Goal: Ask a question

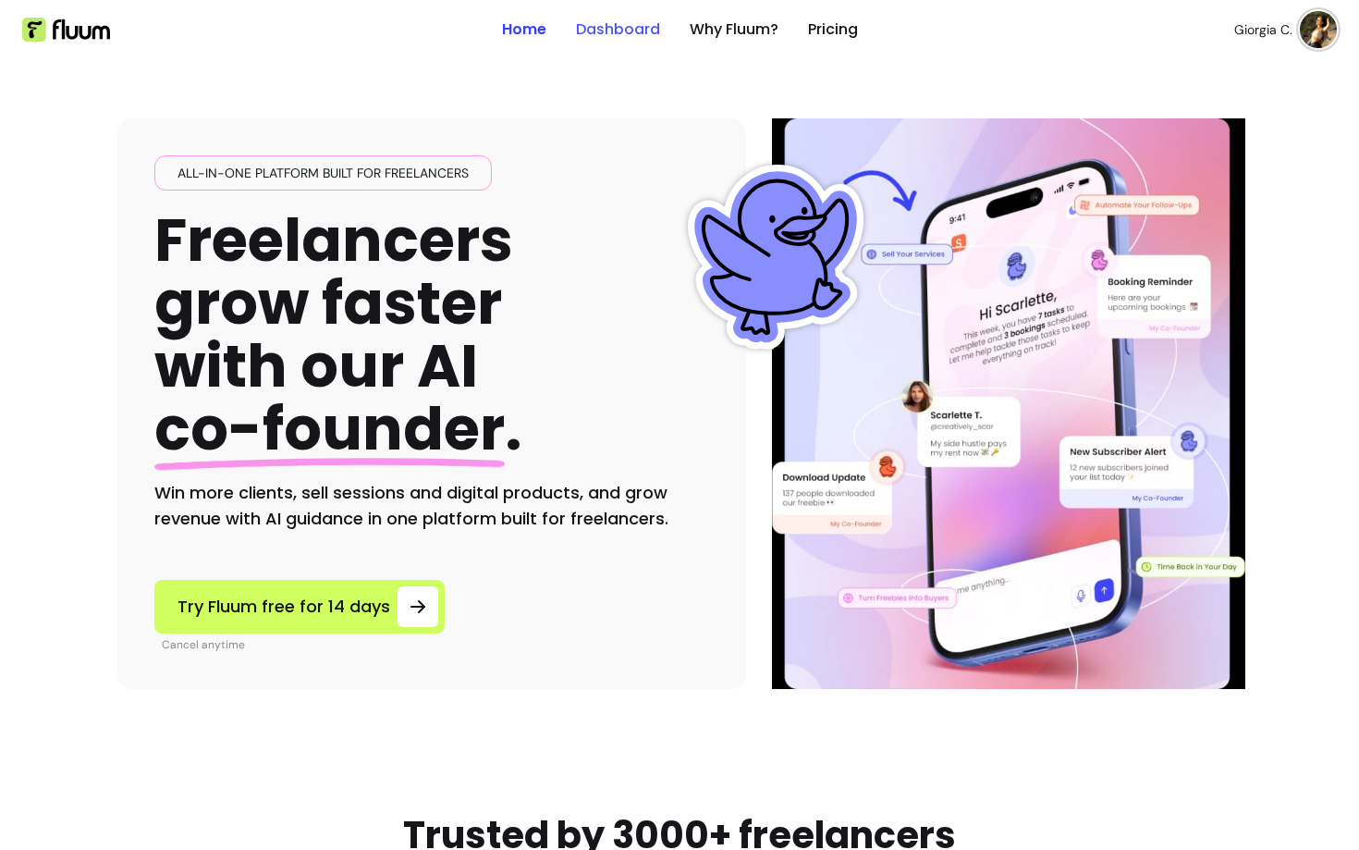
click at [628, 26] on link "Dashboard" at bounding box center [618, 29] width 84 height 22
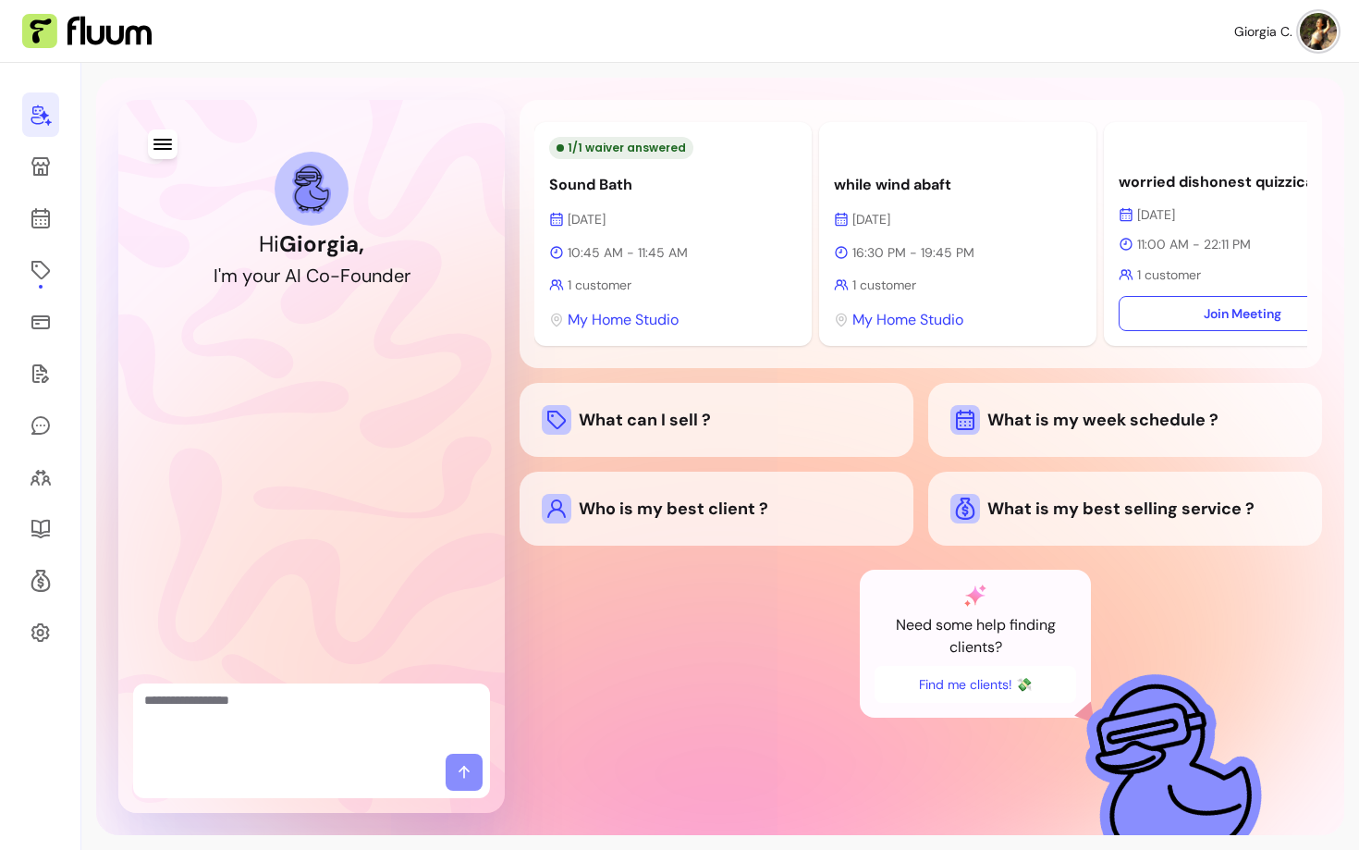
click at [268, 724] on textarea "Ask me anything..." at bounding box center [311, 718] width 335 height 55
click at [626, 429] on div "What can I sell ?" at bounding box center [717, 420] width 350 height 30
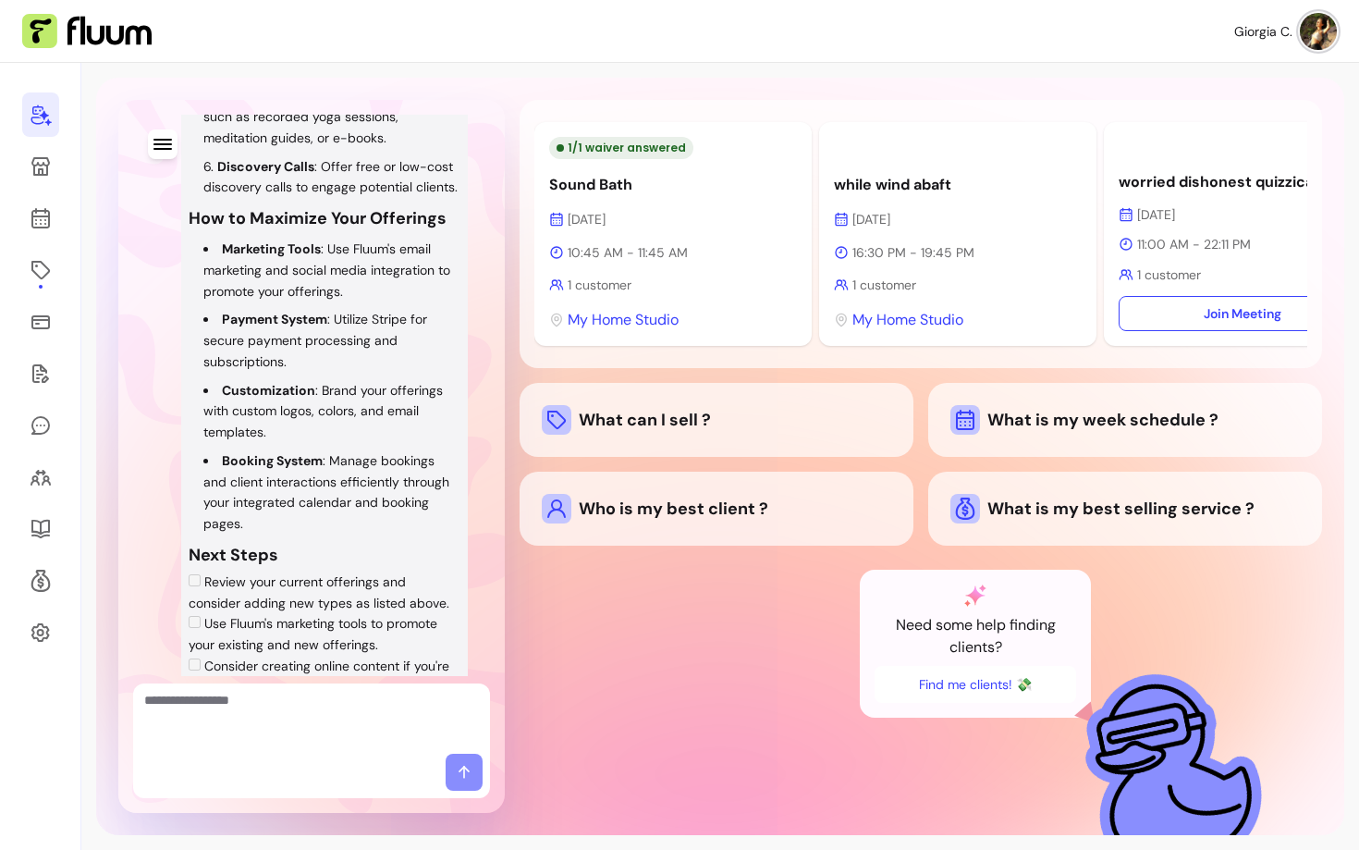
scroll to position [771, 0]
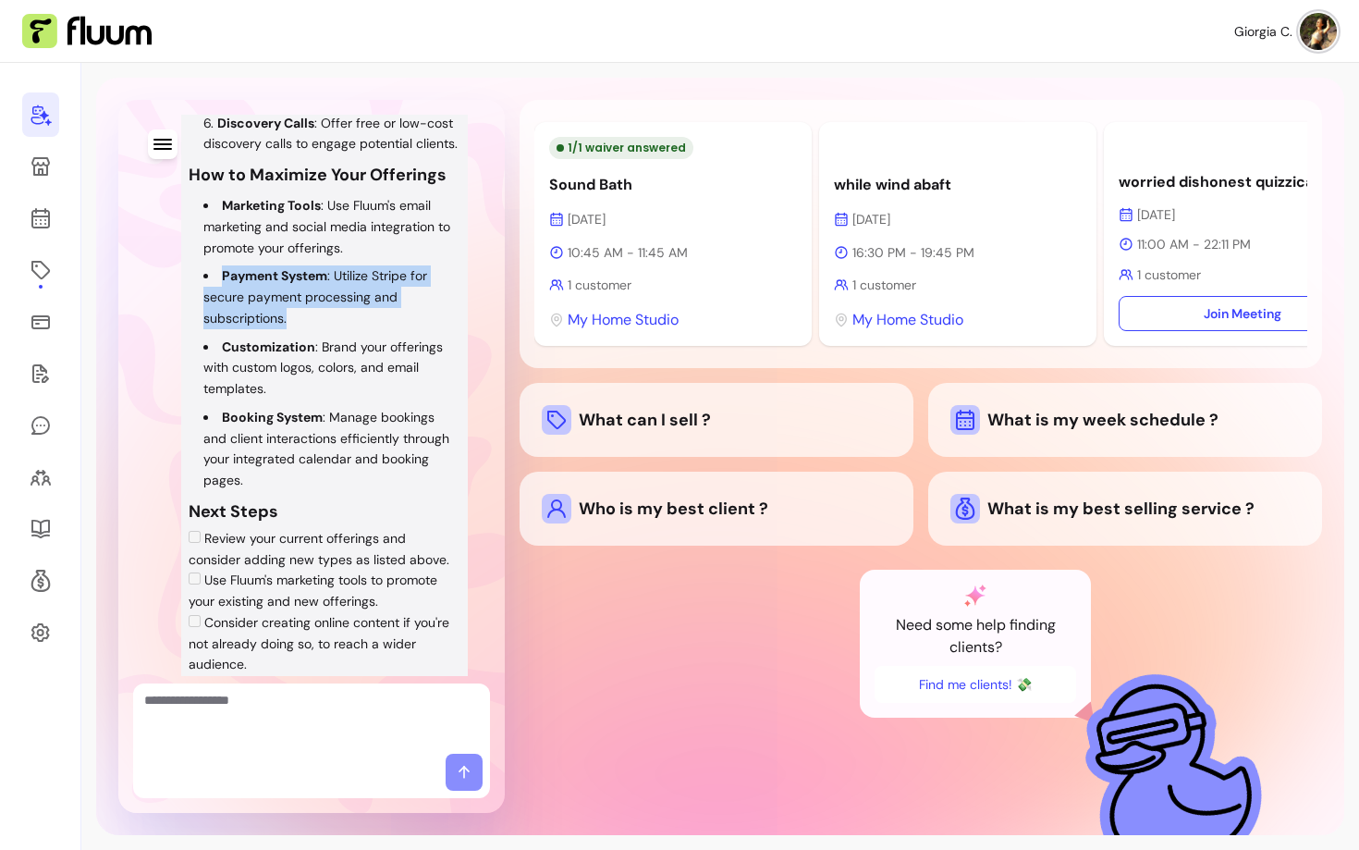
drag, startPoint x: 304, startPoint y: 381, endPoint x: 204, endPoint y: 330, distance: 112.1
click at [204, 328] on li "Payment System : Utilize Stripe for secure payment processing and subscriptions." at bounding box center [331, 296] width 257 height 63
click at [272, 488] on li "Booking System : Manage bookings and client interactions efficiently through yo…" at bounding box center [331, 449] width 257 height 84
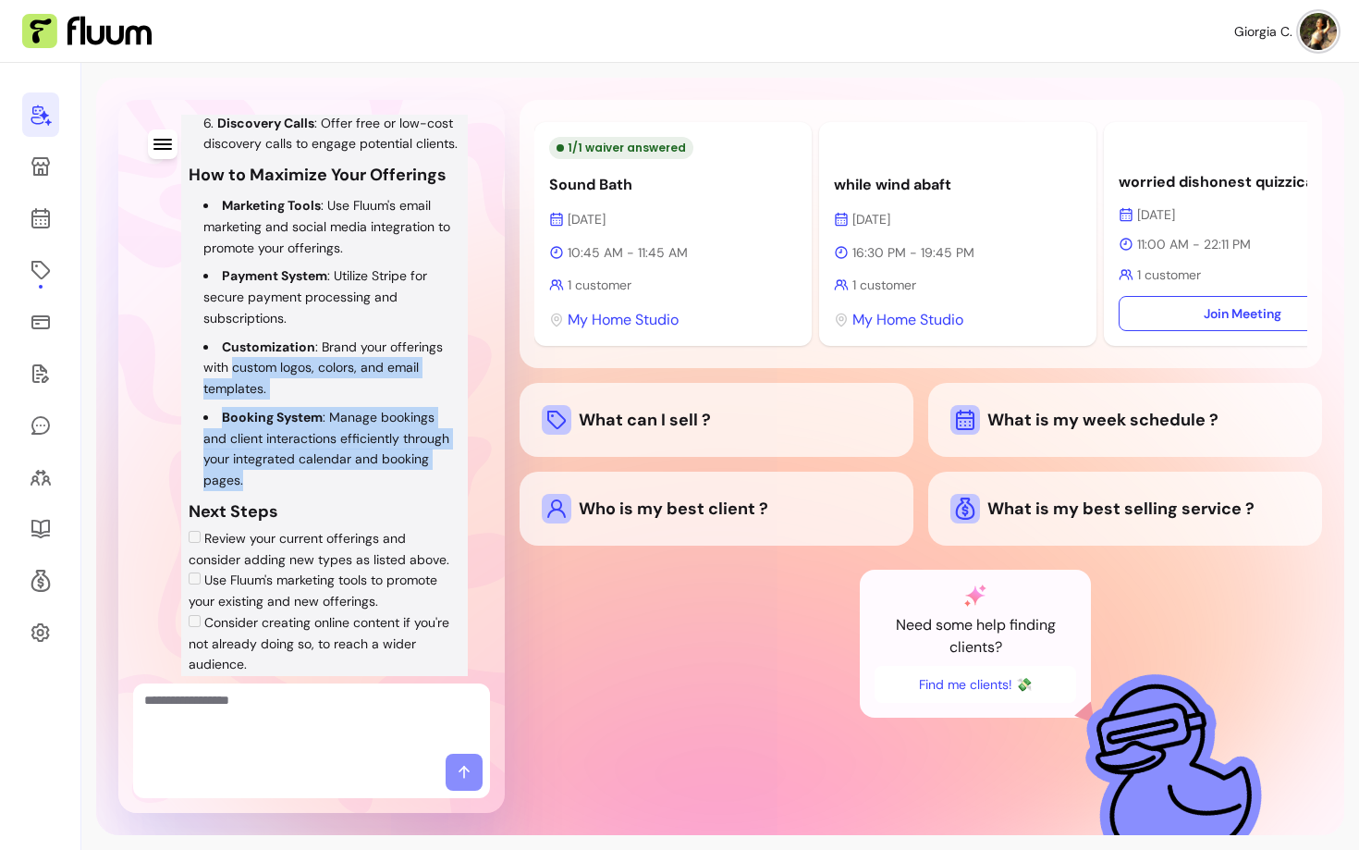
drag, startPoint x: 261, startPoint y: 535, endPoint x: 235, endPoint y: 437, distance: 100.5
click at [235, 437] on ul "Marketing Tools : Use Fluum's email marketing and social media integration to p…" at bounding box center [325, 343] width 272 height 296
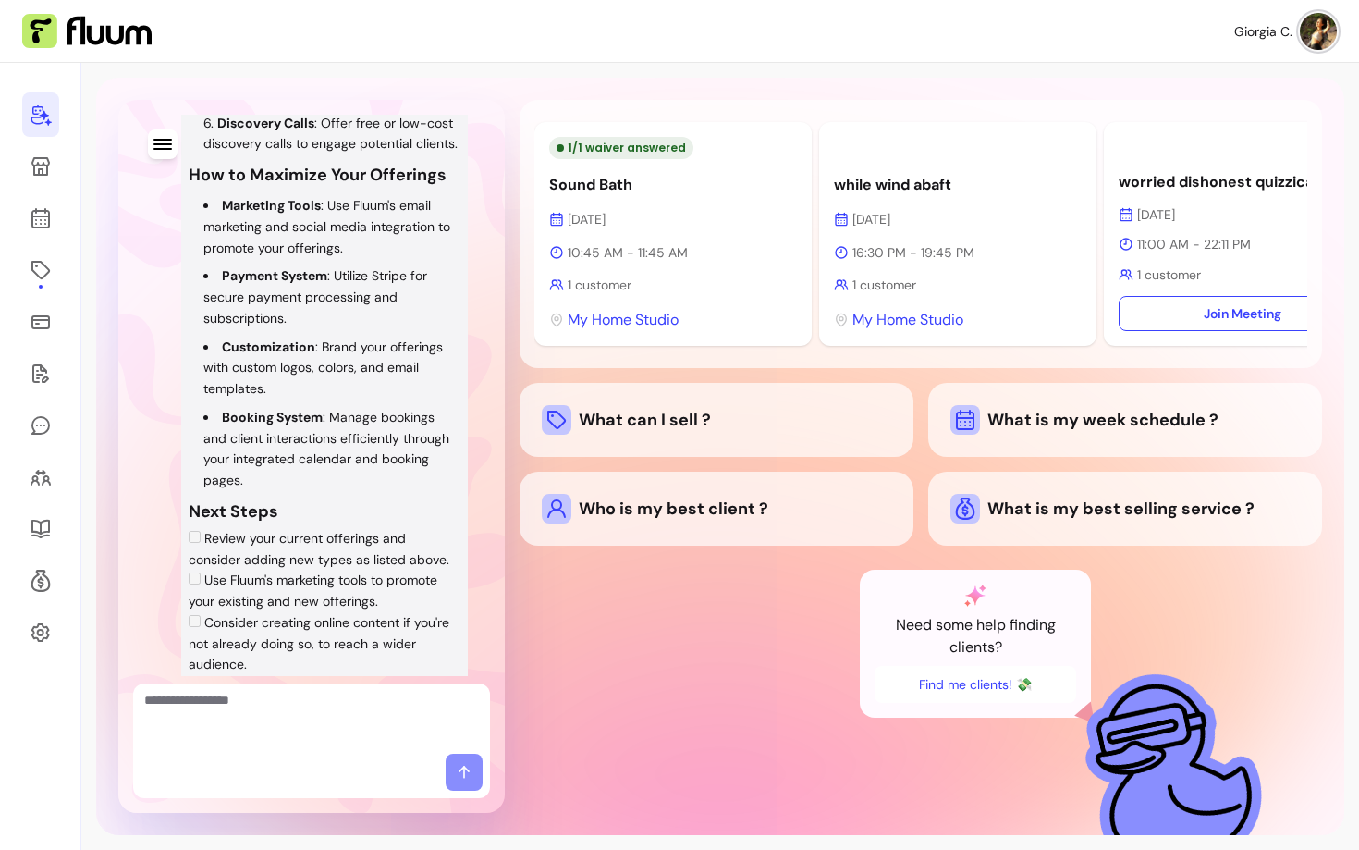
click at [283, 491] on li "Booking System : Manage bookings and client interactions efficiently through yo…" at bounding box center [331, 449] width 257 height 84
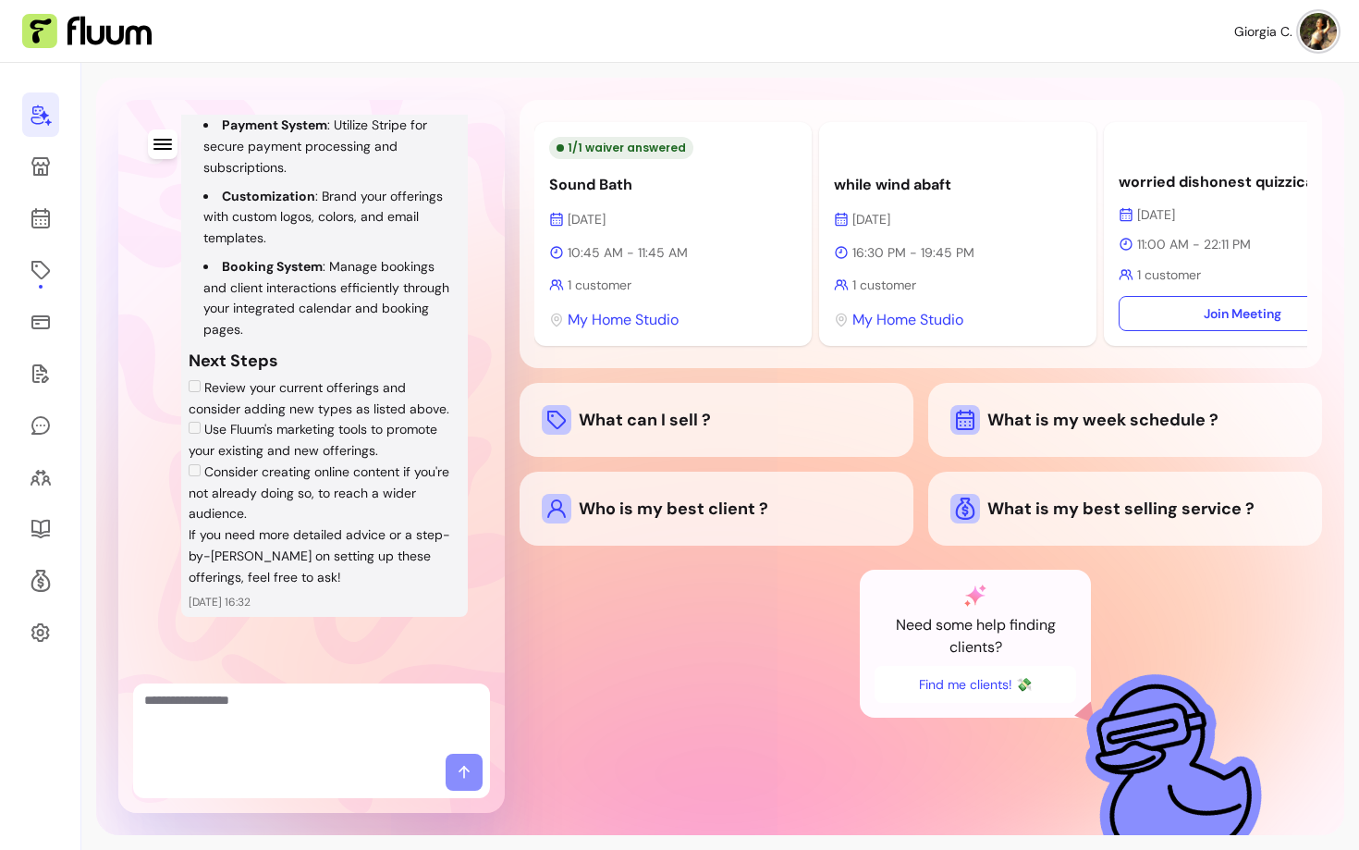
scroll to position [985, 0]
drag, startPoint x: 289, startPoint y: 571, endPoint x: 185, endPoint y: 542, distance: 108.4
click at [185, 542] on div "Your AI Co-Founder TL;DR You can sell a variety of offerings tailored to your w…" at bounding box center [324, 39] width 287 height 1157
click at [244, 706] on textarea "Ask me anything..." at bounding box center [311, 718] width 335 height 55
type textarea "**********"
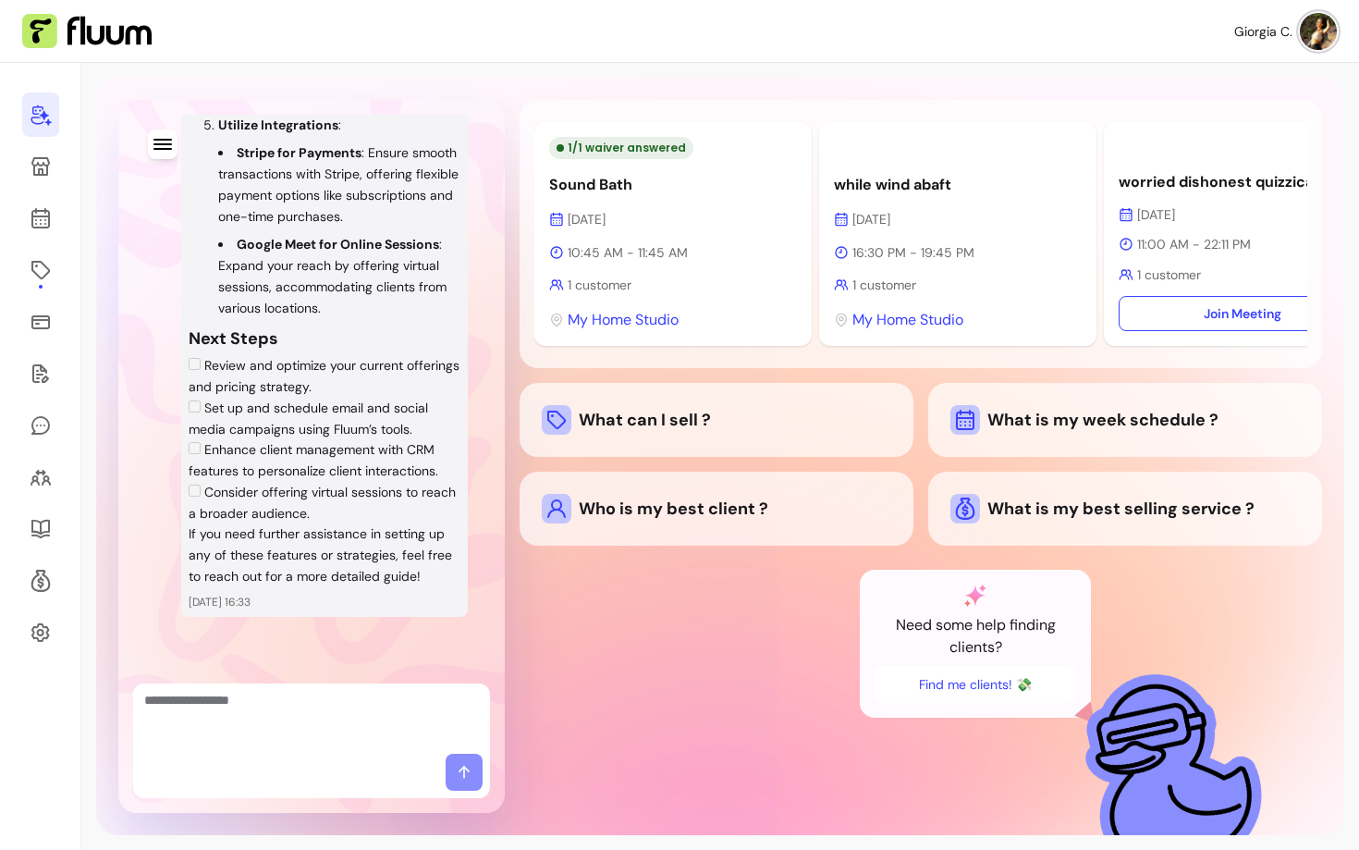
scroll to position [2712, 0]
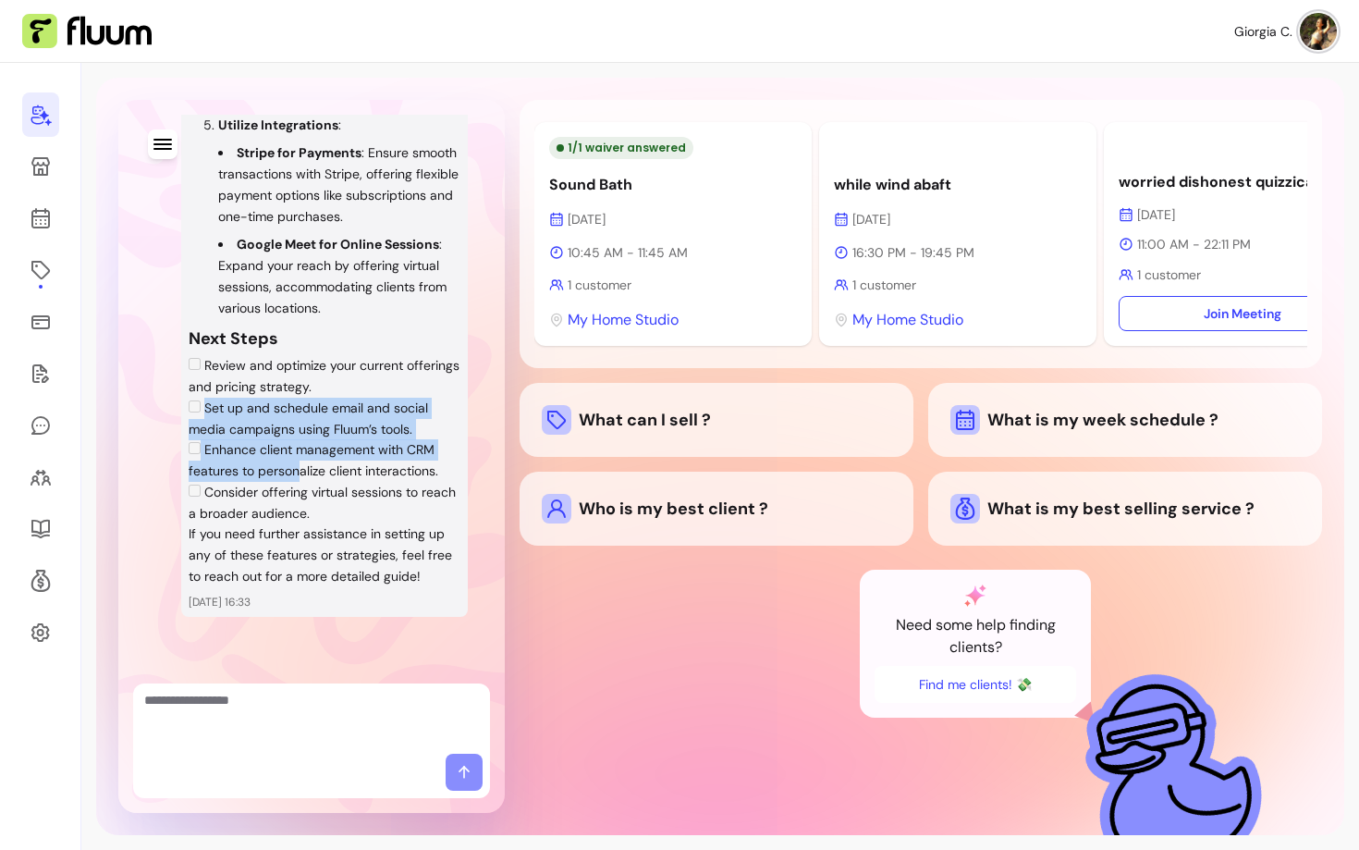
drag, startPoint x: 204, startPoint y: 422, endPoint x: 300, endPoint y: 485, distance: 114.1
click at [300, 485] on ul "Review and optimize your current offerings and pricing strategy. Set up and sch…" at bounding box center [325, 439] width 272 height 168
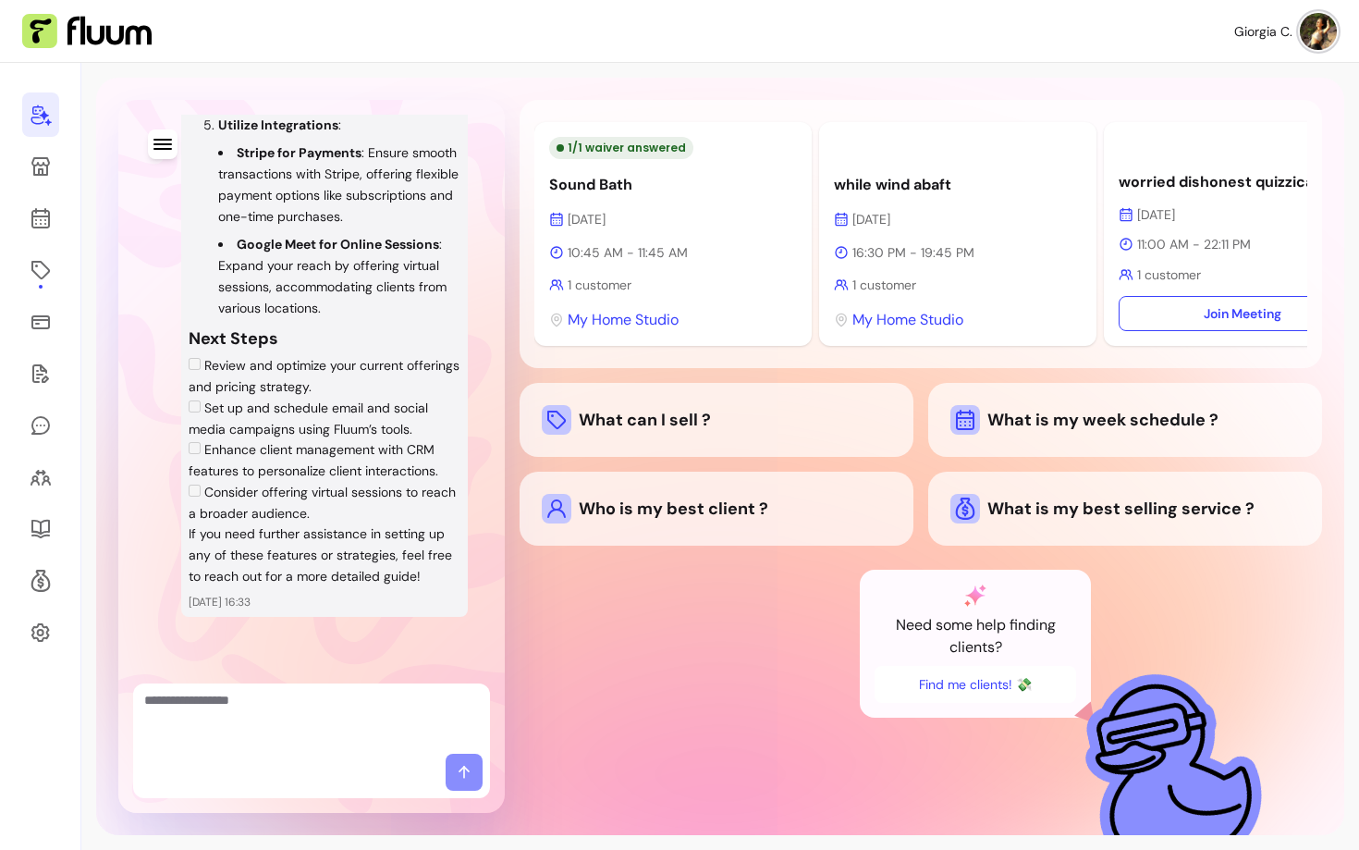
click at [361, 517] on li "Consider offering virtual sessions to reach a broader audience." at bounding box center [325, 503] width 272 height 43
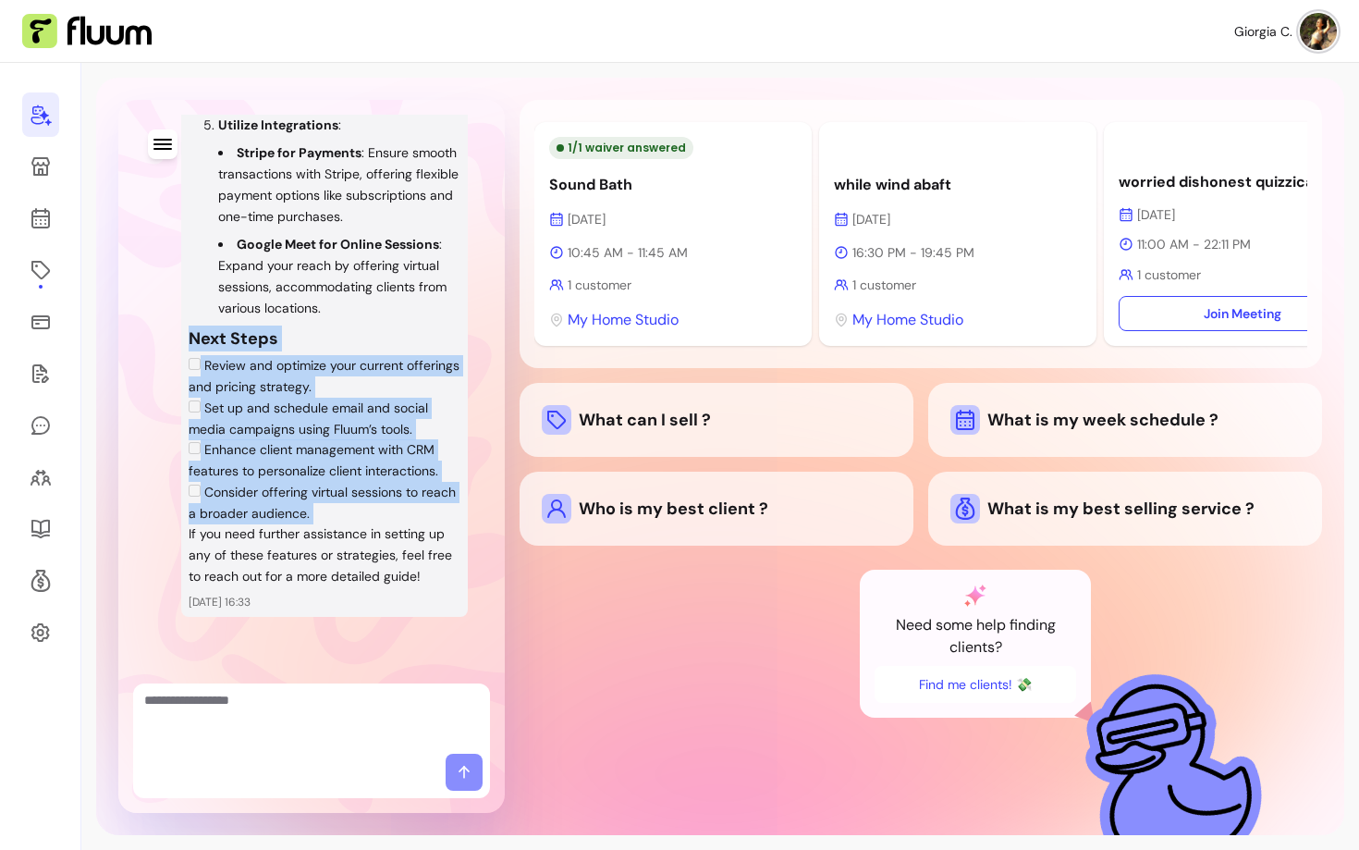
drag, startPoint x: 361, startPoint y: 517, endPoint x: 193, endPoint y: 344, distance: 240.7
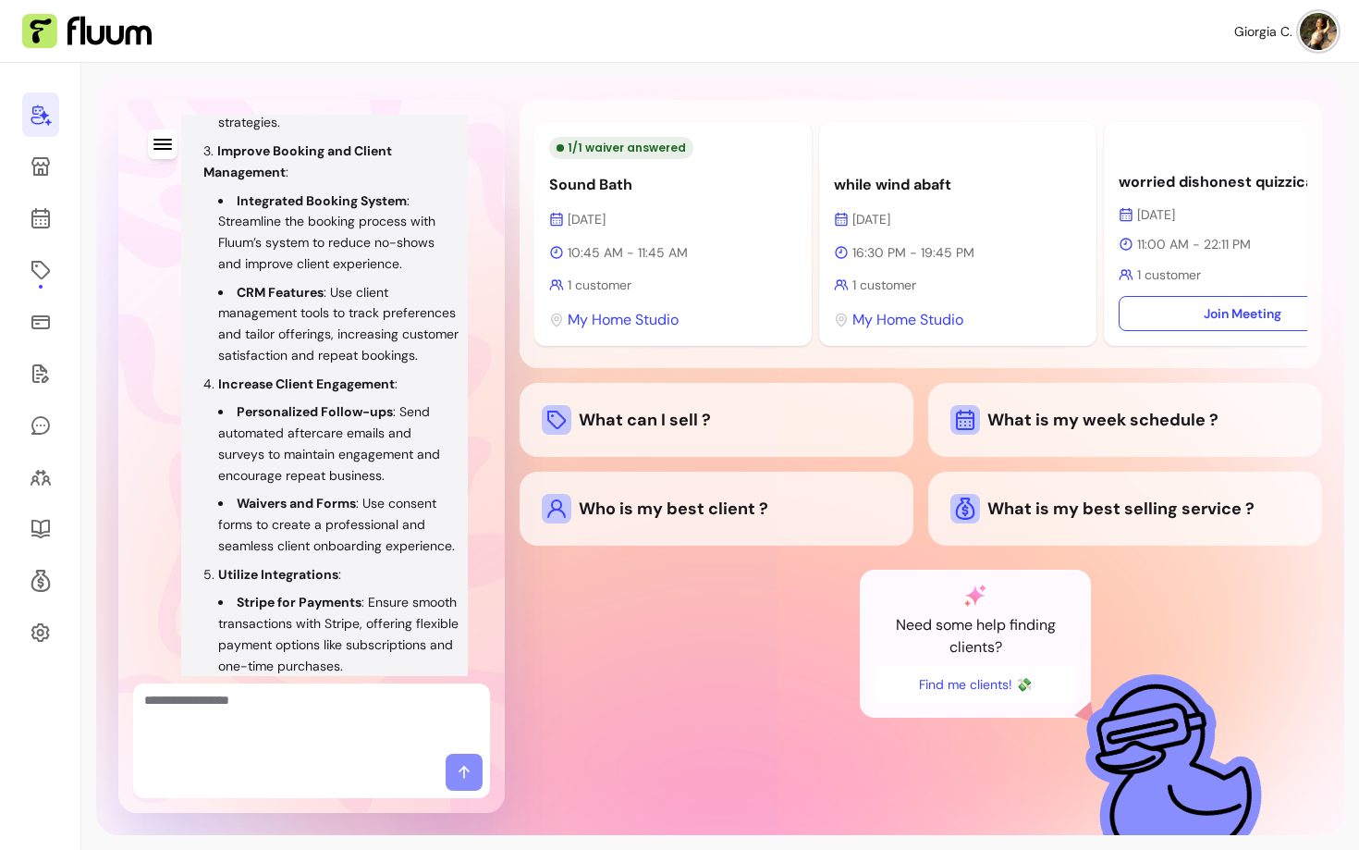
scroll to position [2150, 0]
click at [299, 339] on ul "Integrated Booking System : Streamline the booking process with Fluum’s system …" at bounding box center [331, 277] width 257 height 176
click at [394, 364] on li "CRM Features : Use client management tools to track preferences and tailor offe…" at bounding box center [339, 322] width 242 height 84
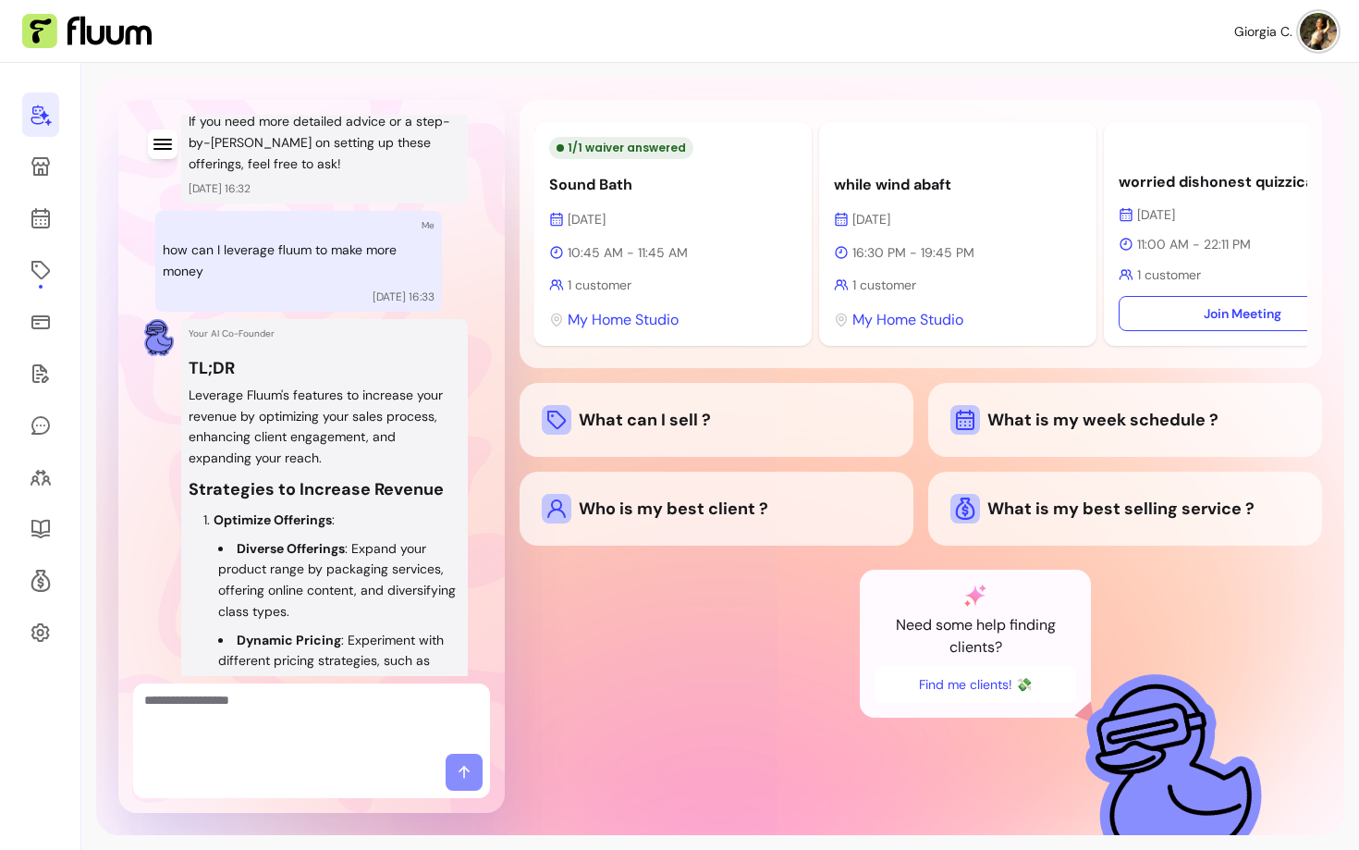
scroll to position [1302, 0]
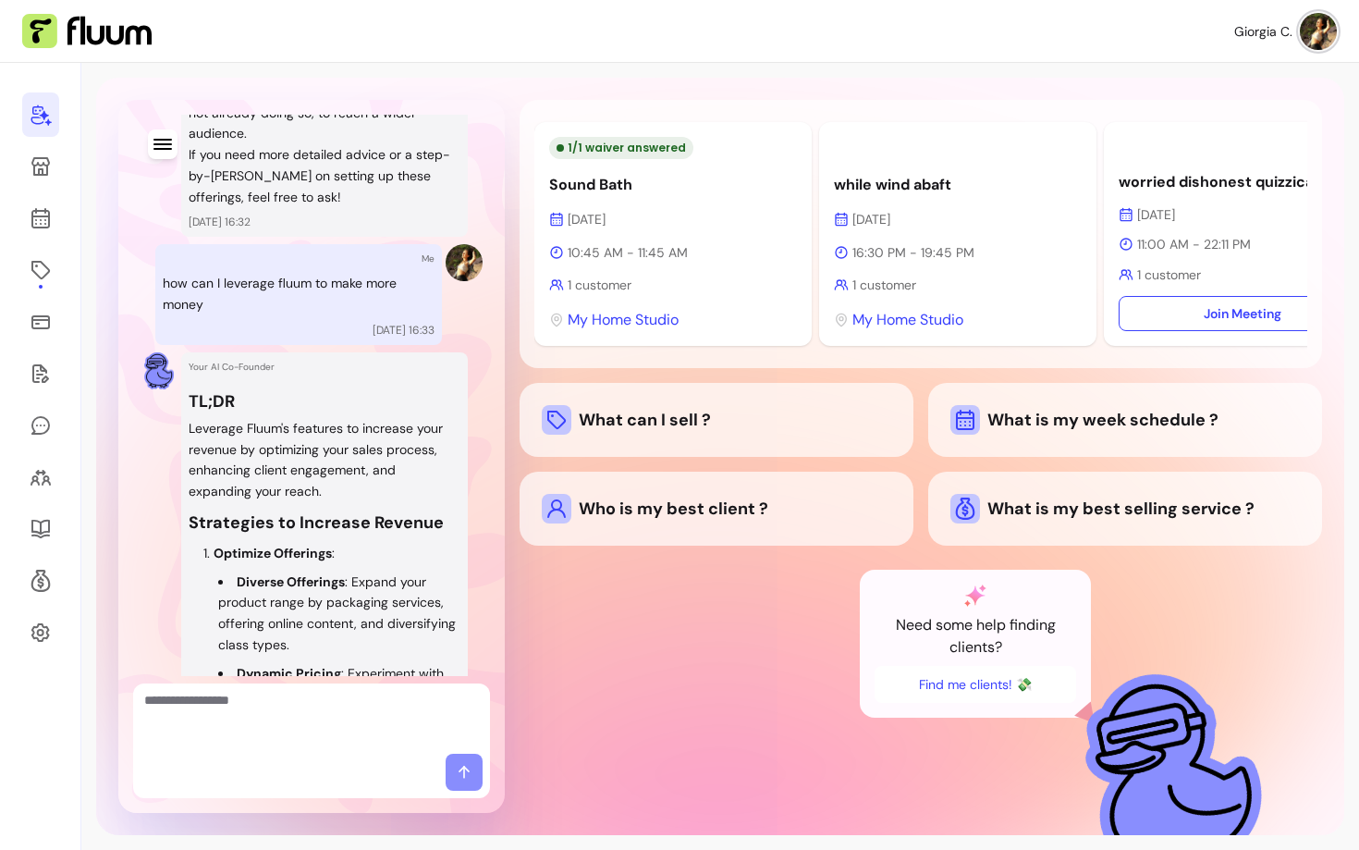
click at [219, 414] on h3 "TL;DR" at bounding box center [325, 401] width 272 height 26
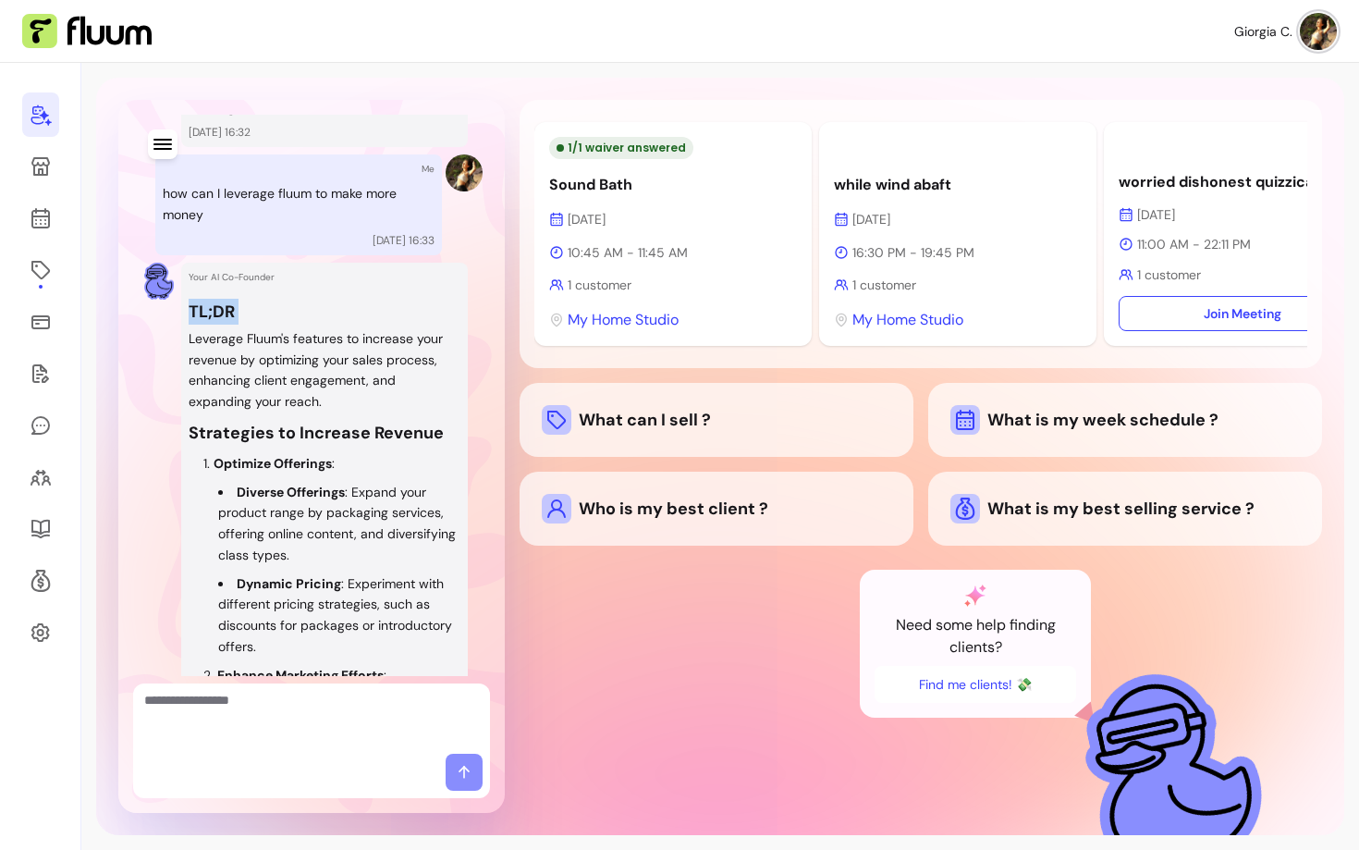
scroll to position [1594, 0]
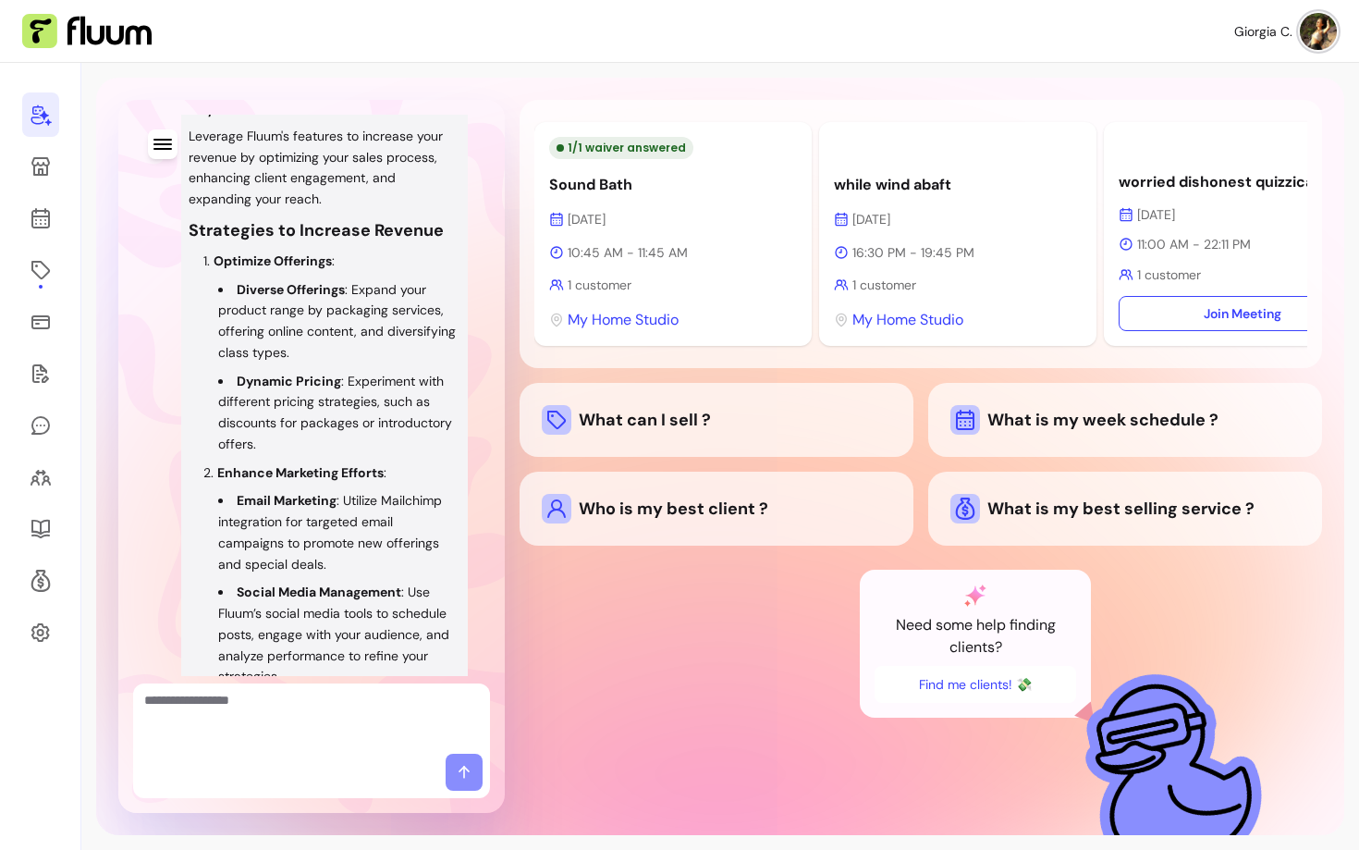
click at [236, 694] on textarea "Ask me anything..." at bounding box center [311, 718] width 335 height 55
type textarea "**********"
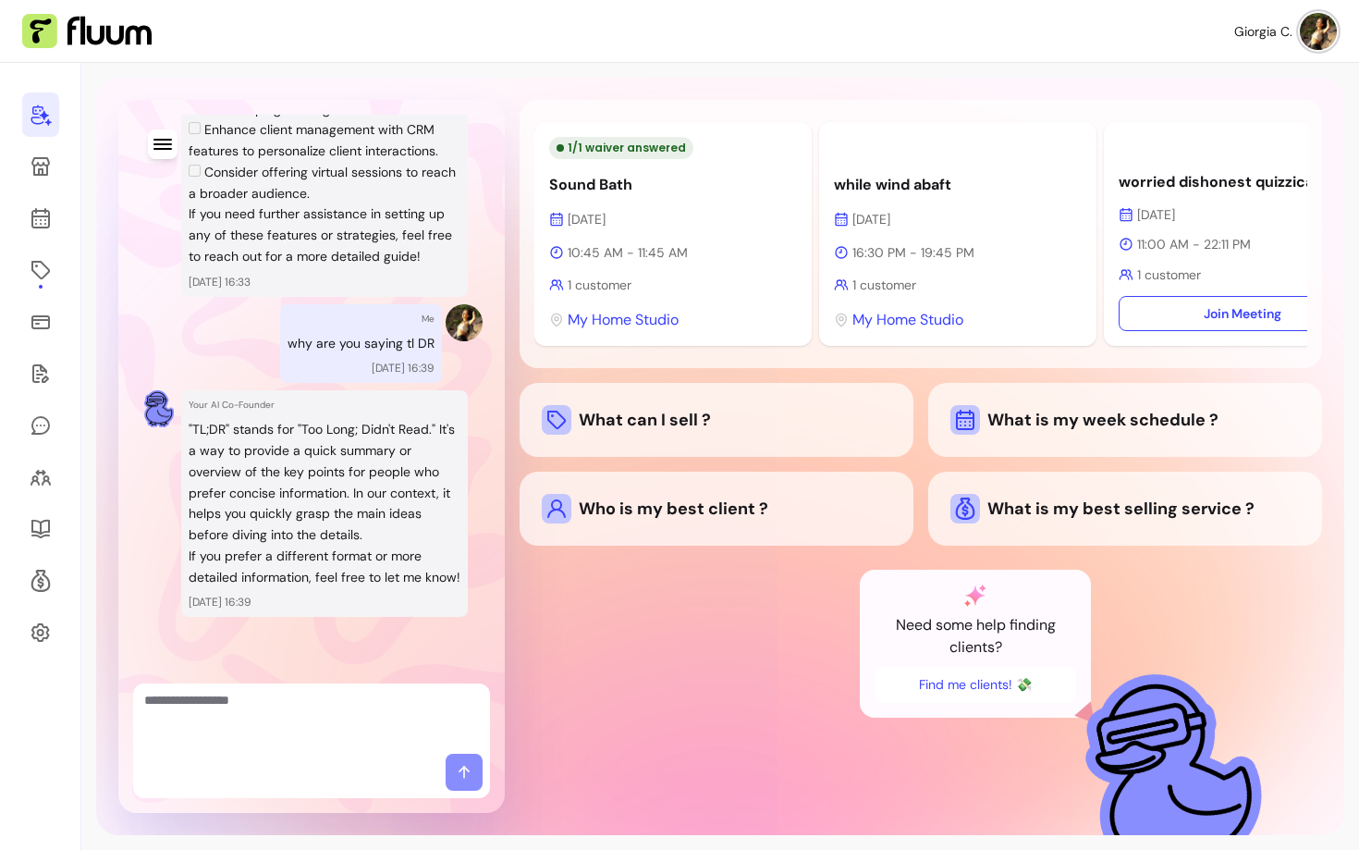
scroll to position [3037, 0]
click at [227, 461] on p ""TL;DR" stands for "Too Long; Didn't Read." It's a way to provide a quick summa…" at bounding box center [325, 482] width 272 height 127
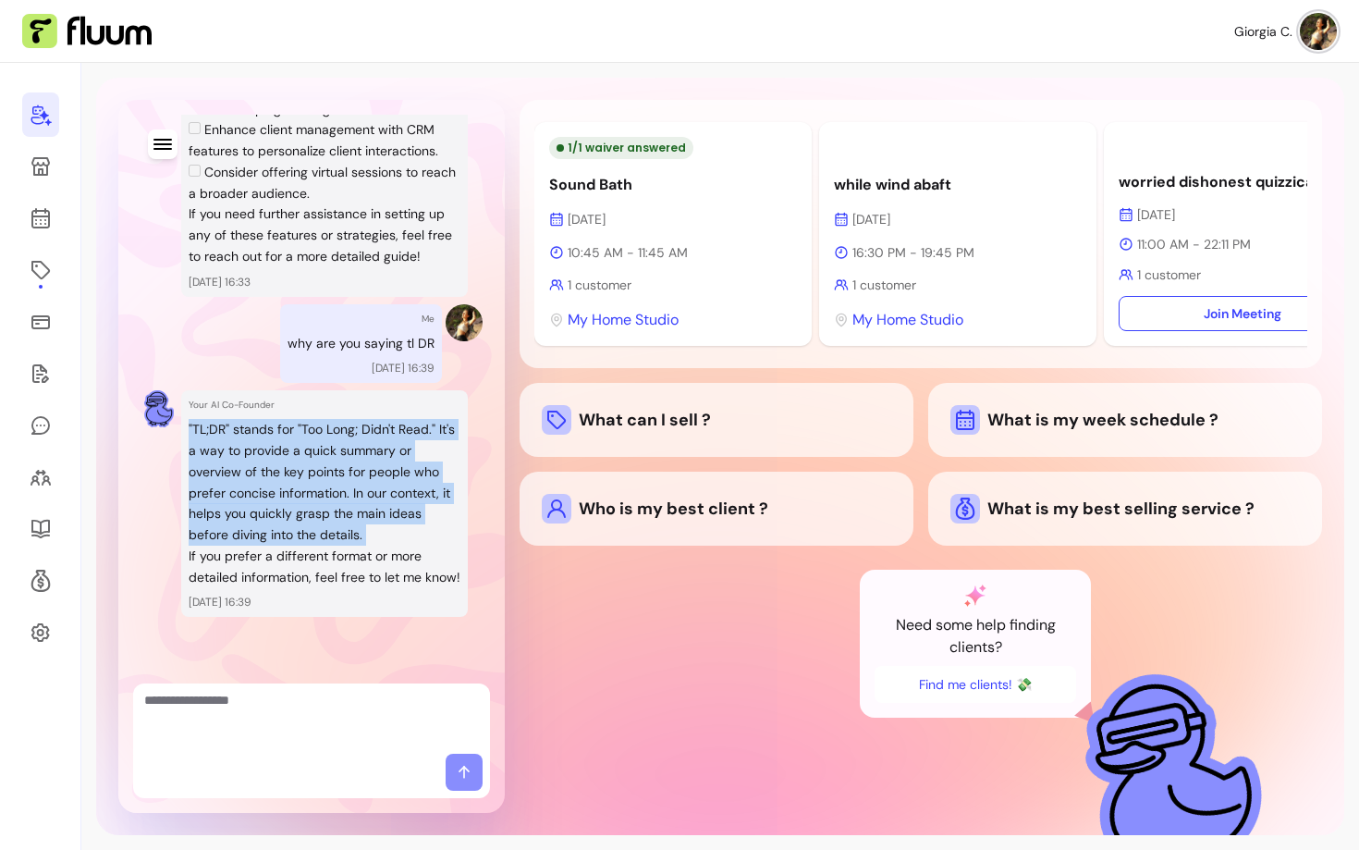
click at [227, 461] on p ""TL;DR" stands for "Too Long; Didn't Read." It's a way to provide a quick summa…" at bounding box center [325, 482] width 272 height 127
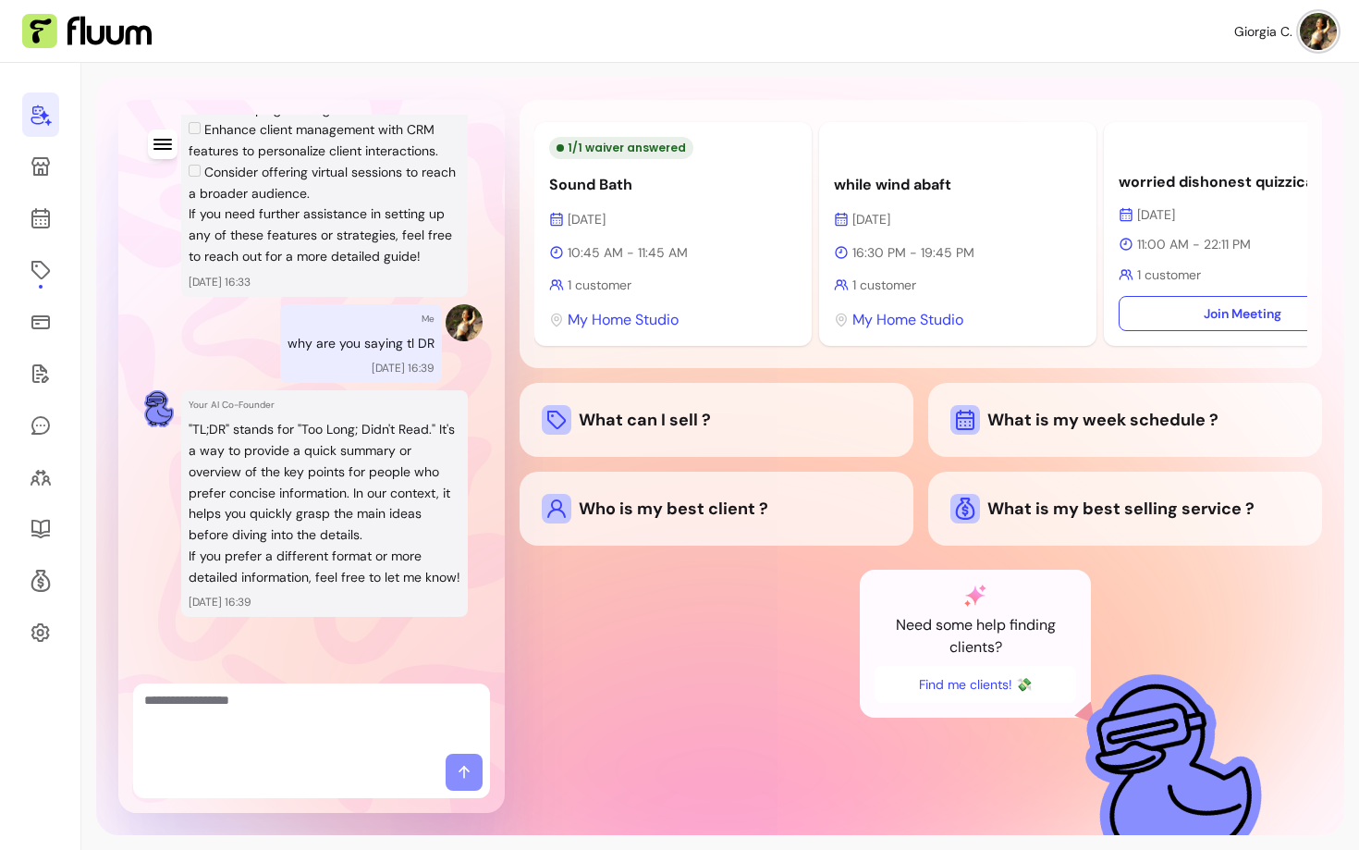
click at [240, 567] on p "If you prefer a different format or more detailed information, feel free to let…" at bounding box center [325, 567] width 272 height 43
click at [267, 553] on p "If you prefer a different format or more detailed information, feel free to let…" at bounding box center [325, 567] width 272 height 43
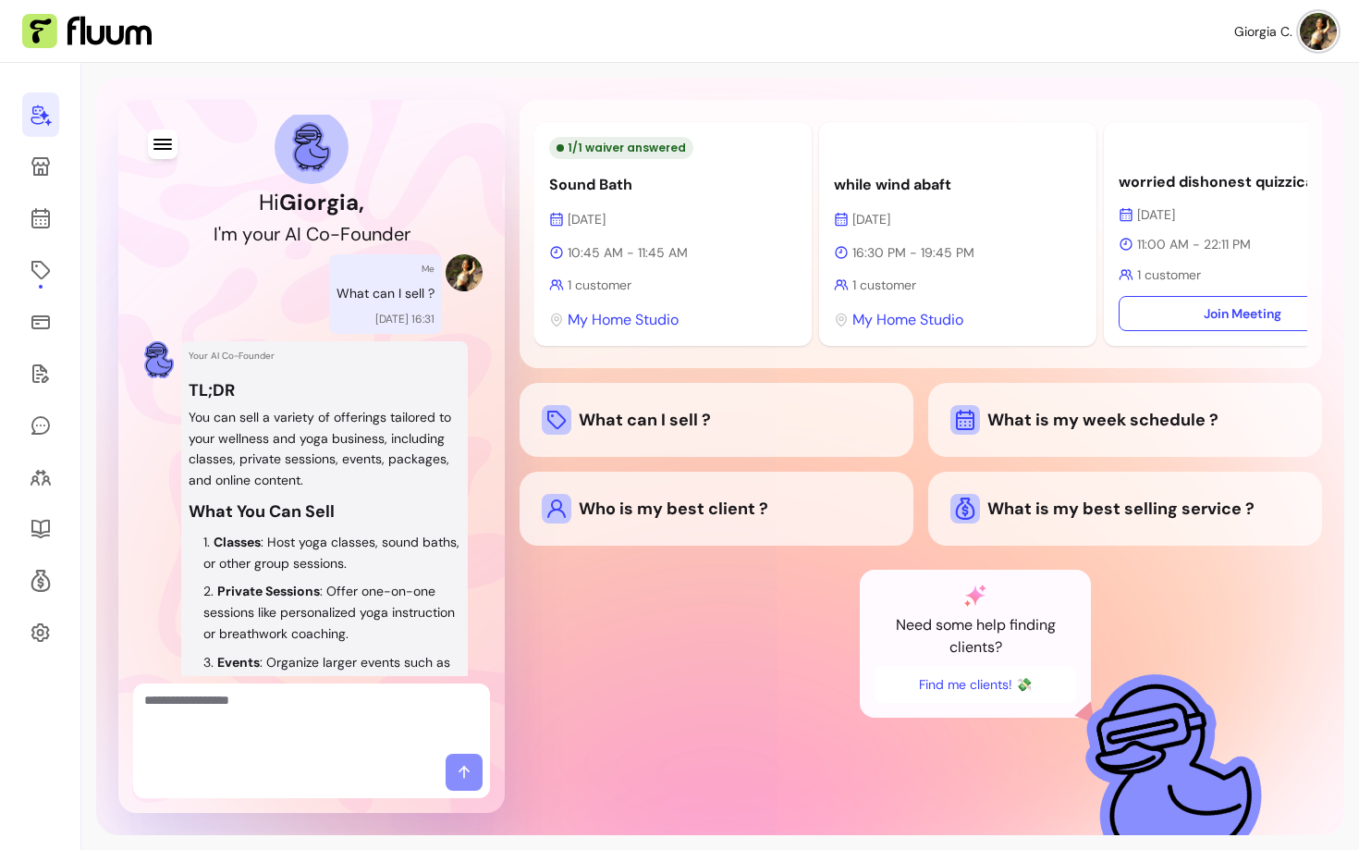
scroll to position [0, 0]
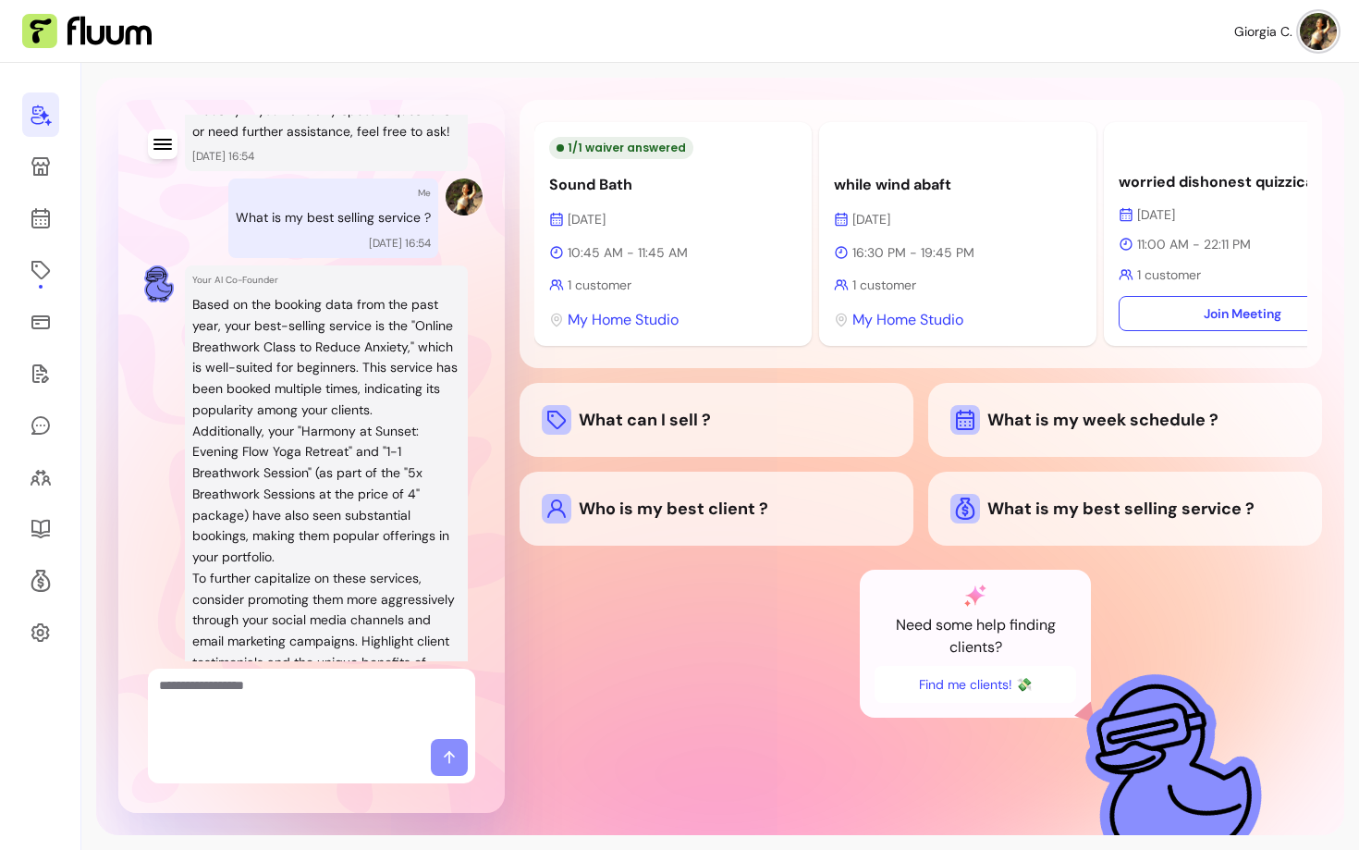
scroll to position [1548, 0]
click at [307, 350] on p "Based on the booking data from the past year, your best-selling service is the …" at bounding box center [326, 358] width 268 height 127
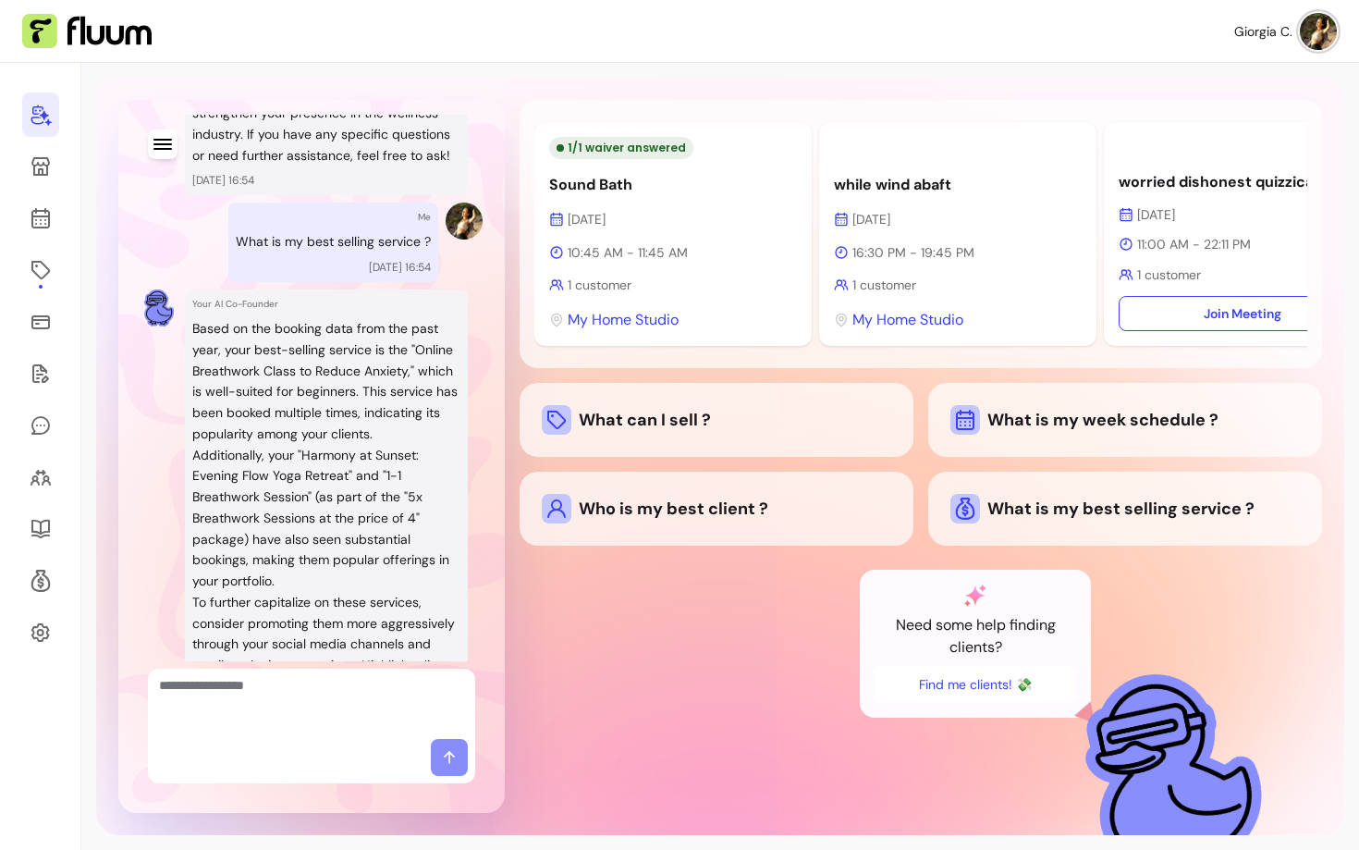
scroll to position [1530, 0]
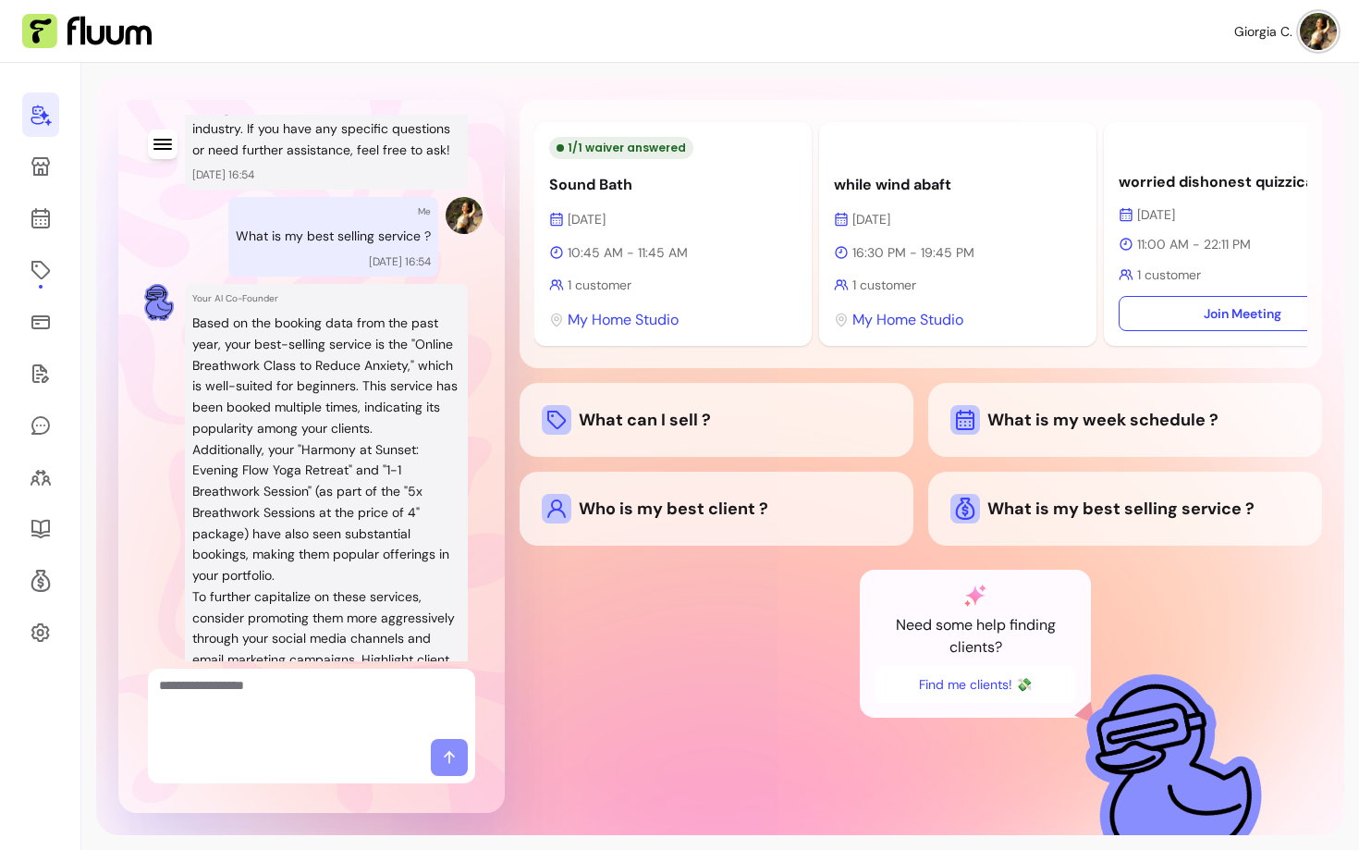
click at [267, 439] on p "Based on the booking data from the past year, your best-selling service is the …" at bounding box center [326, 376] width 268 height 127
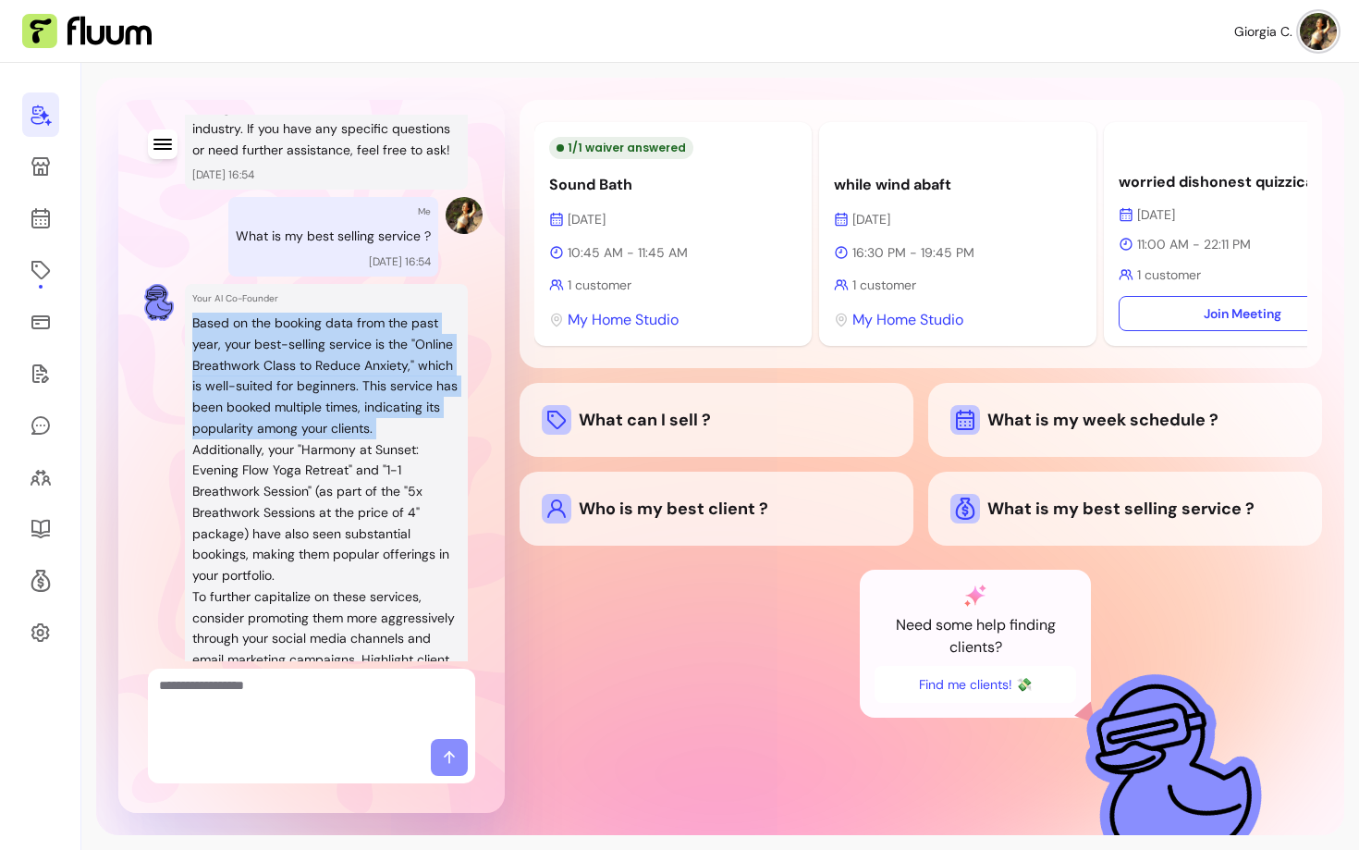
click at [267, 439] on p "Based on the booking data from the past year, your best-selling service is the …" at bounding box center [326, 376] width 268 height 127
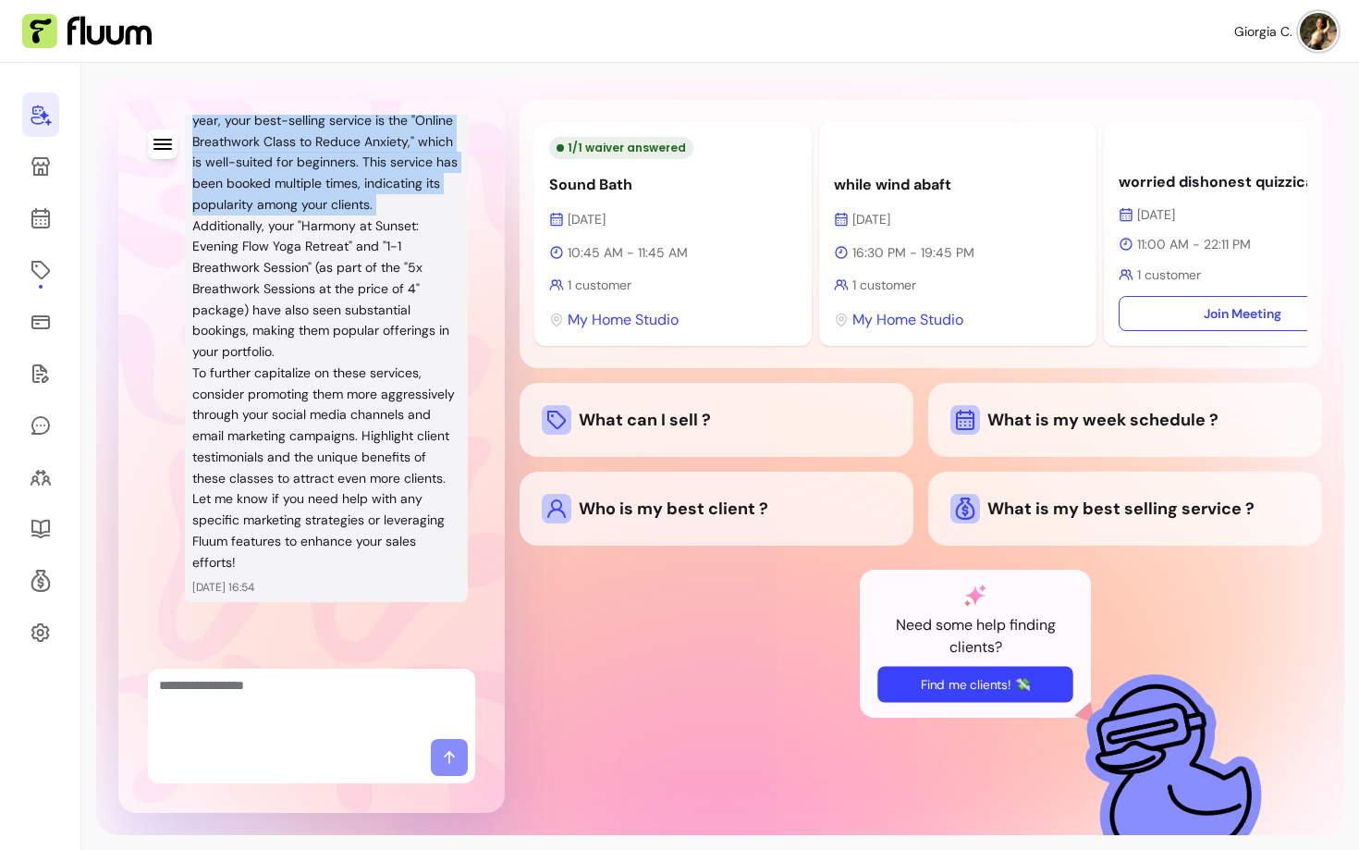
click at [985, 679] on button "Find me clients! 💸" at bounding box center [975, 684] width 195 height 36
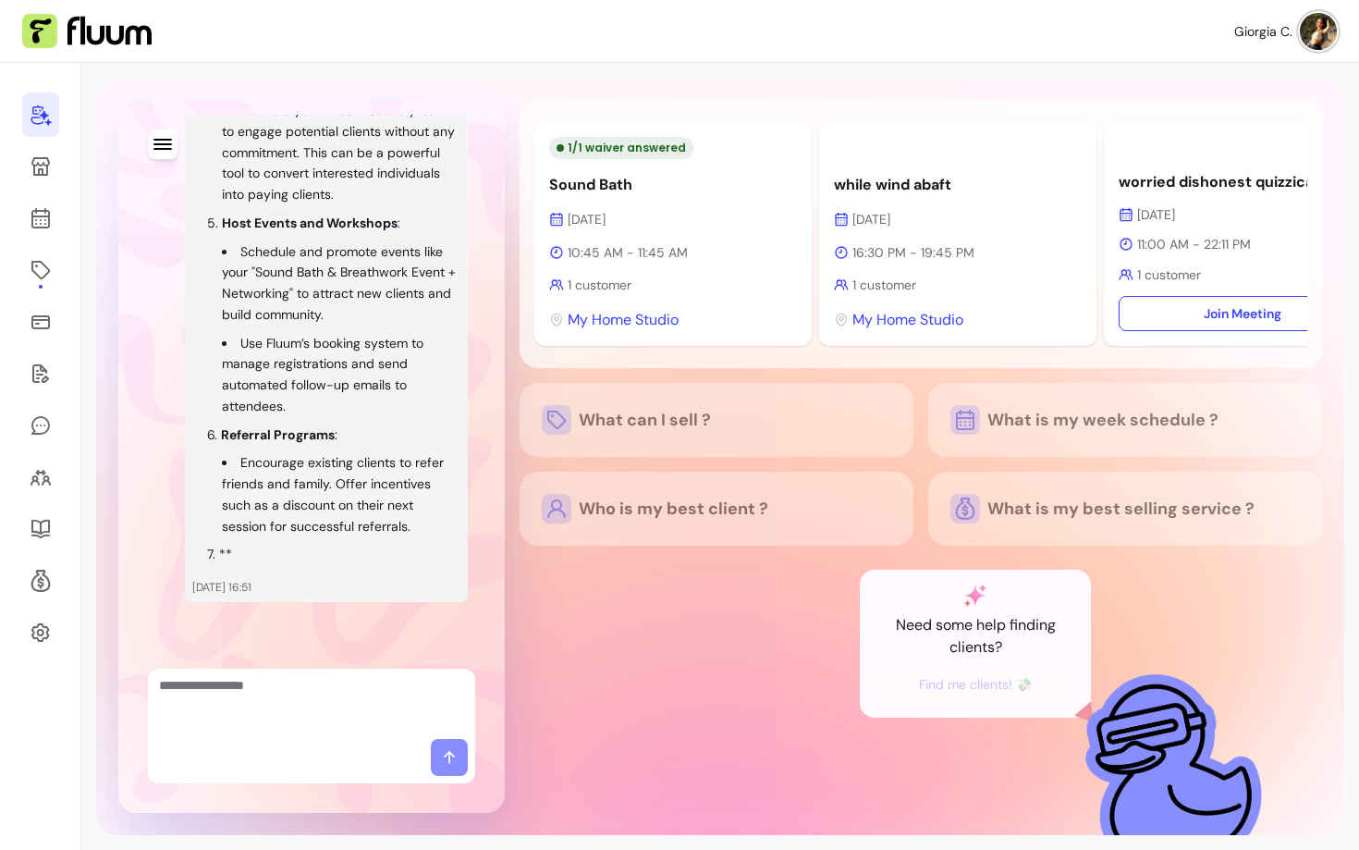
scroll to position [3160, 0]
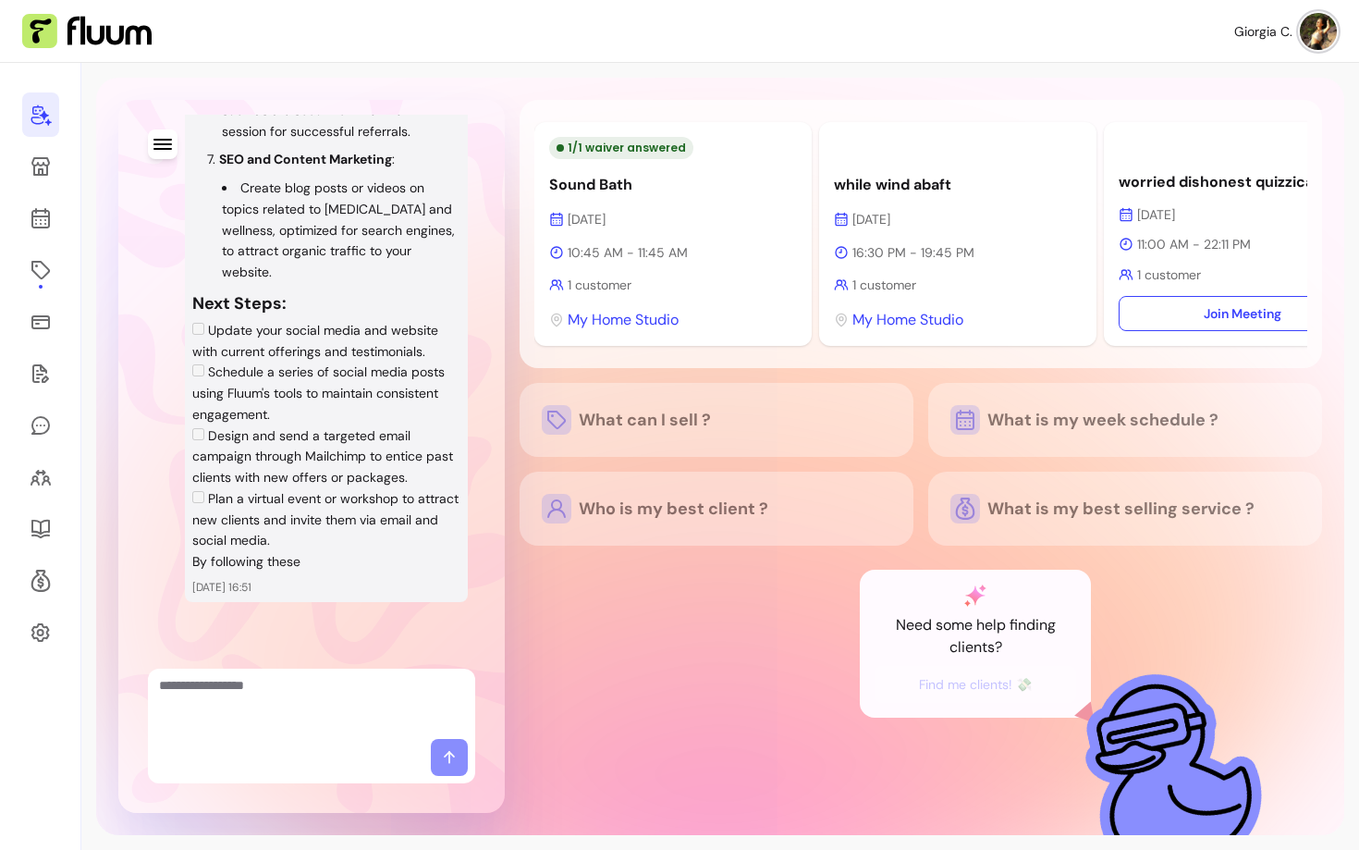
click at [199, 378] on li "Schedule a series of social media posts using Fluum's tools to maintain consist…" at bounding box center [326, 393] width 268 height 63
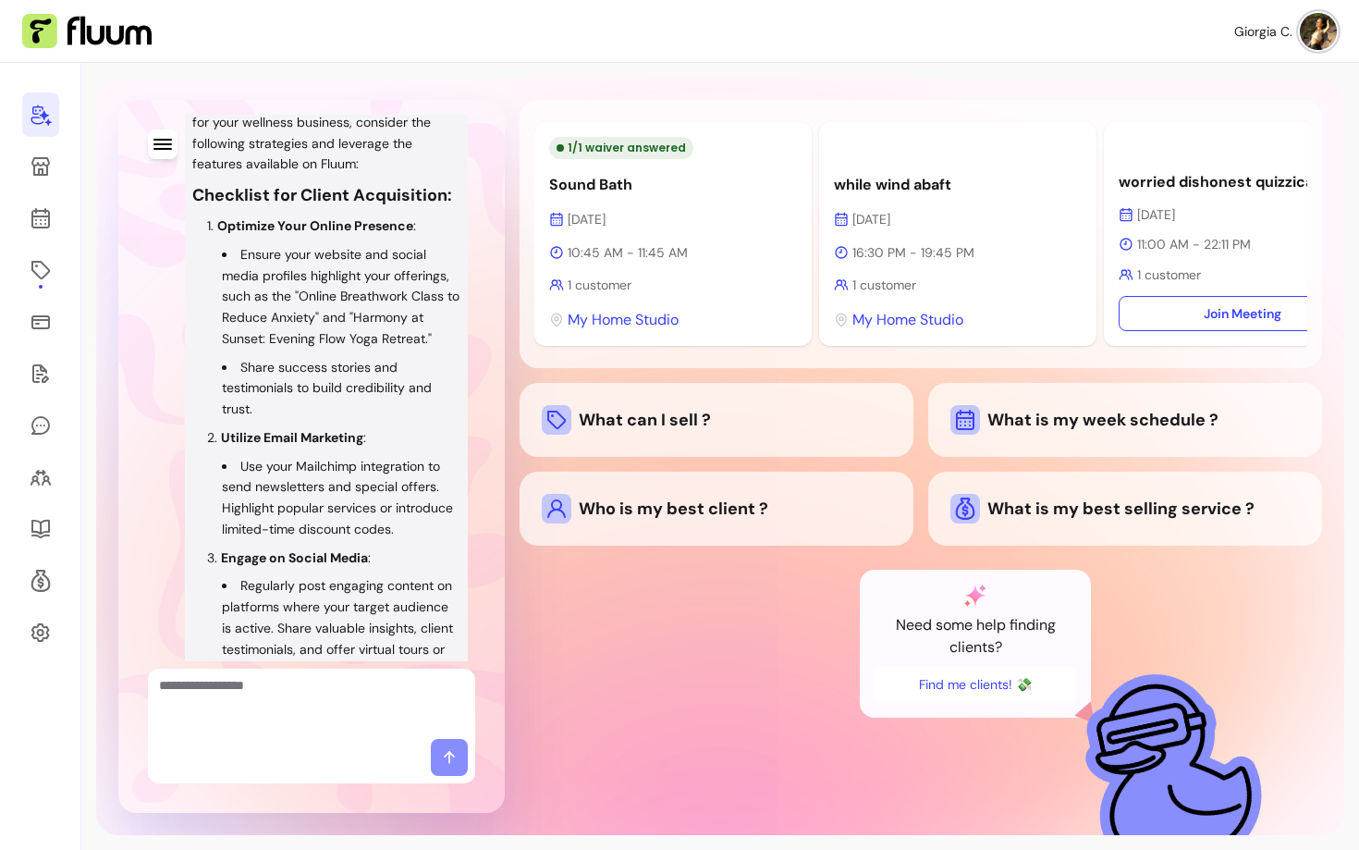
scroll to position [2446, 0]
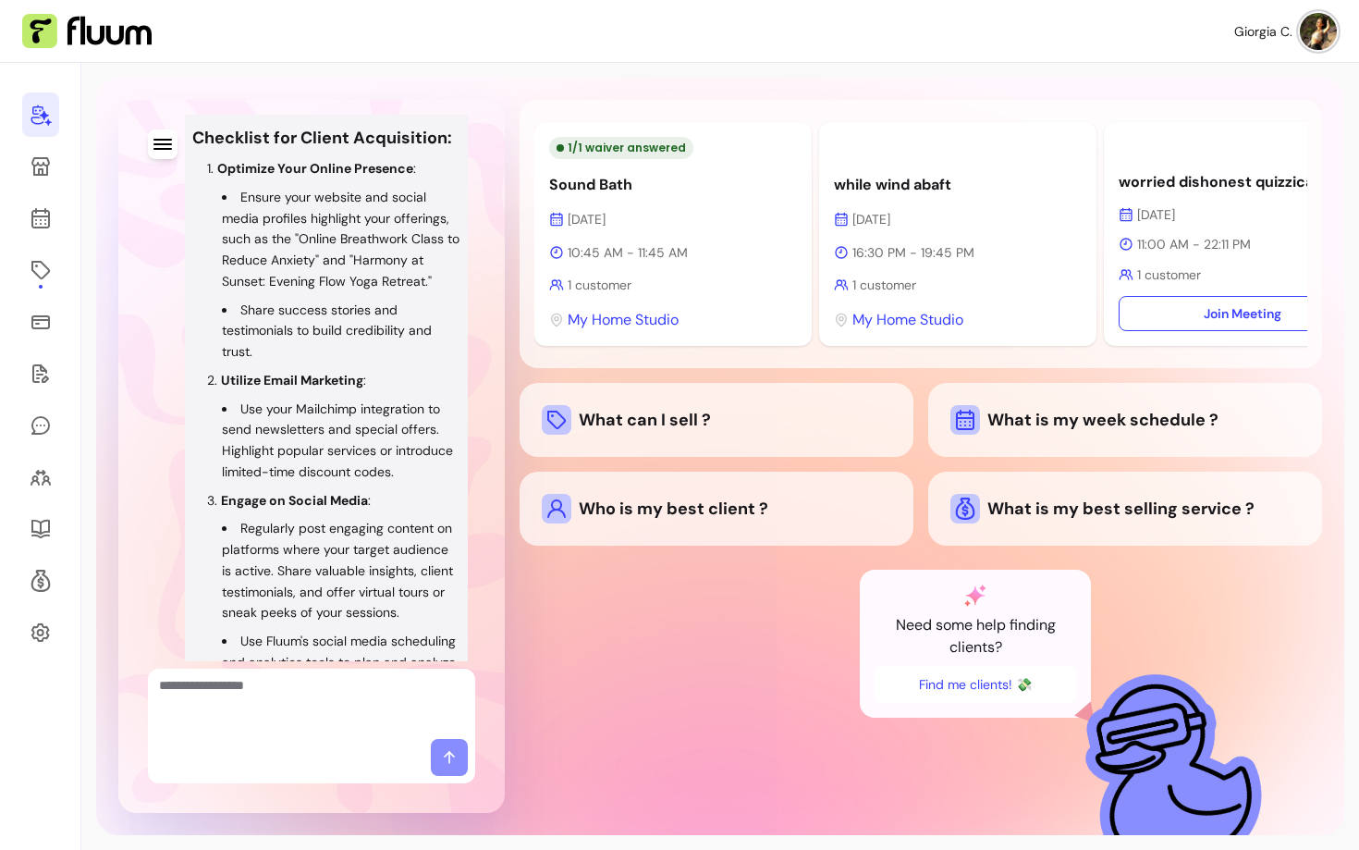
click at [507, 449] on div "Hi [PERSON_NAME] , I ' m y o u r A I C o - F o u n d e r Me Help me find client…" at bounding box center [720, 456] width 1248 height 757
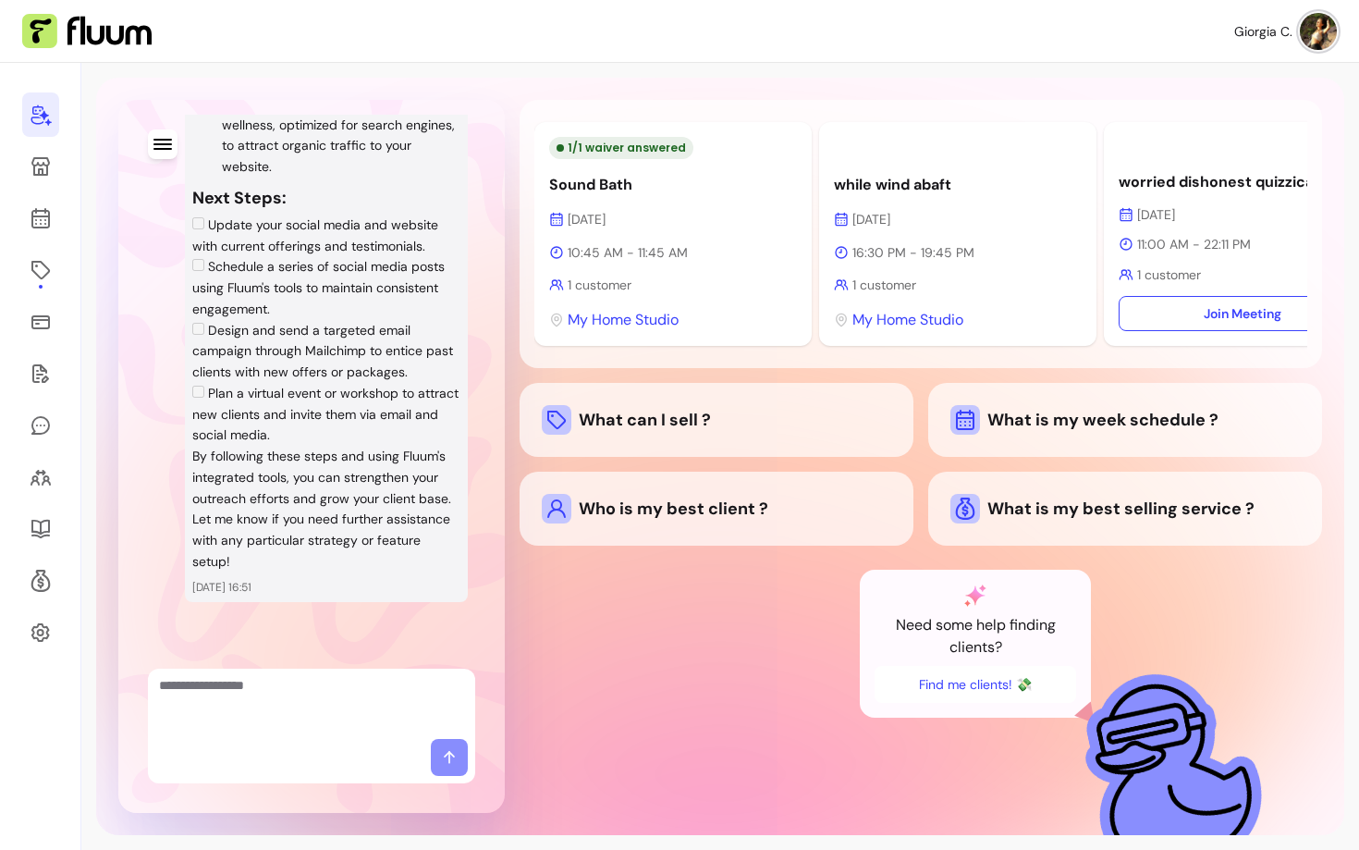
click at [350, 518] on p "By following these steps and using Fluum's integrated tools, you can strengthen…" at bounding box center [326, 509] width 268 height 127
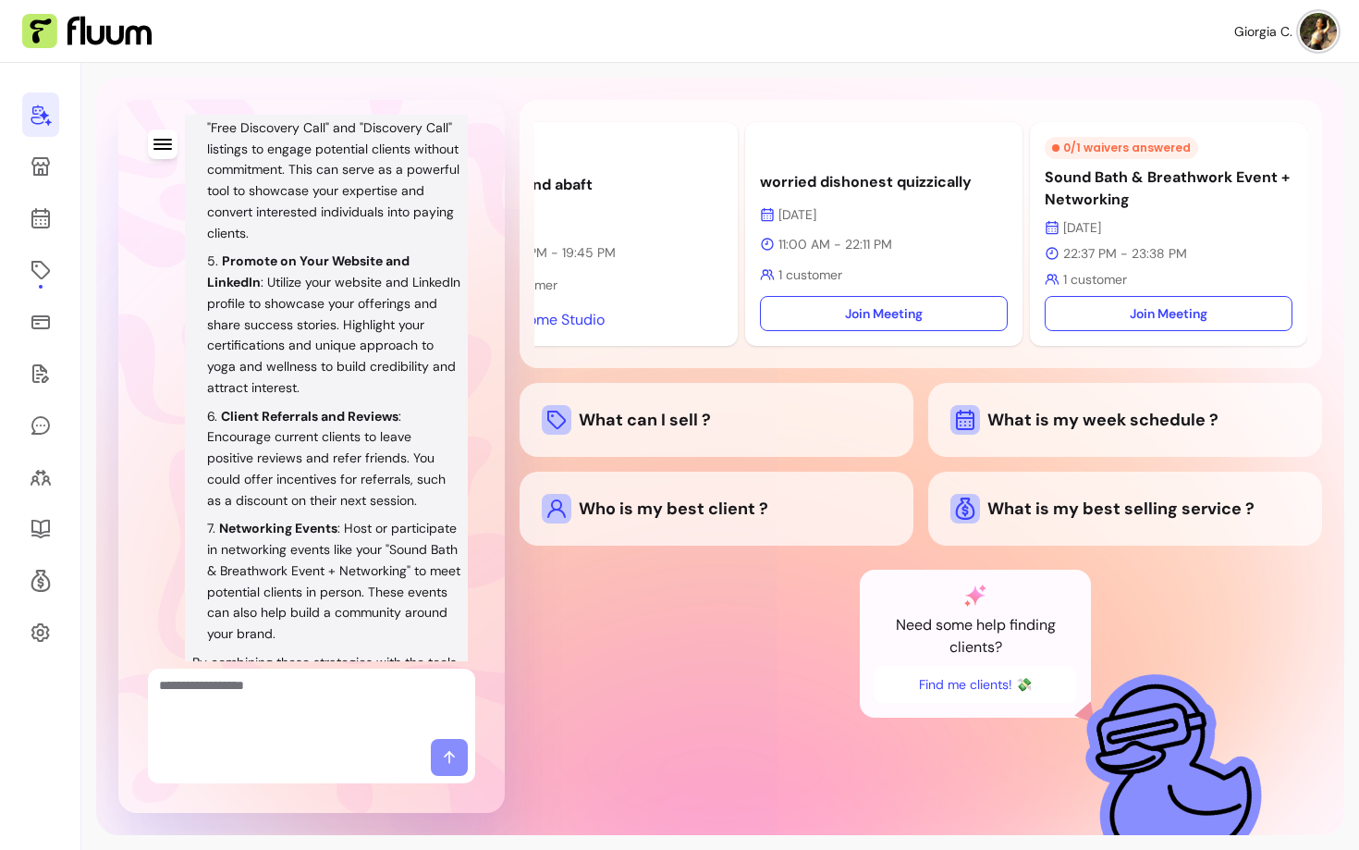
scroll to position [0, 0]
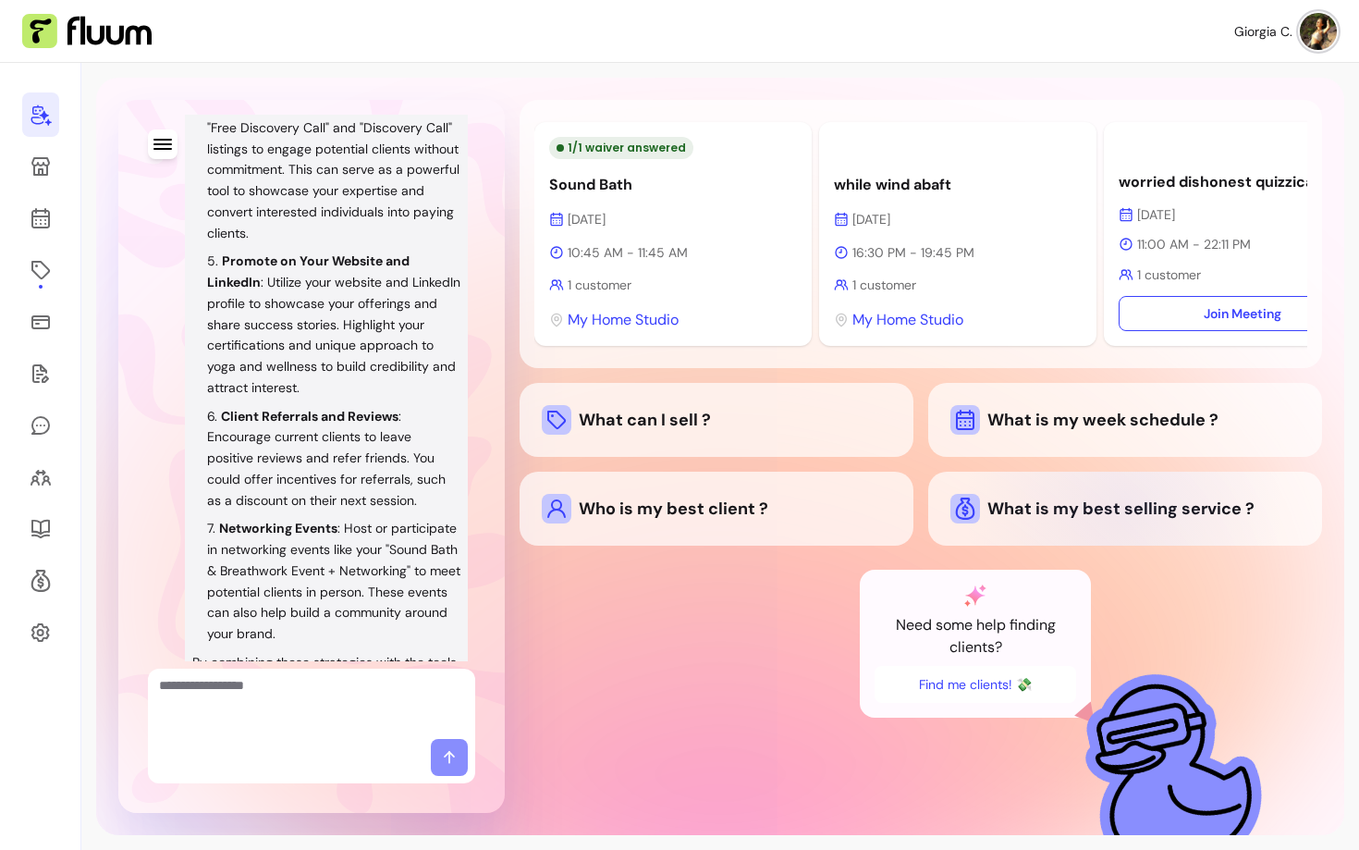
click at [1127, 513] on div "What is my best selling service ?" at bounding box center [1126, 509] width 350 height 30
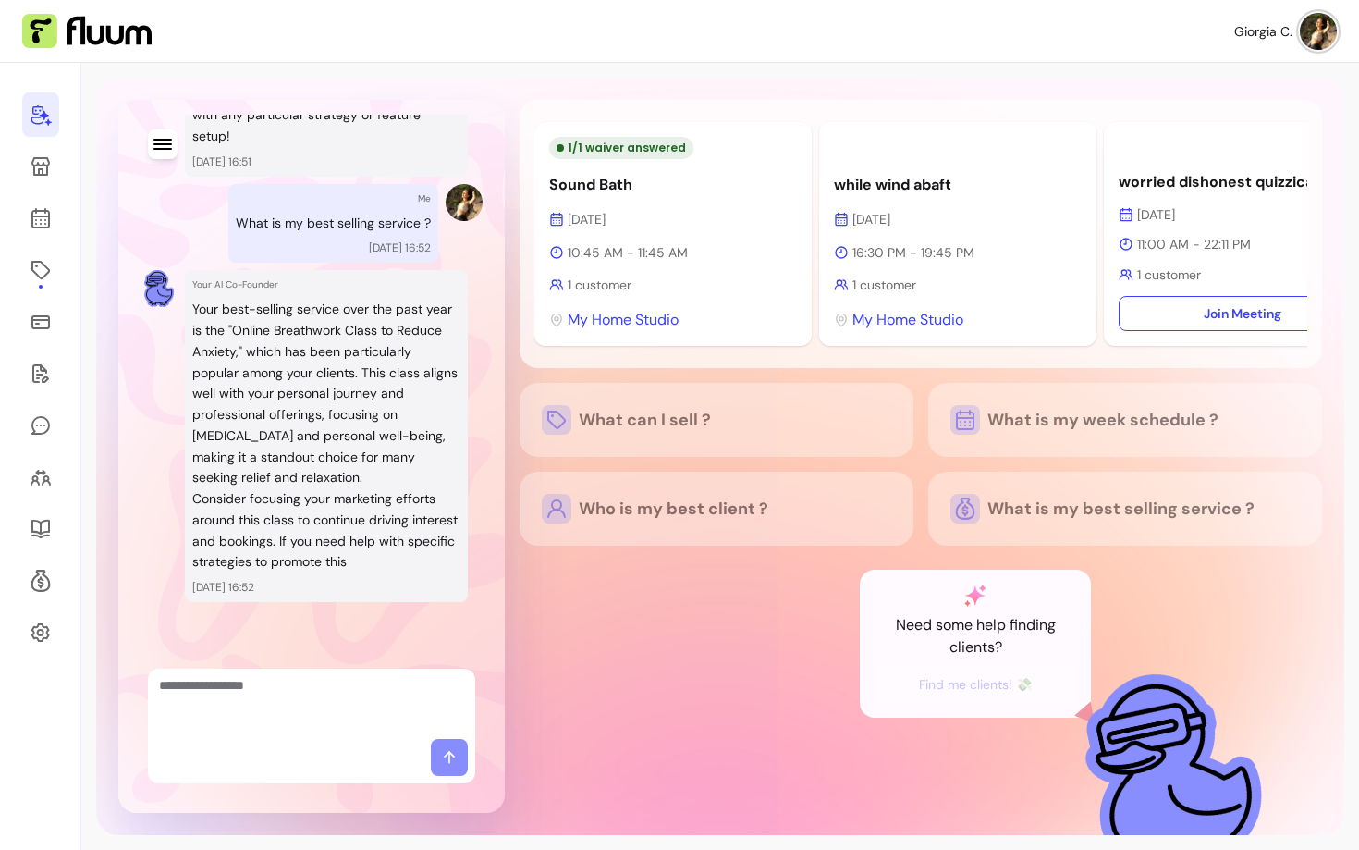
scroll to position [4107, 0]
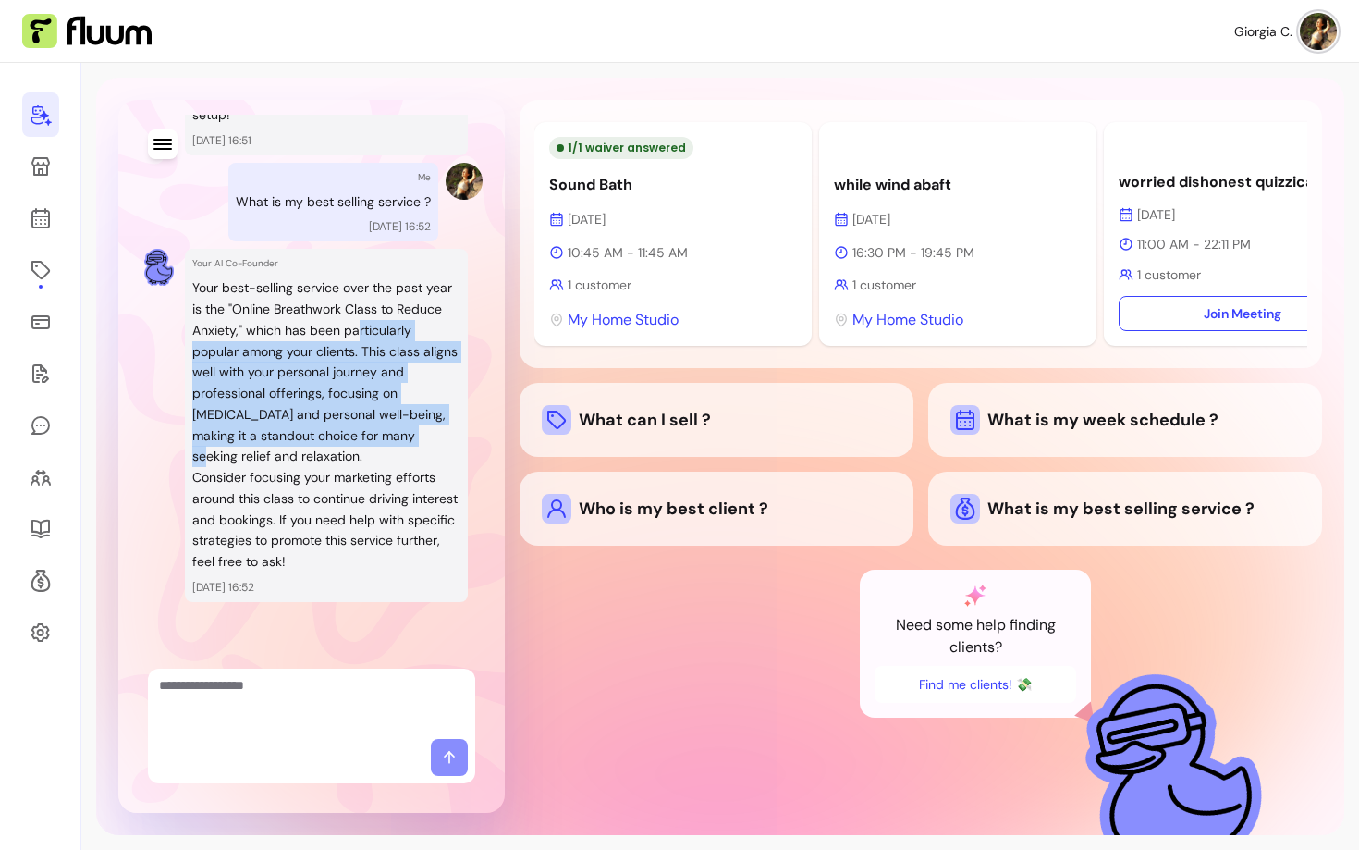
drag, startPoint x: 359, startPoint y: 335, endPoint x: 416, endPoint y: 429, distance: 110.4
click at [416, 429] on p "Your best-selling service over the past year is the "Online Breathwork Class to…" at bounding box center [326, 372] width 268 height 190
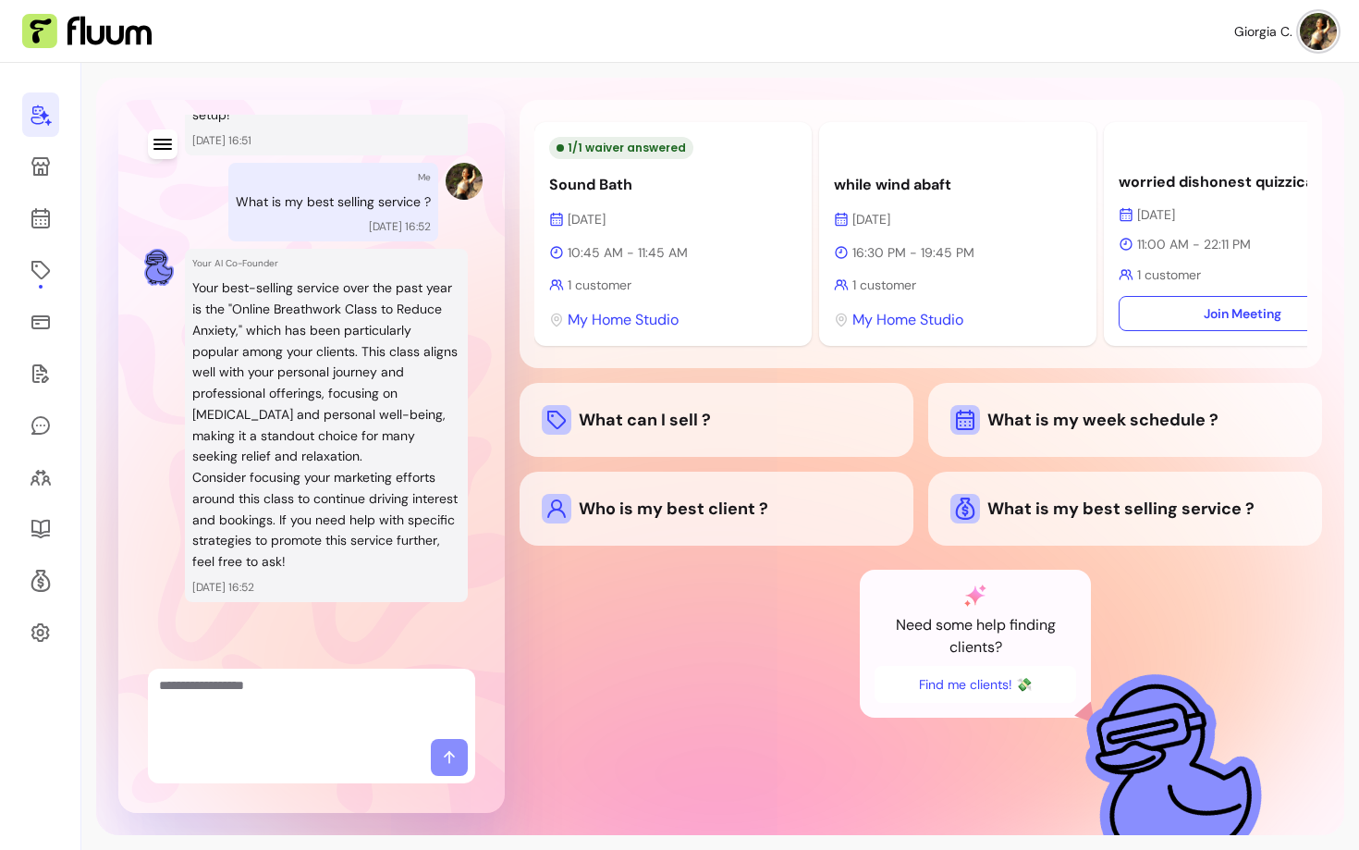
click at [354, 438] on p "Your best-selling service over the past year is the "Online Breathwork Class to…" at bounding box center [326, 372] width 268 height 190
drag, startPoint x: 382, startPoint y: 456, endPoint x: 216, endPoint y: 319, distance: 214.8
click at [216, 319] on p "Your best-selling service over the past year is the "Online Breathwork Class to…" at bounding box center [326, 372] width 268 height 190
click at [312, 429] on p "Your best-selling service over the past year is the "Online Breathwork Class to…" at bounding box center [326, 372] width 268 height 190
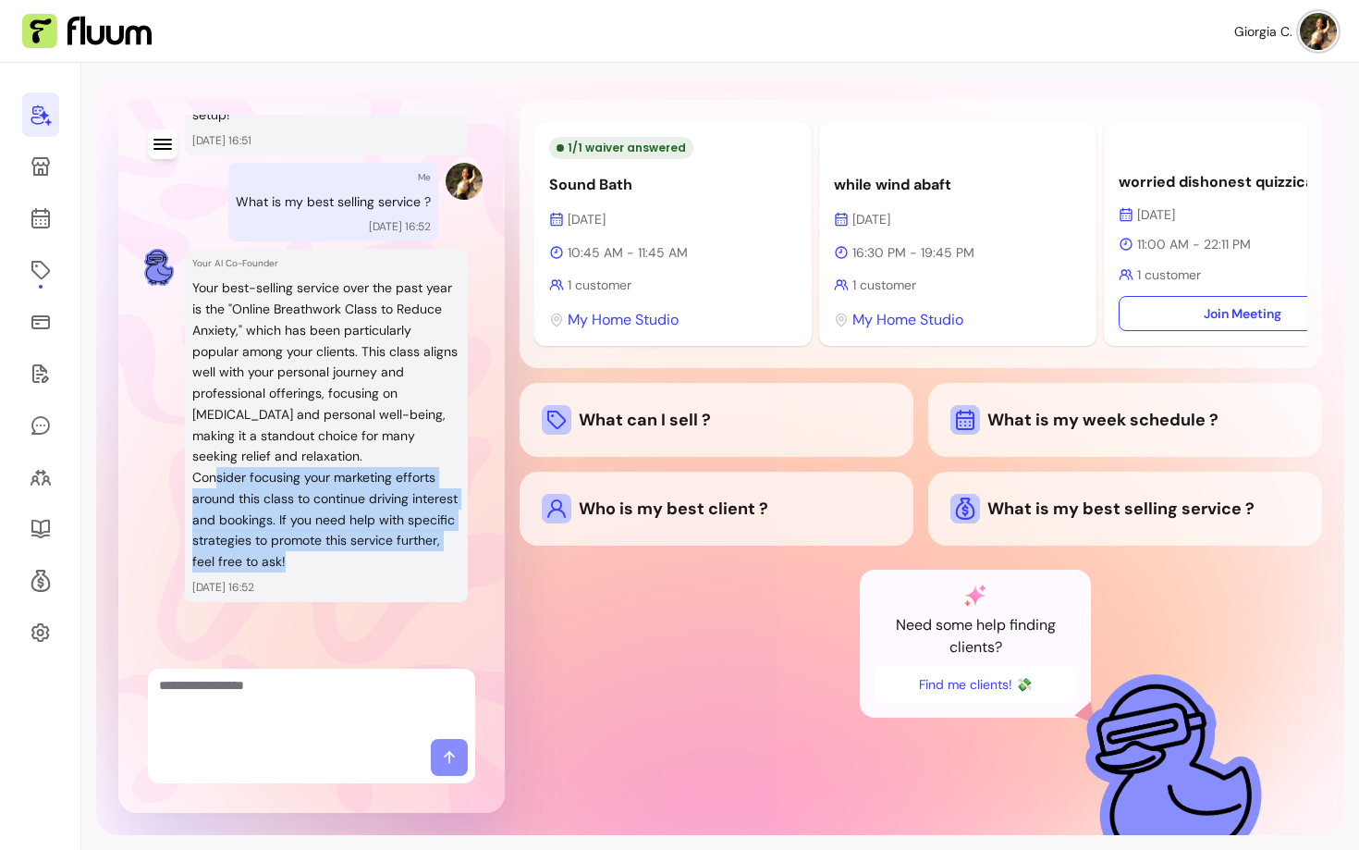
drag, startPoint x: 219, startPoint y: 475, endPoint x: 353, endPoint y: 565, distance: 161.3
click at [353, 565] on p "Consider focusing your marketing efforts around this class to continue driving …" at bounding box center [326, 519] width 268 height 105
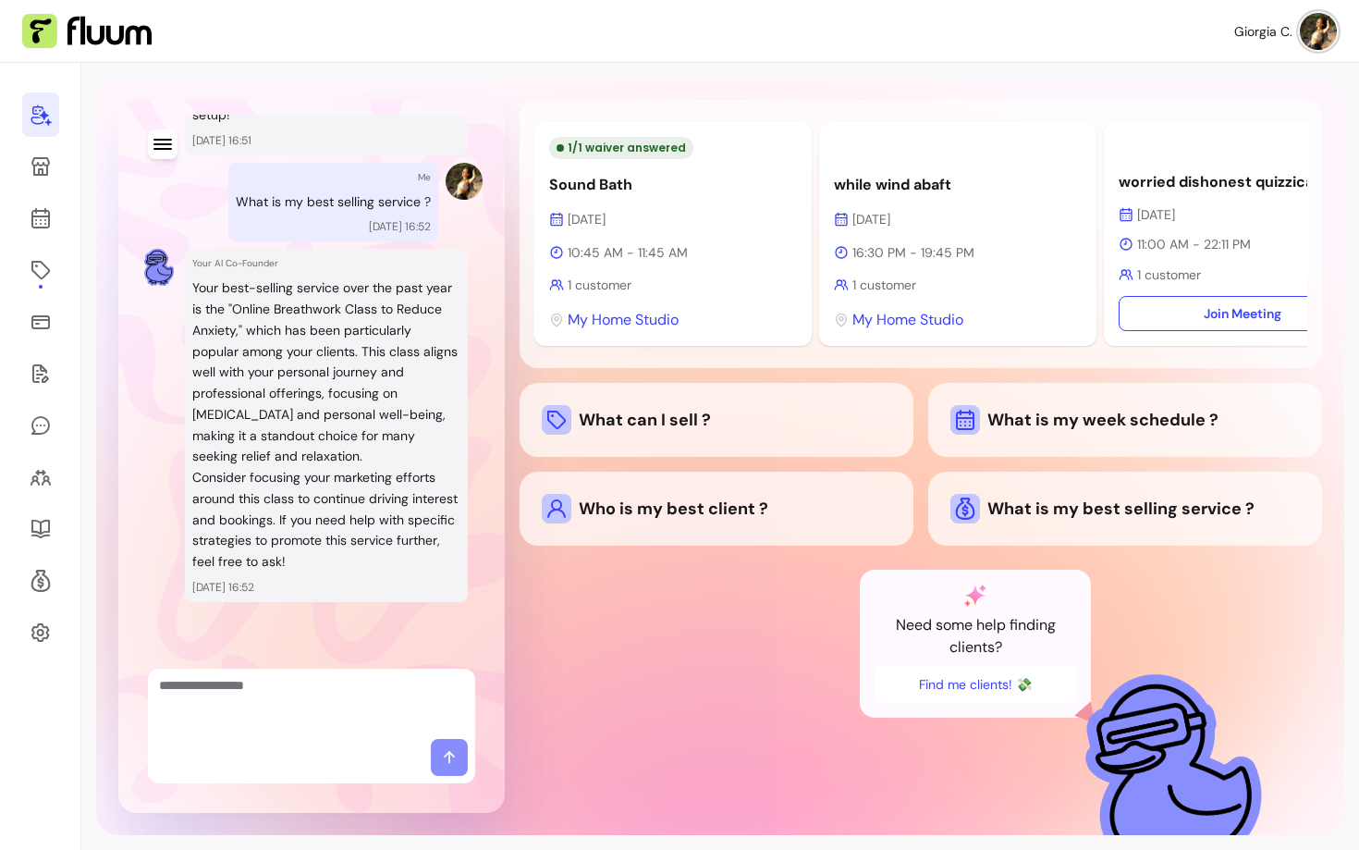
click at [357, 584] on p "[DATE] 16:52" at bounding box center [326, 587] width 268 height 15
click at [350, 364] on p "Your best-selling service over the past year is the "Online Breathwork Class to…" at bounding box center [326, 372] width 268 height 190
click at [288, 698] on textarea "Ask me anything..." at bounding box center [311, 703] width 305 height 55
click at [311, 705] on textarea "Ask me anything..." at bounding box center [311, 703] width 305 height 55
type textarea "**********"
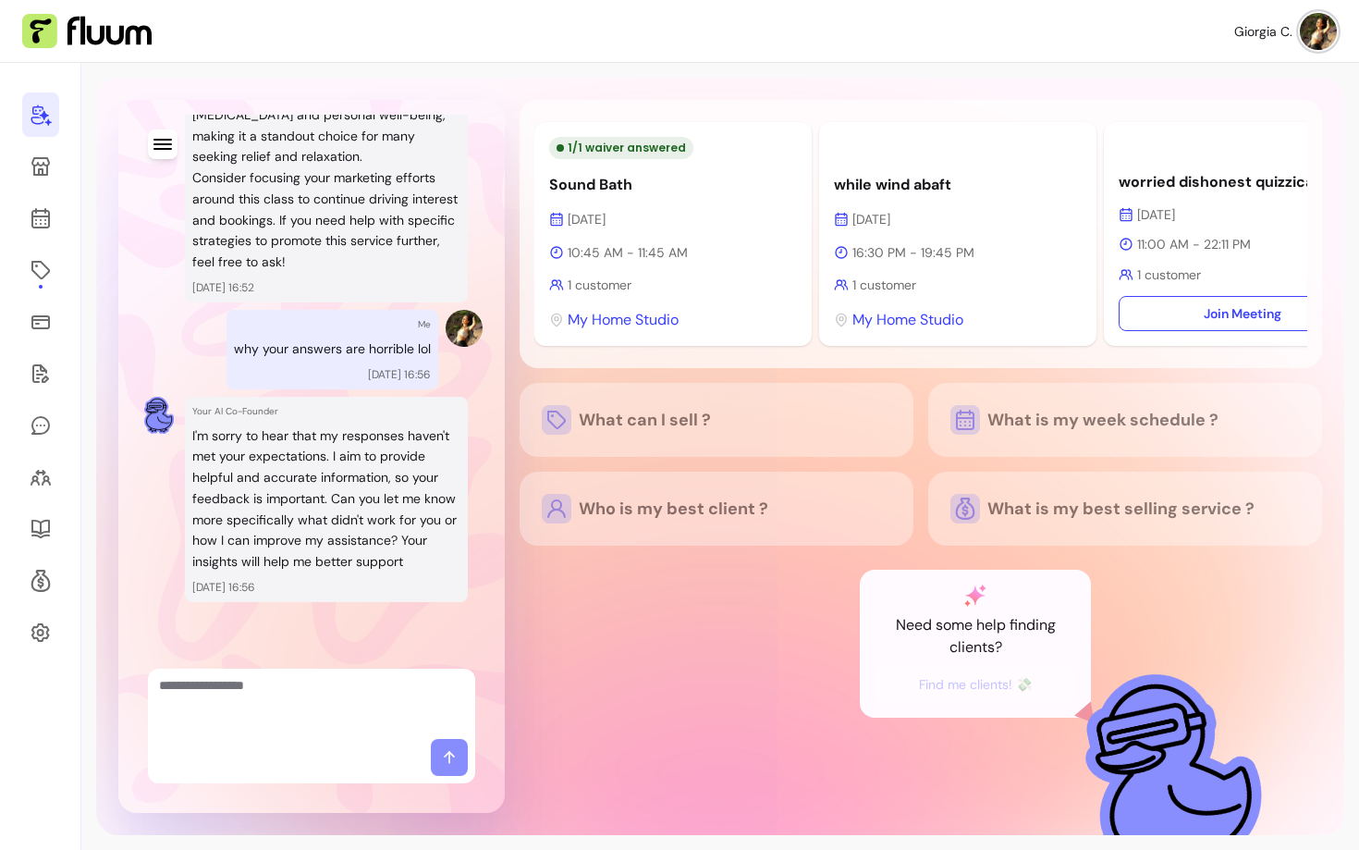
scroll to position [4427, 0]
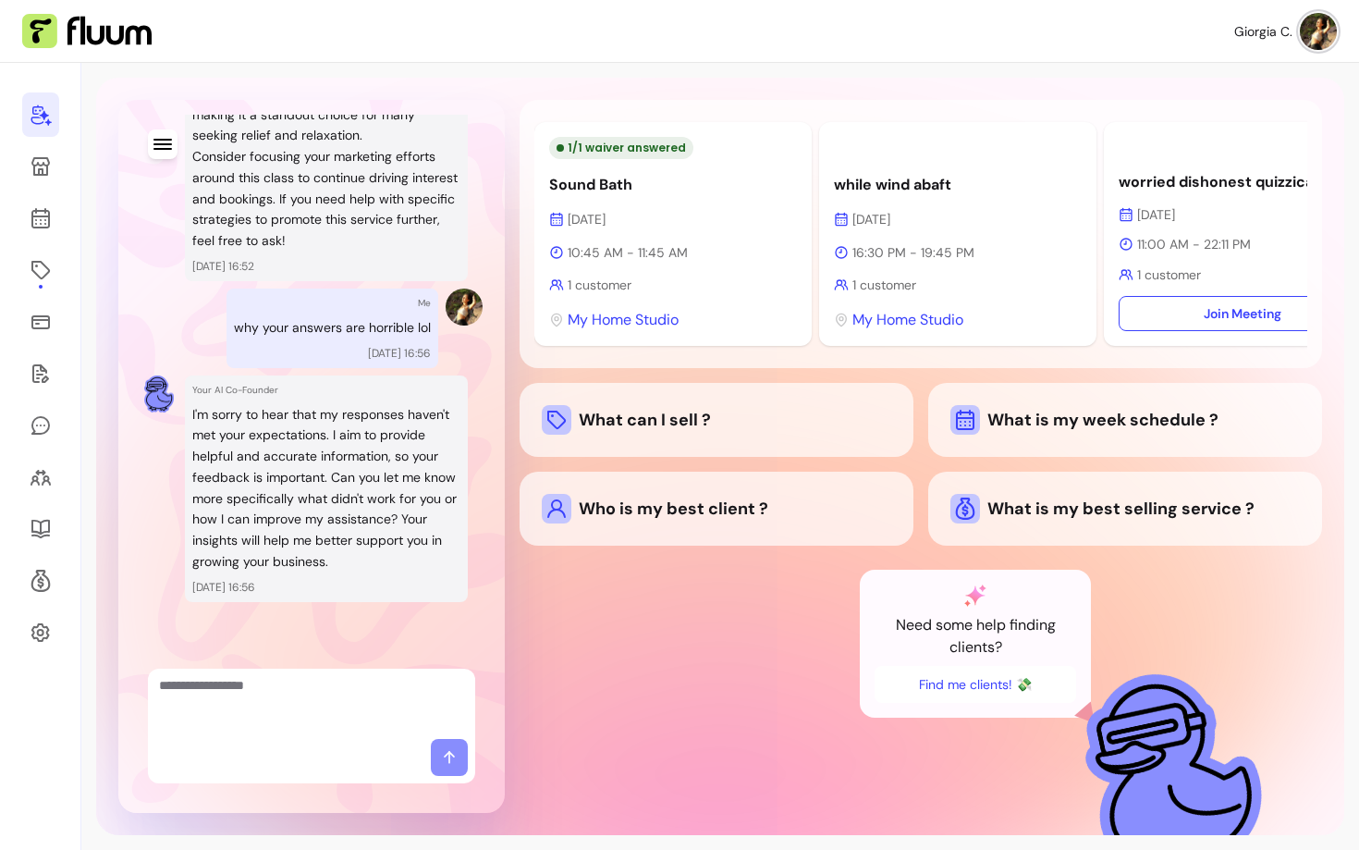
drag, startPoint x: 315, startPoint y: 476, endPoint x: 445, endPoint y: 547, distance: 147.8
click at [445, 547] on p "I'm sorry to hear that my responses haven't met your expectations. I aim to pro…" at bounding box center [326, 488] width 268 height 168
click at [344, 543] on p "I'm sorry to hear that my responses haven't met your expectations. I aim to pro…" at bounding box center [326, 488] width 268 height 168
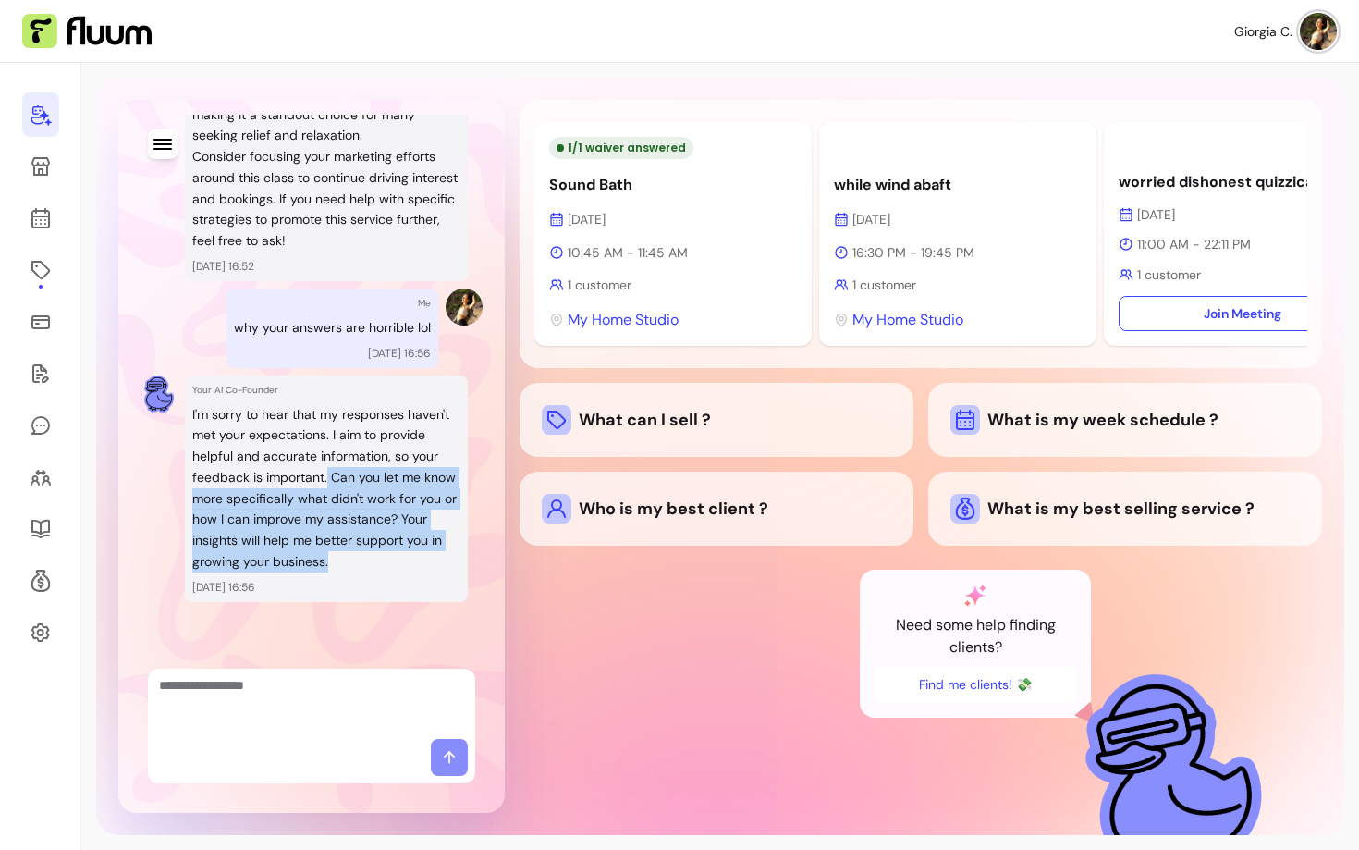
drag, startPoint x: 366, startPoint y: 566, endPoint x: 326, endPoint y: 483, distance: 92.2
click at [326, 483] on p "I'm sorry to hear that my responses haven't met your expectations. I aim to pro…" at bounding box center [326, 488] width 268 height 168
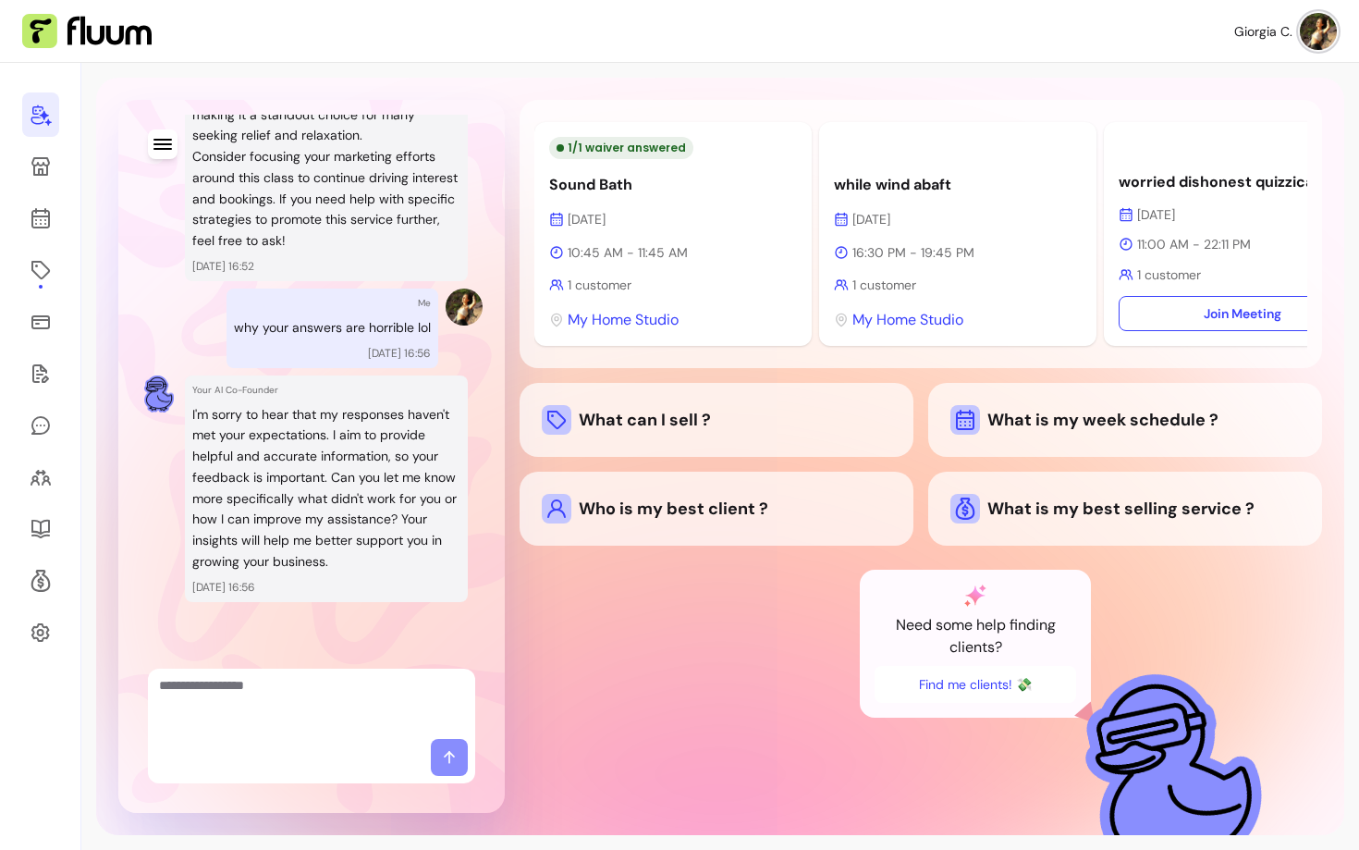
click at [370, 565] on p "I'm sorry to hear that my responses haven't met your expectations. I aim to pro…" at bounding box center [326, 488] width 268 height 168
click at [283, 688] on textarea "Ask me anything..." at bounding box center [311, 703] width 305 height 55
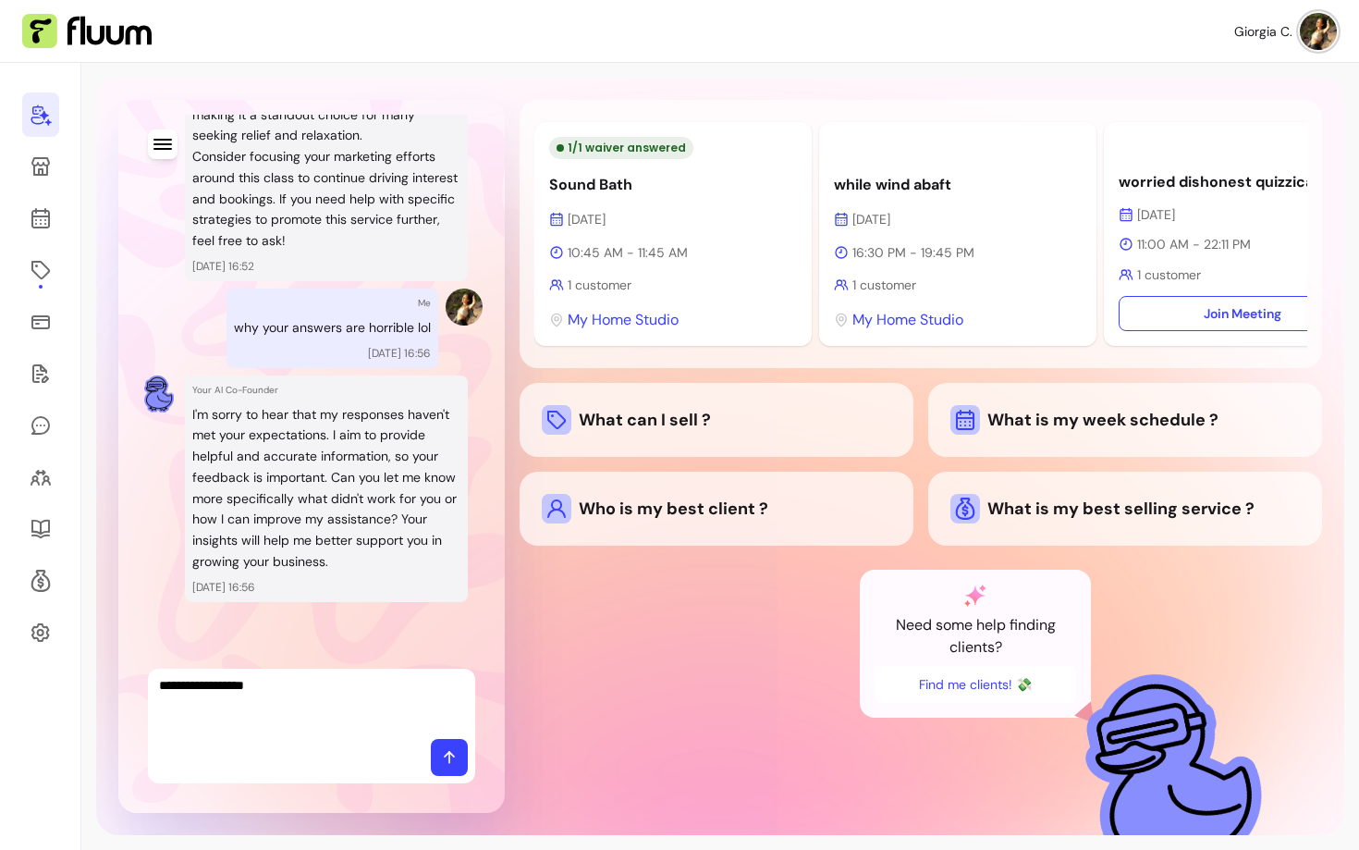
type textarea "**********"
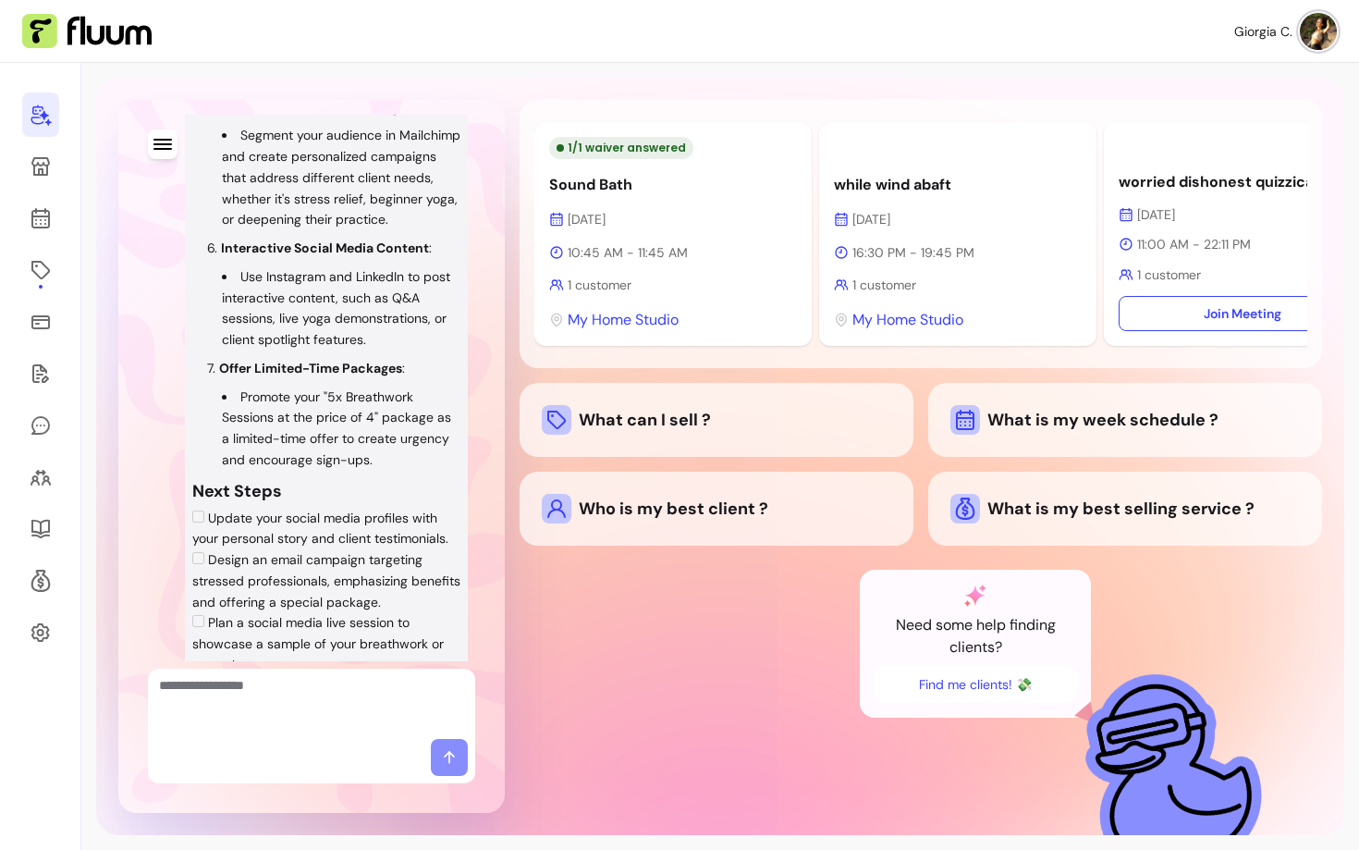
scroll to position [5991, 0]
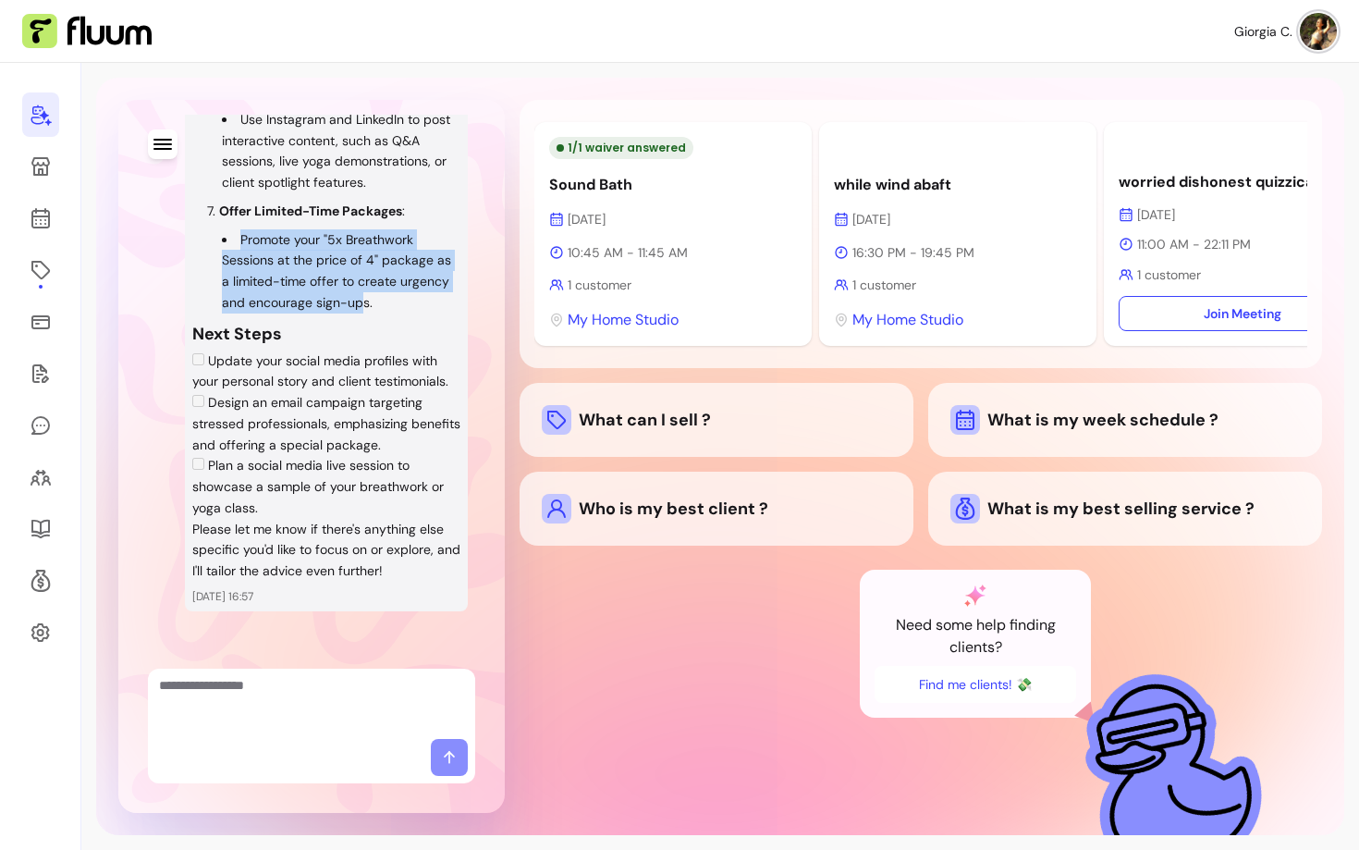
drag, startPoint x: 239, startPoint y: 300, endPoint x: 358, endPoint y: 373, distance: 139.9
click at [359, 313] on li "Promote your "5x Breathwork Sessions at the price of 4" package as a limited-ti…" at bounding box center [341, 271] width 239 height 84
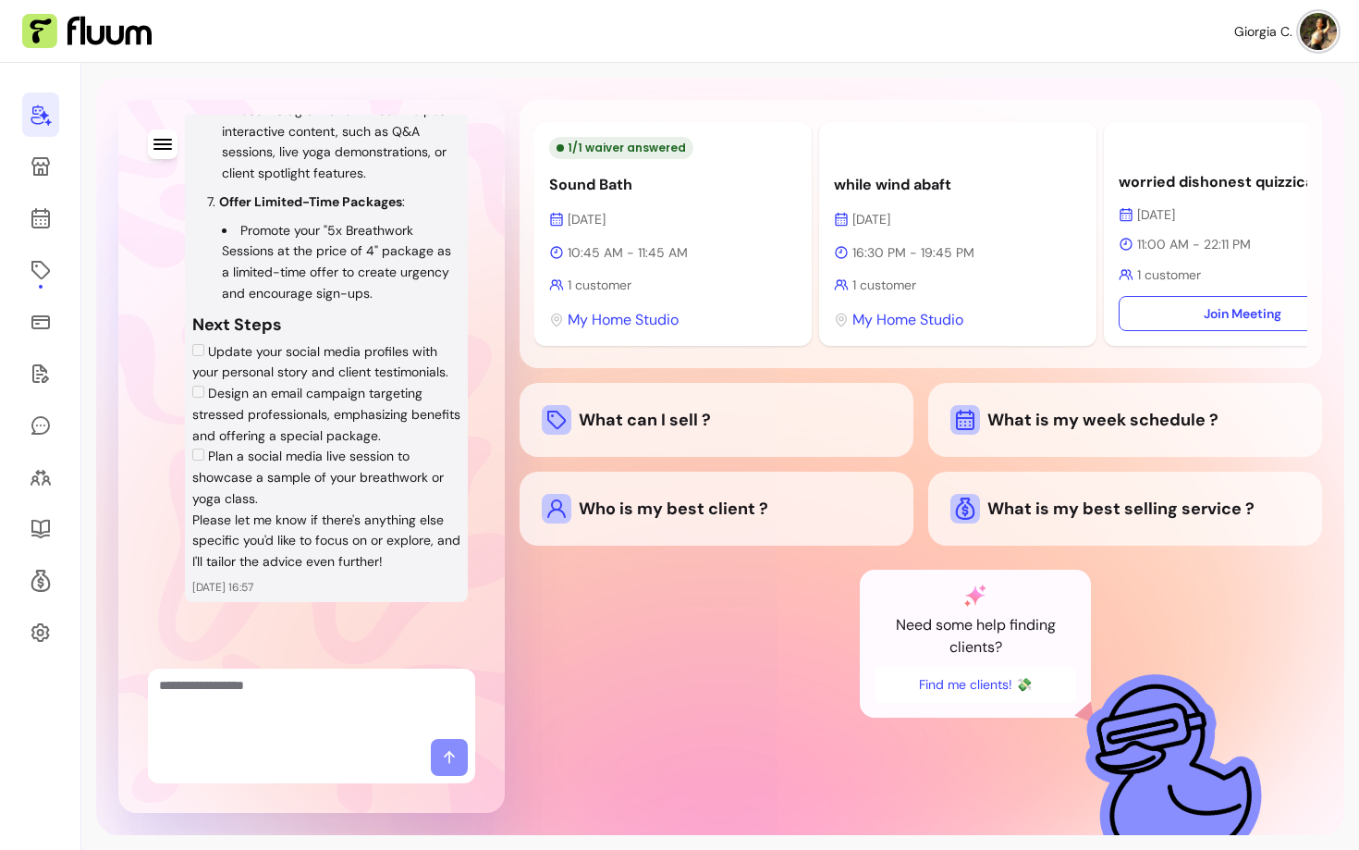
click at [348, 392] on li "Design an email campaign targeting stressed professionals, emphasizing benefits…" at bounding box center [326, 414] width 268 height 63
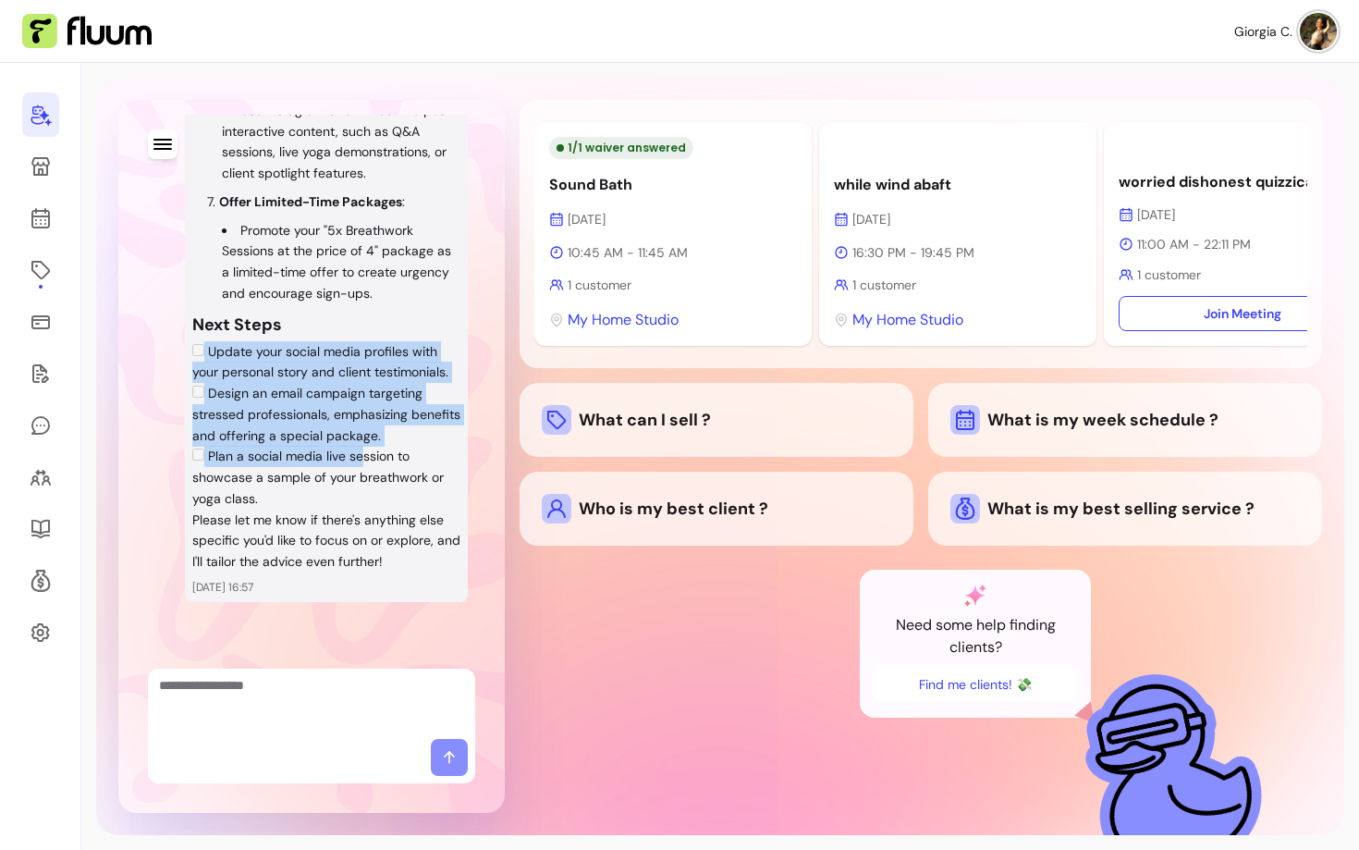
drag, startPoint x: 203, startPoint y: 352, endPoint x: 363, endPoint y: 461, distance: 192.4
click at [364, 460] on ul "Update your social media profiles with your personal story and client testimoni…" at bounding box center [326, 425] width 268 height 168
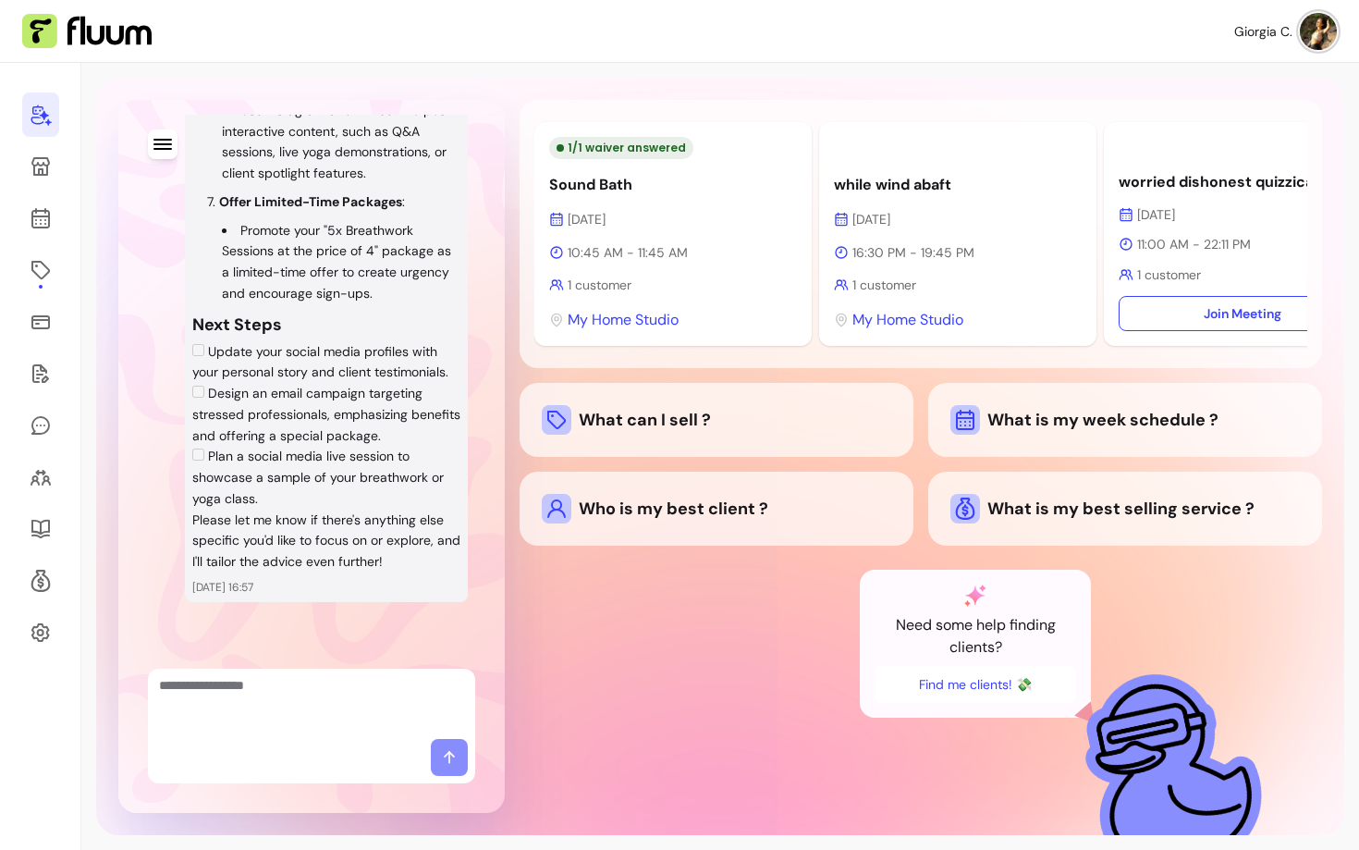
click at [350, 517] on p "Please let me know if there's anything else specific you'd like to focus on or …" at bounding box center [326, 541] width 268 height 63
drag, startPoint x: 227, startPoint y: 393, endPoint x: 421, endPoint y: 436, distance: 199.0
click at [421, 436] on li "Design an email campaign targeting stressed professionals, emphasizing benefits…" at bounding box center [326, 414] width 268 height 63
click at [366, 469] on li "Plan a social media live session to showcase a sample of your breathwork or yog…" at bounding box center [326, 477] width 268 height 63
drag, startPoint x: 253, startPoint y: 496, endPoint x: 222, endPoint y: 453, distance: 52.9
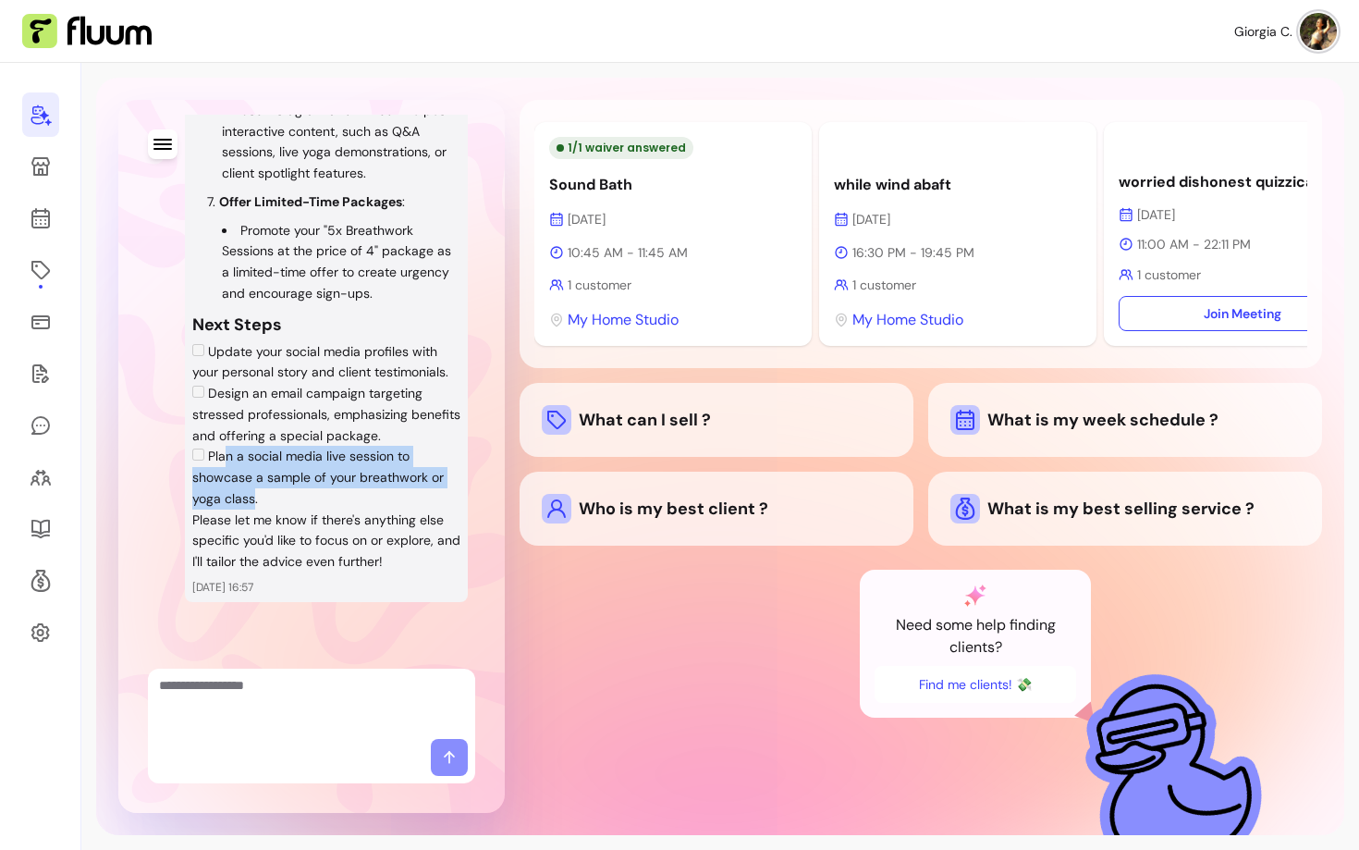
click at [222, 453] on li "Plan a social media live session to showcase a sample of your breathwork or yog…" at bounding box center [326, 477] width 268 height 63
click at [208, 687] on textarea "Ask me anything..." at bounding box center [311, 703] width 305 height 55
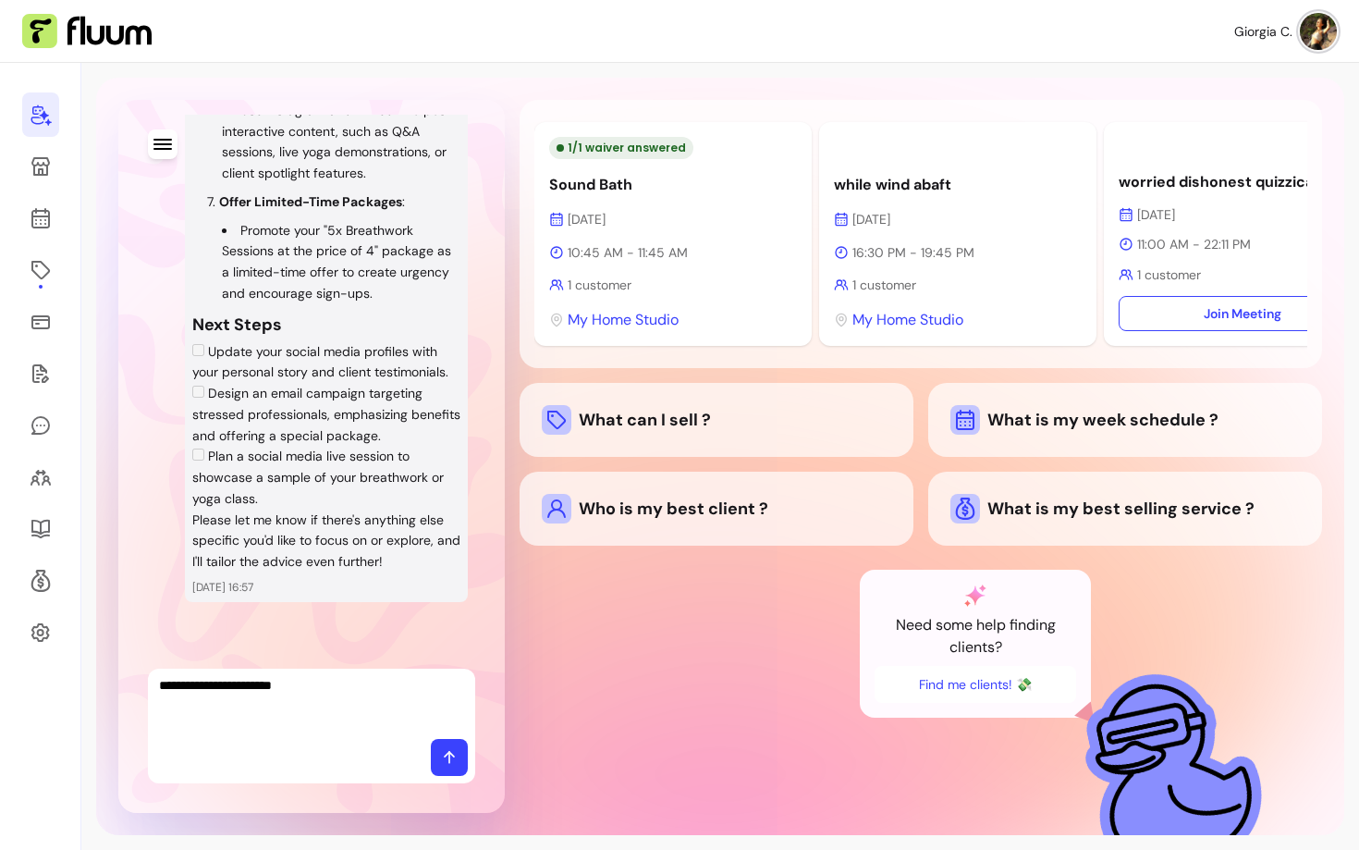
type textarea "**********"
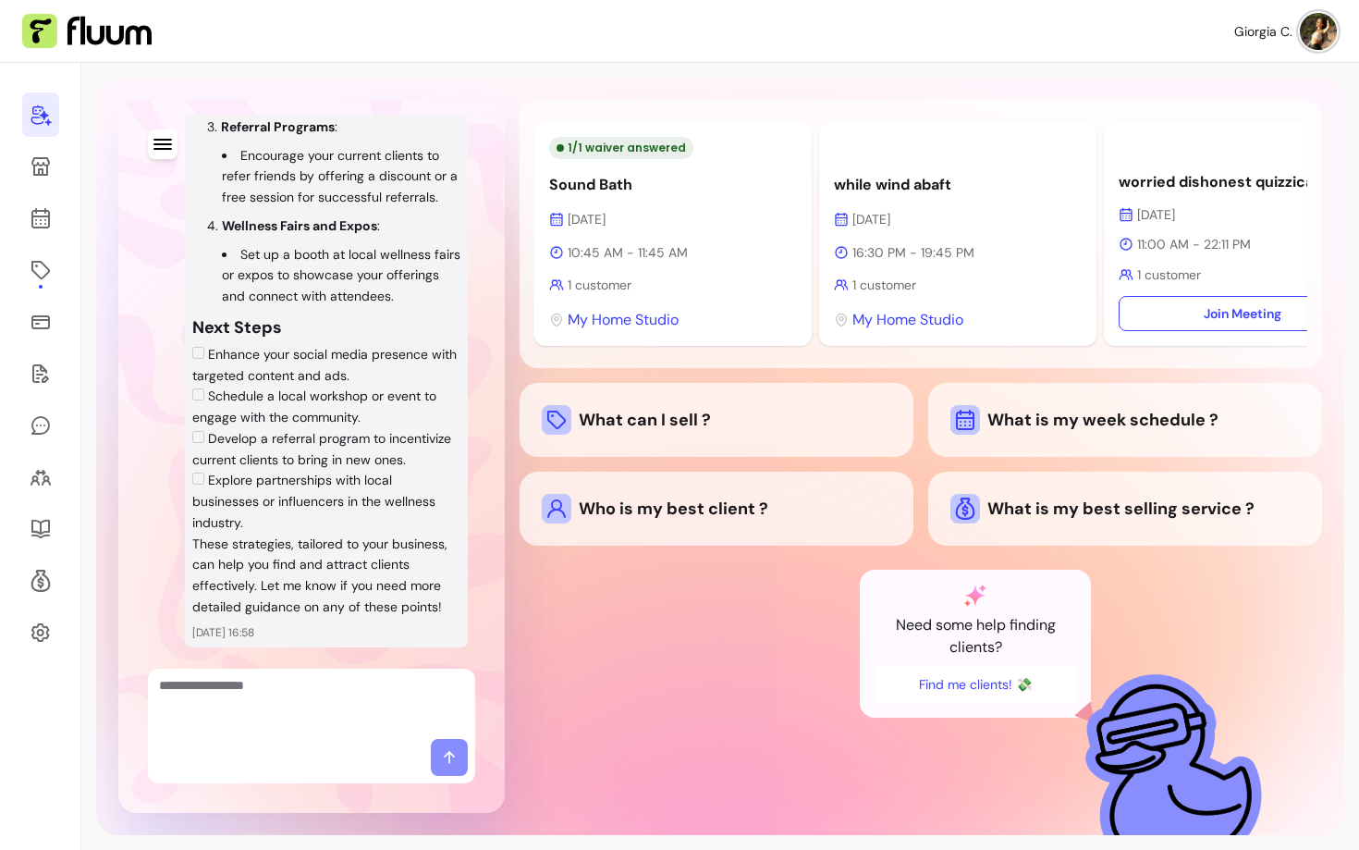
scroll to position [7046, 0]
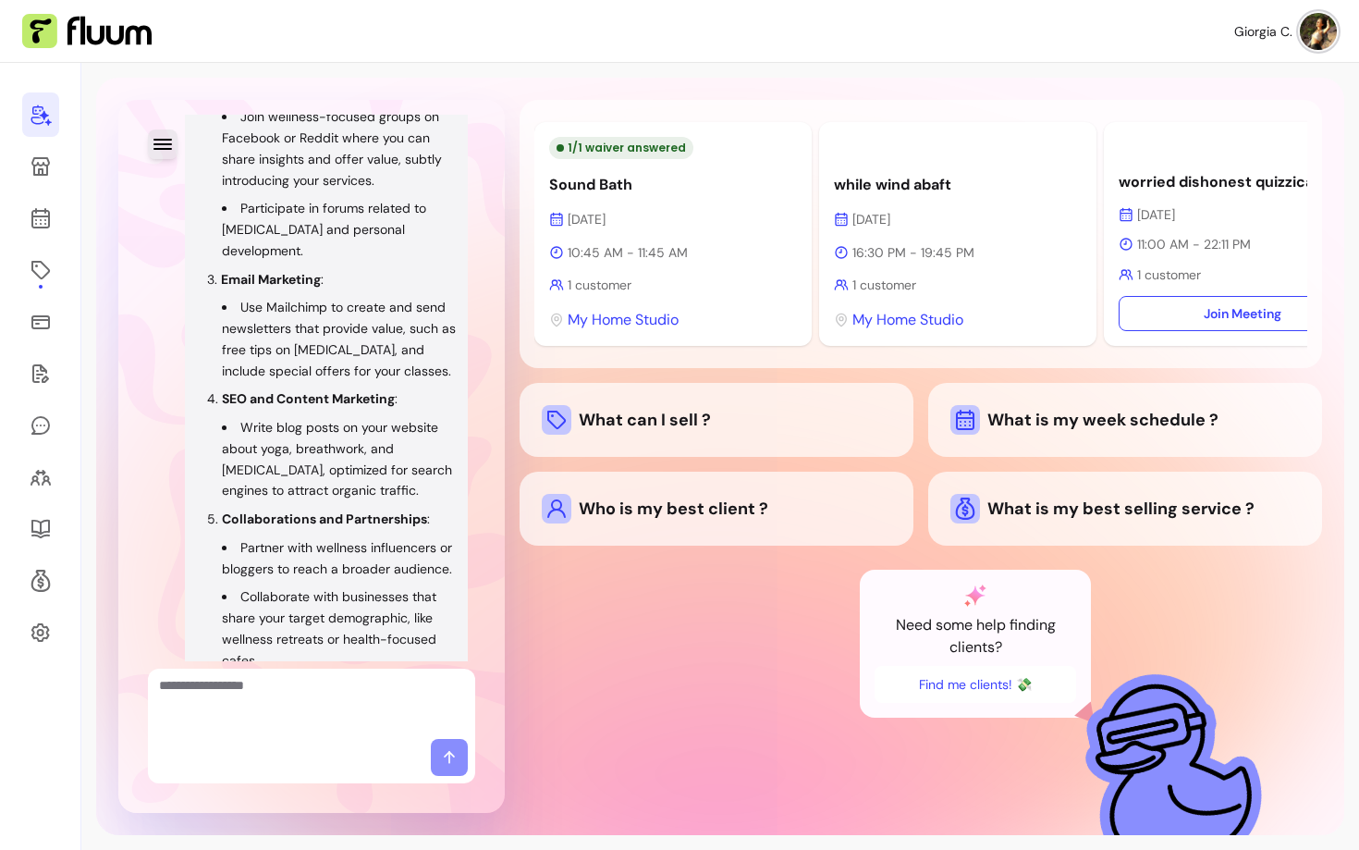
click at [161, 134] on icon "button" at bounding box center [163, 144] width 22 height 22
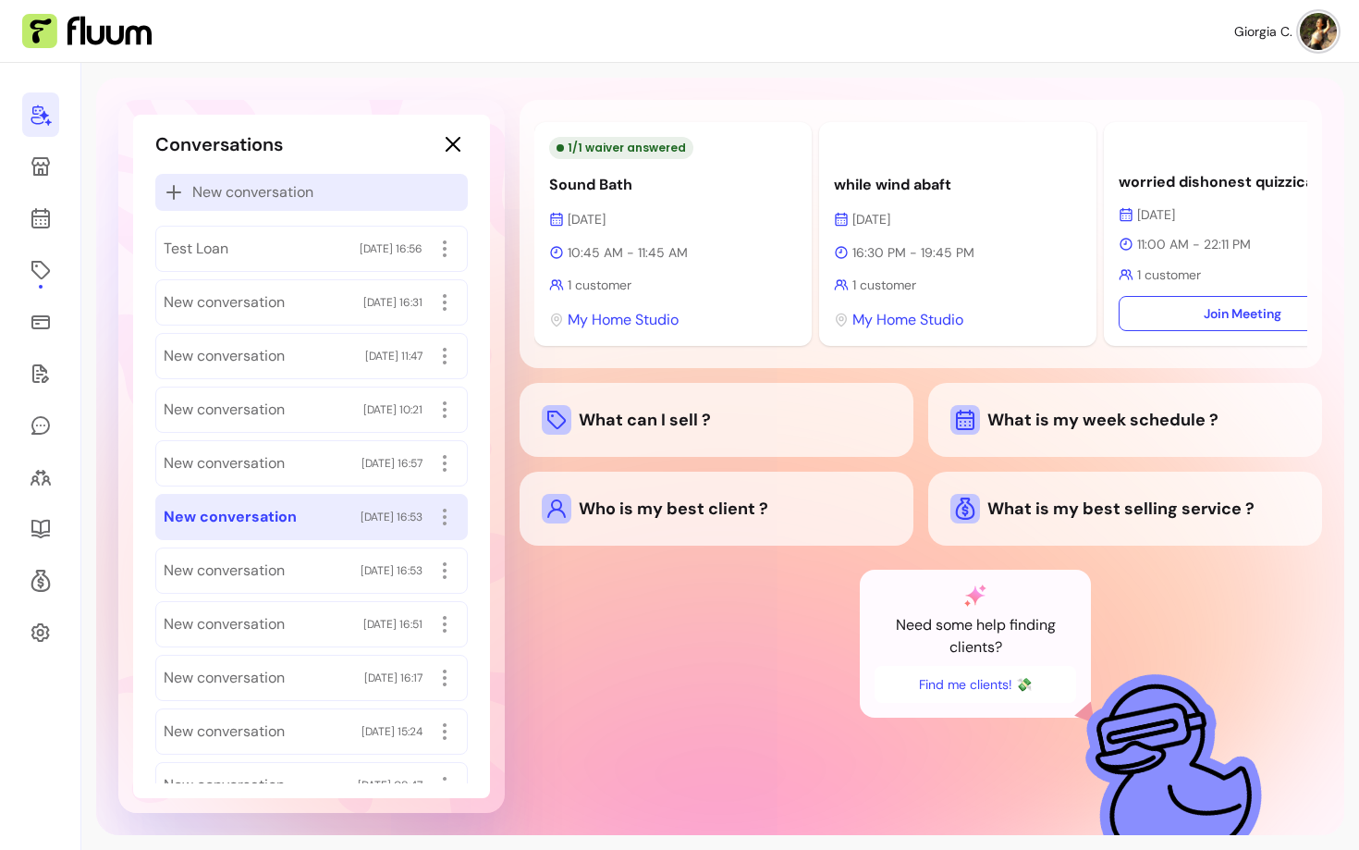
click at [226, 199] on span "New conversation" at bounding box center [252, 192] width 121 height 22
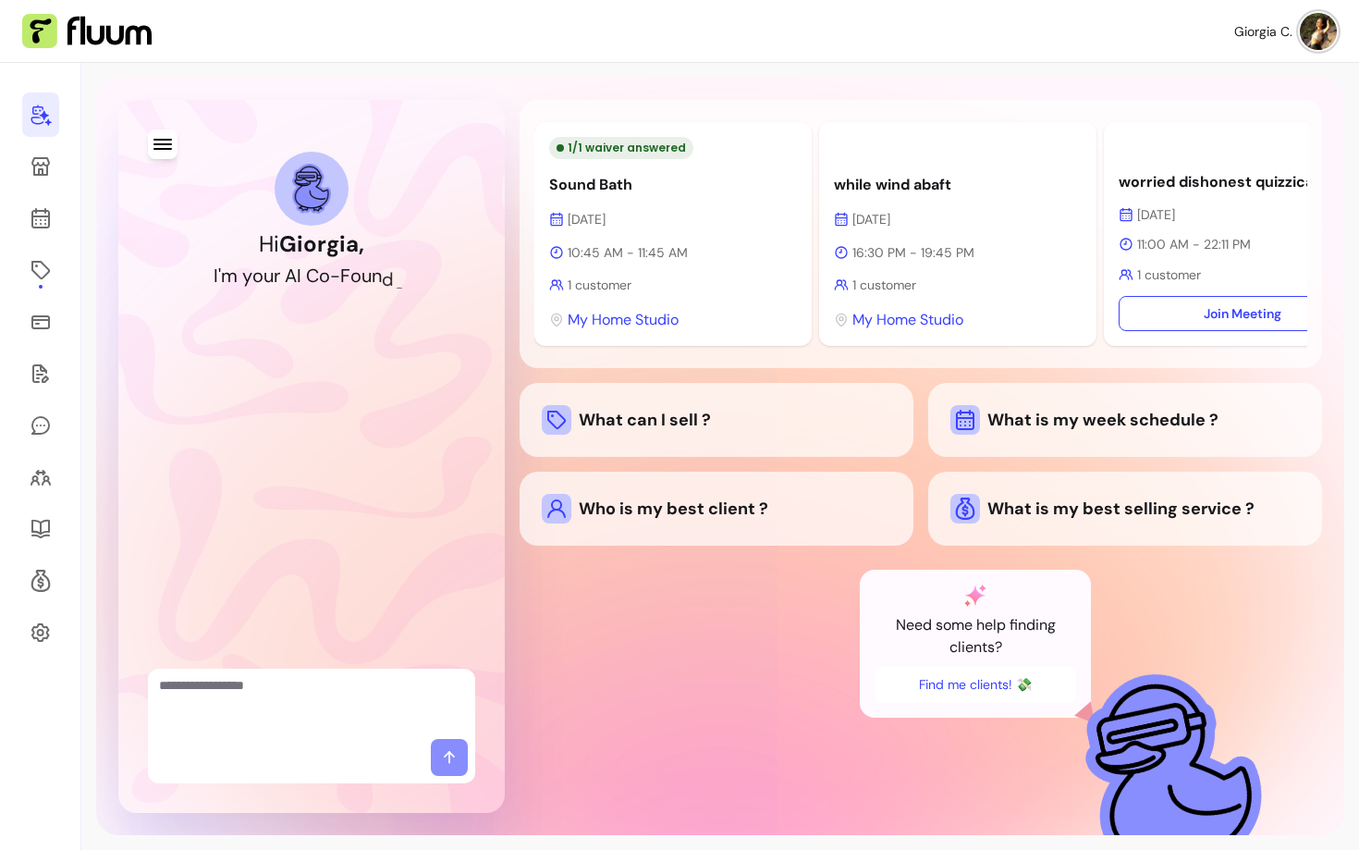
click at [311, 702] on textarea "Ask me anything..." at bounding box center [311, 703] width 305 height 55
click at [1034, 688] on button "Find me clients! 💸" at bounding box center [975, 684] width 195 height 36
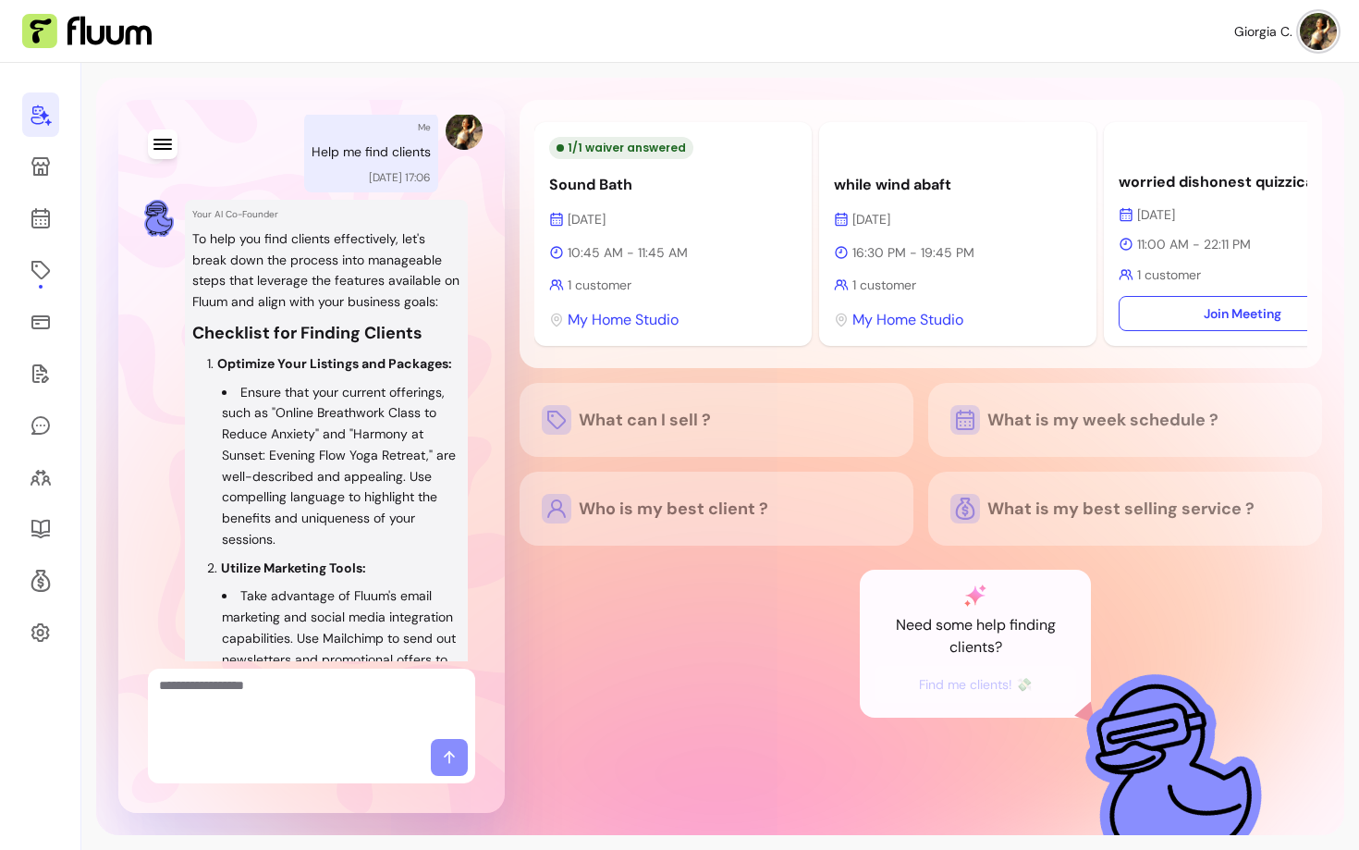
scroll to position [113, 0]
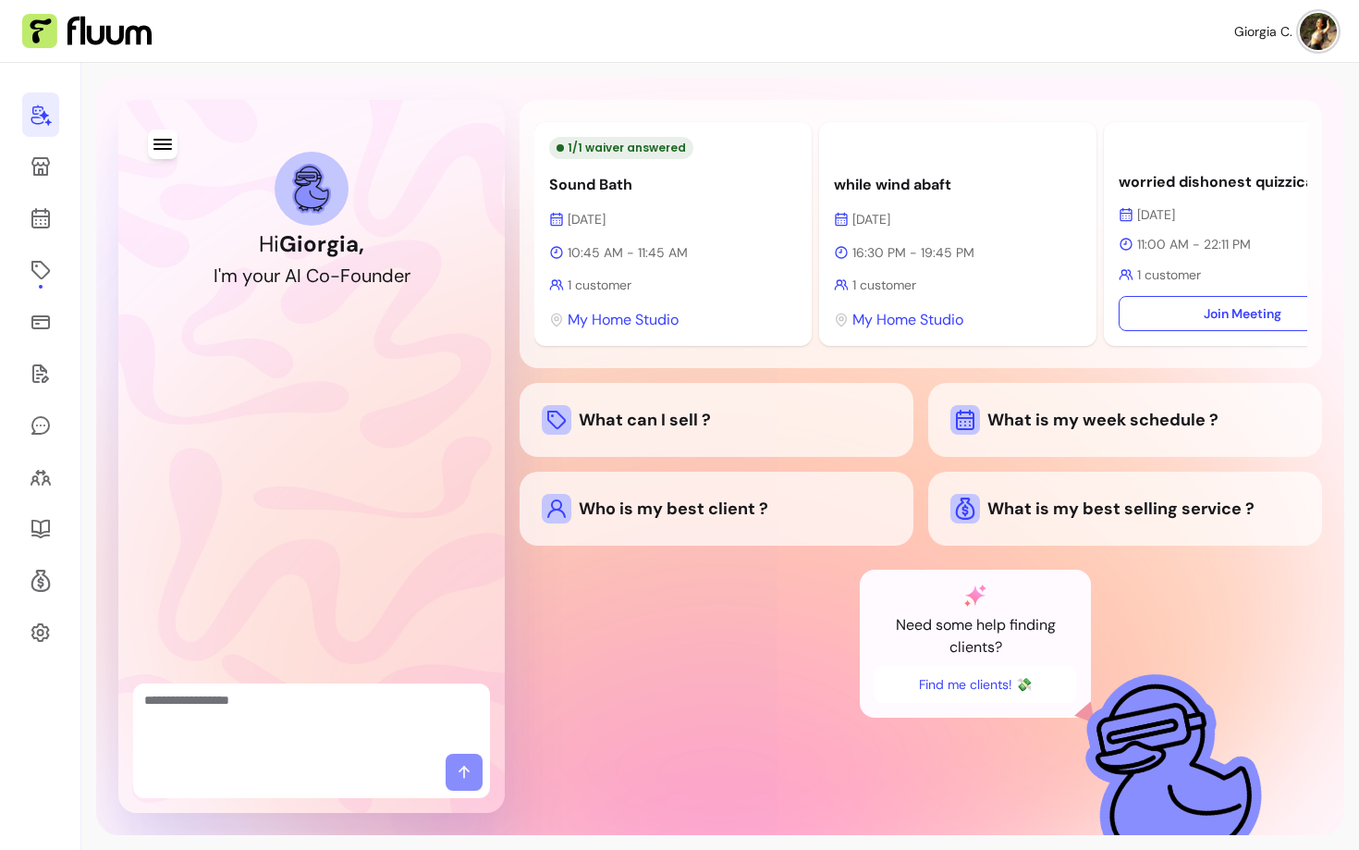
click at [271, 711] on textarea "Ask me anything..." at bounding box center [311, 718] width 335 height 55
type textarea "**********"
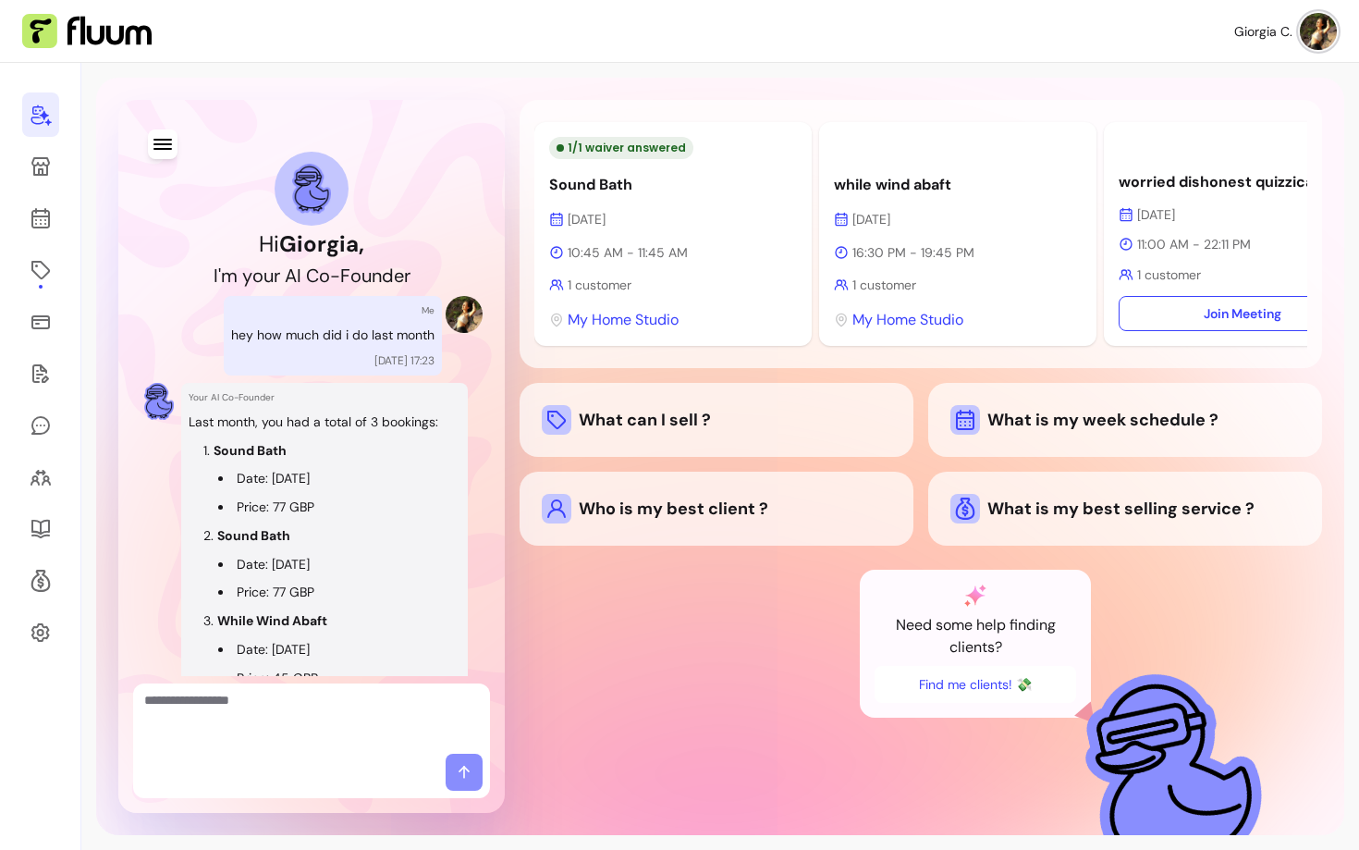
scroll to position [235, 0]
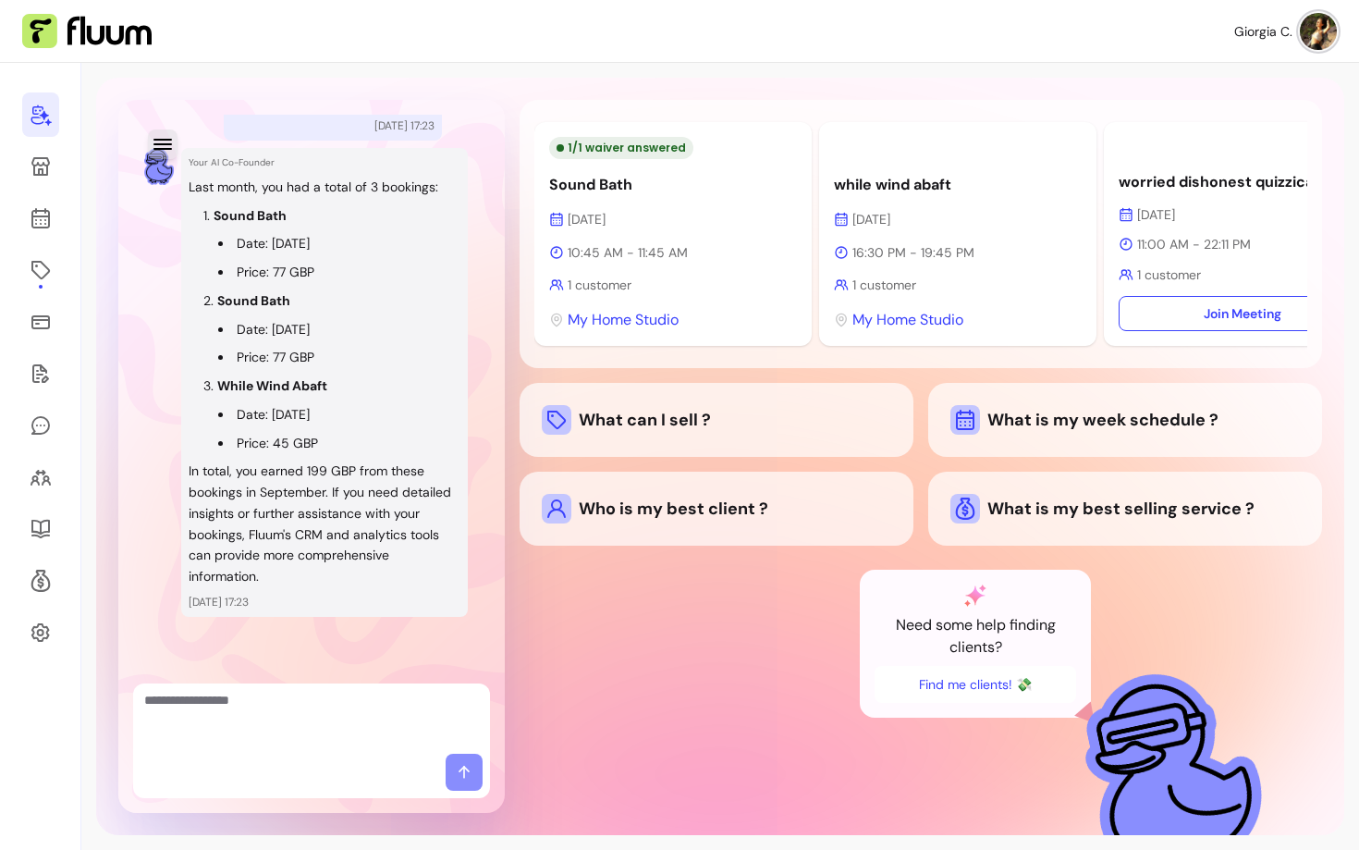
click at [162, 140] on icon "button" at bounding box center [163, 144] width 18 height 11
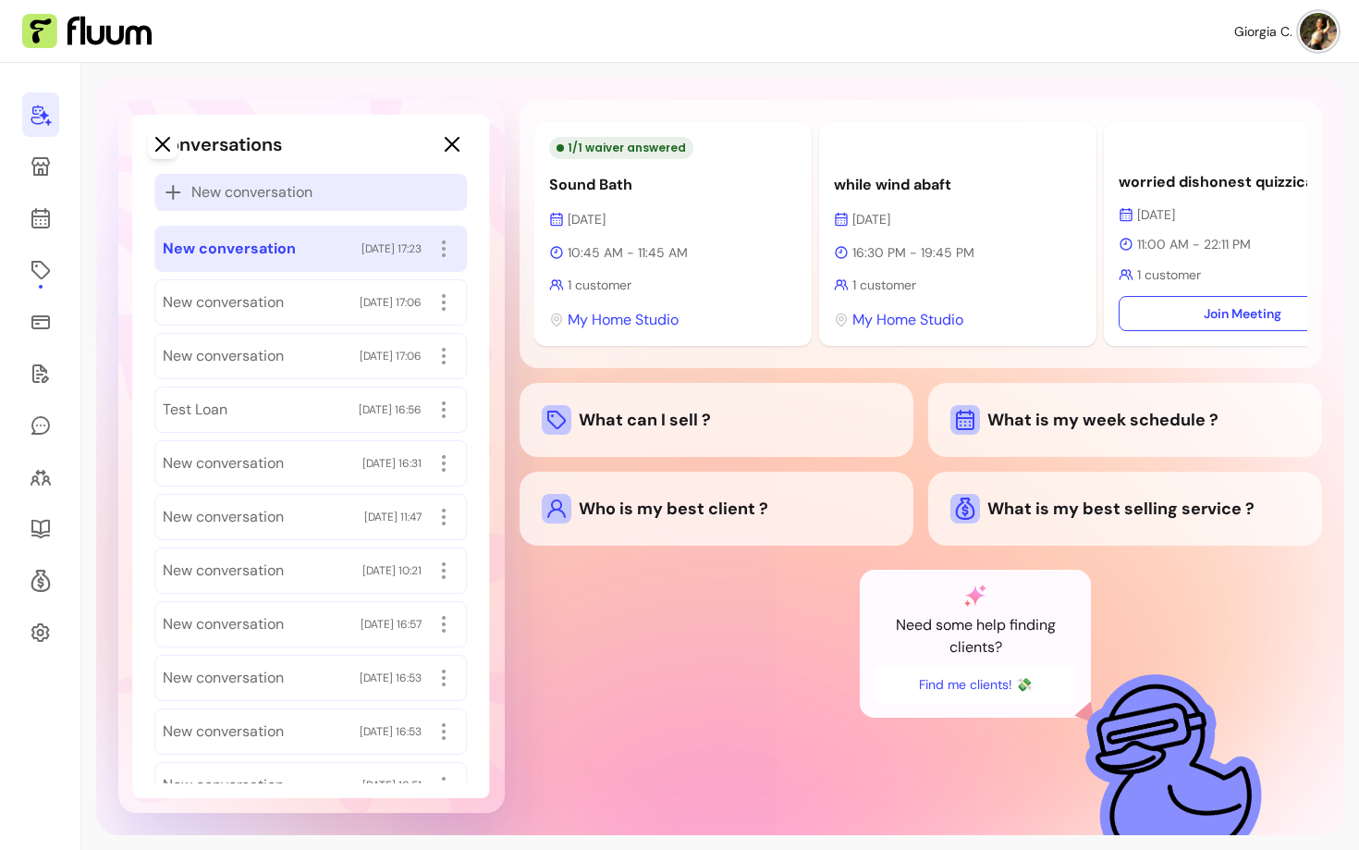
click at [236, 205] on div "New conversation" at bounding box center [310, 192] width 313 height 37
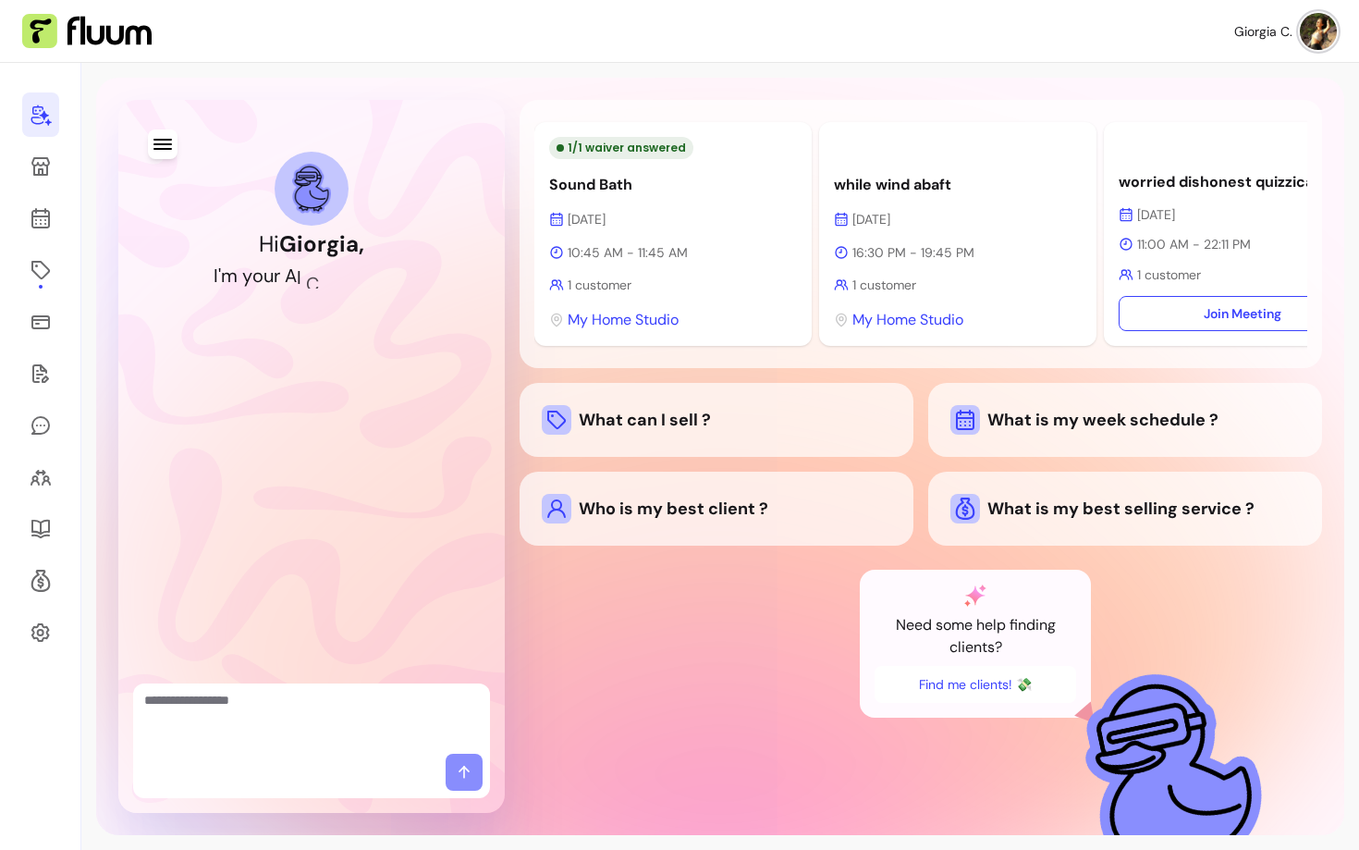
click at [249, 743] on textarea "Ask me anything..." at bounding box center [311, 718] width 335 height 55
type textarea "**********"
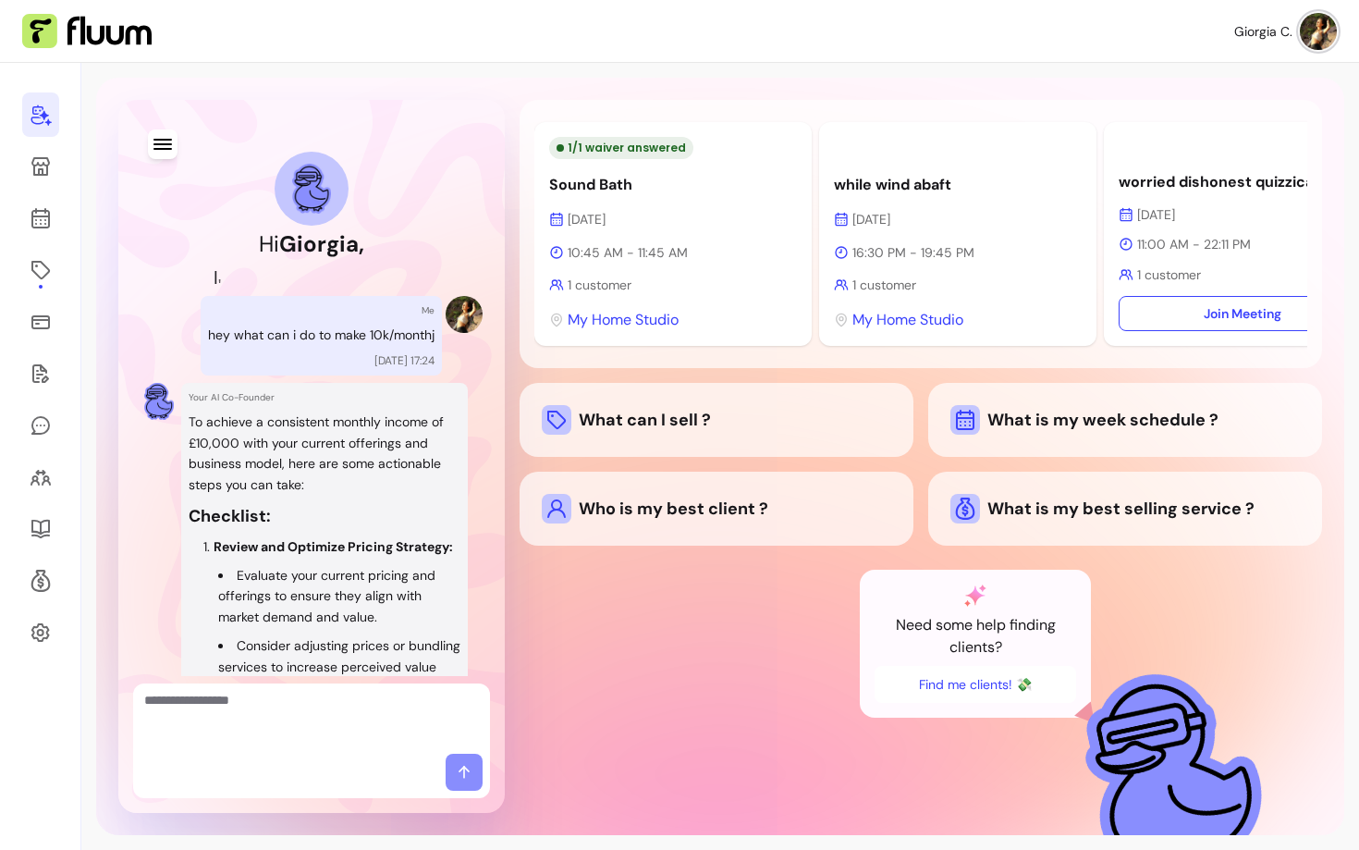
scroll to position [2152, 0]
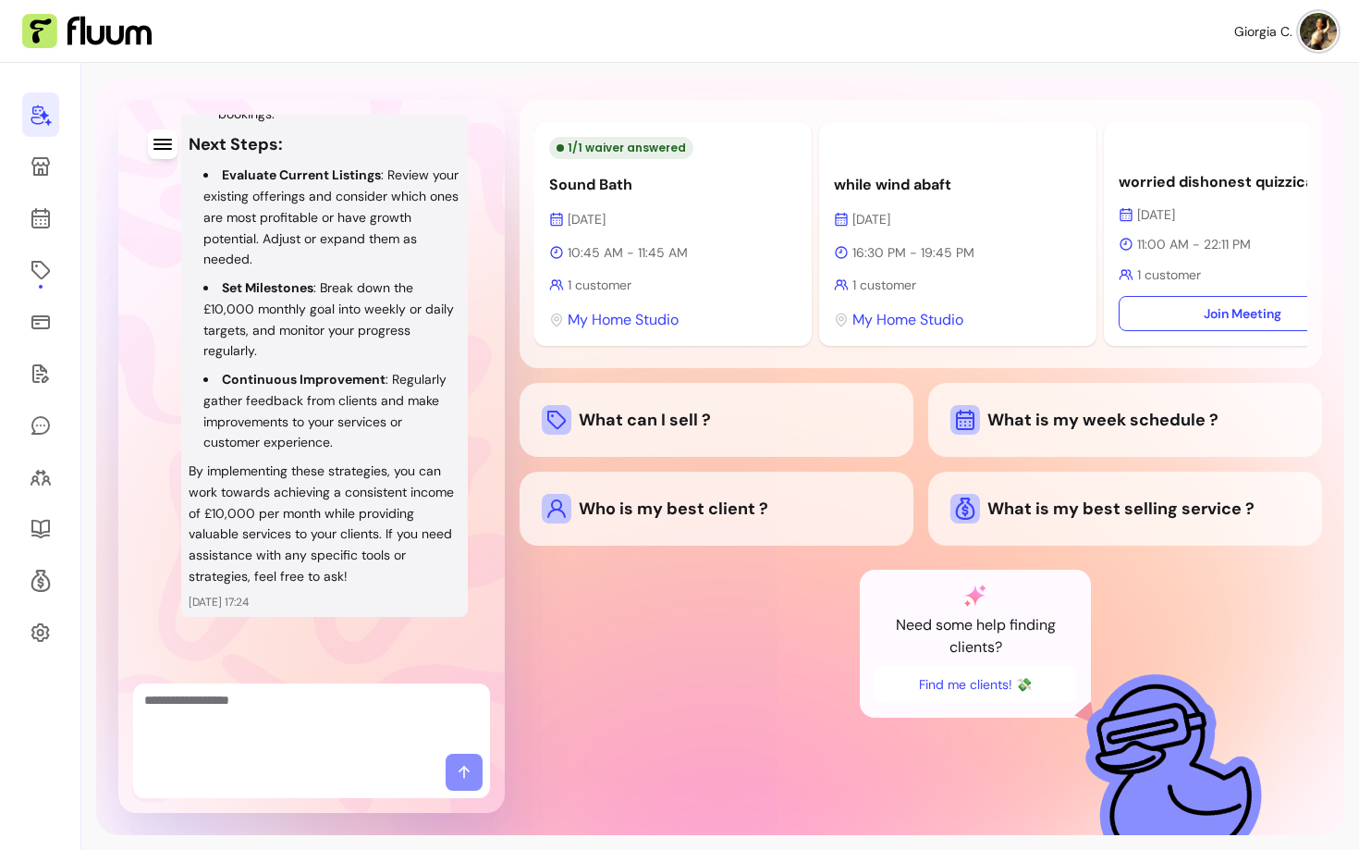
click at [360, 709] on textarea "Ask me anything..." at bounding box center [311, 718] width 335 height 55
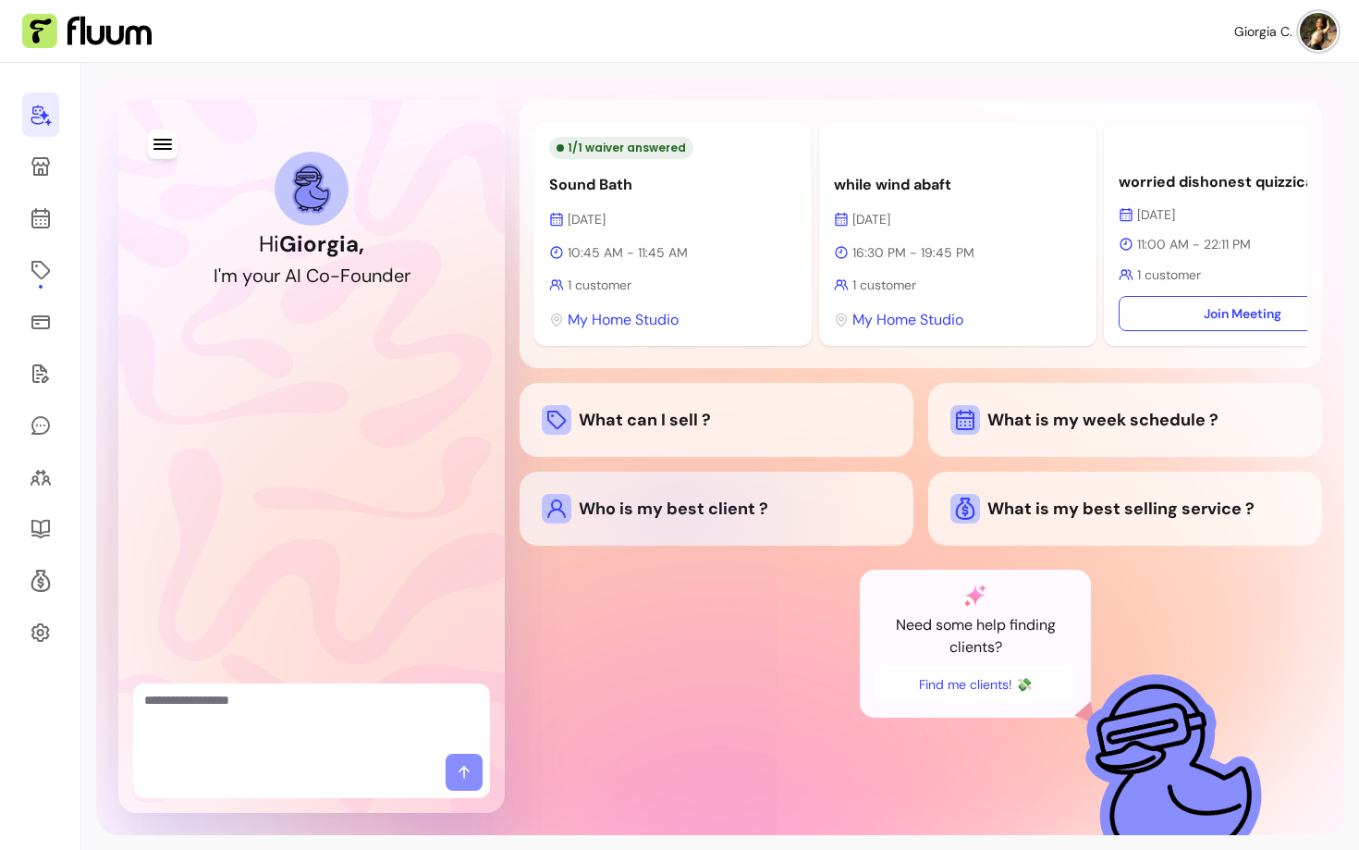
click at [676, 518] on div "Who is my best client ?" at bounding box center [717, 509] width 350 height 30
